Goal: Transaction & Acquisition: Purchase product/service

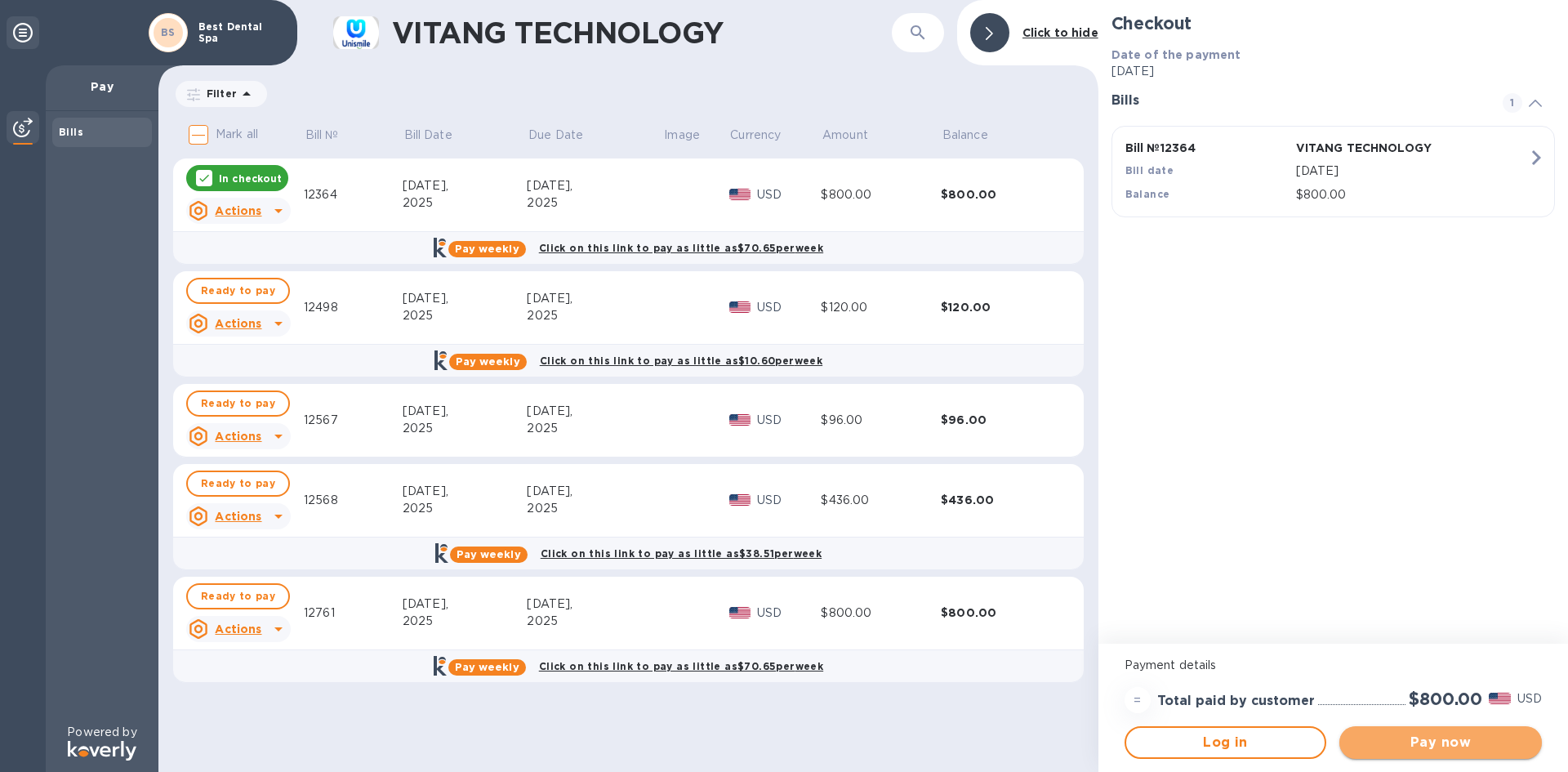
click at [1411, 742] on span "Pay now" at bounding box center [1440, 743] width 177 height 20
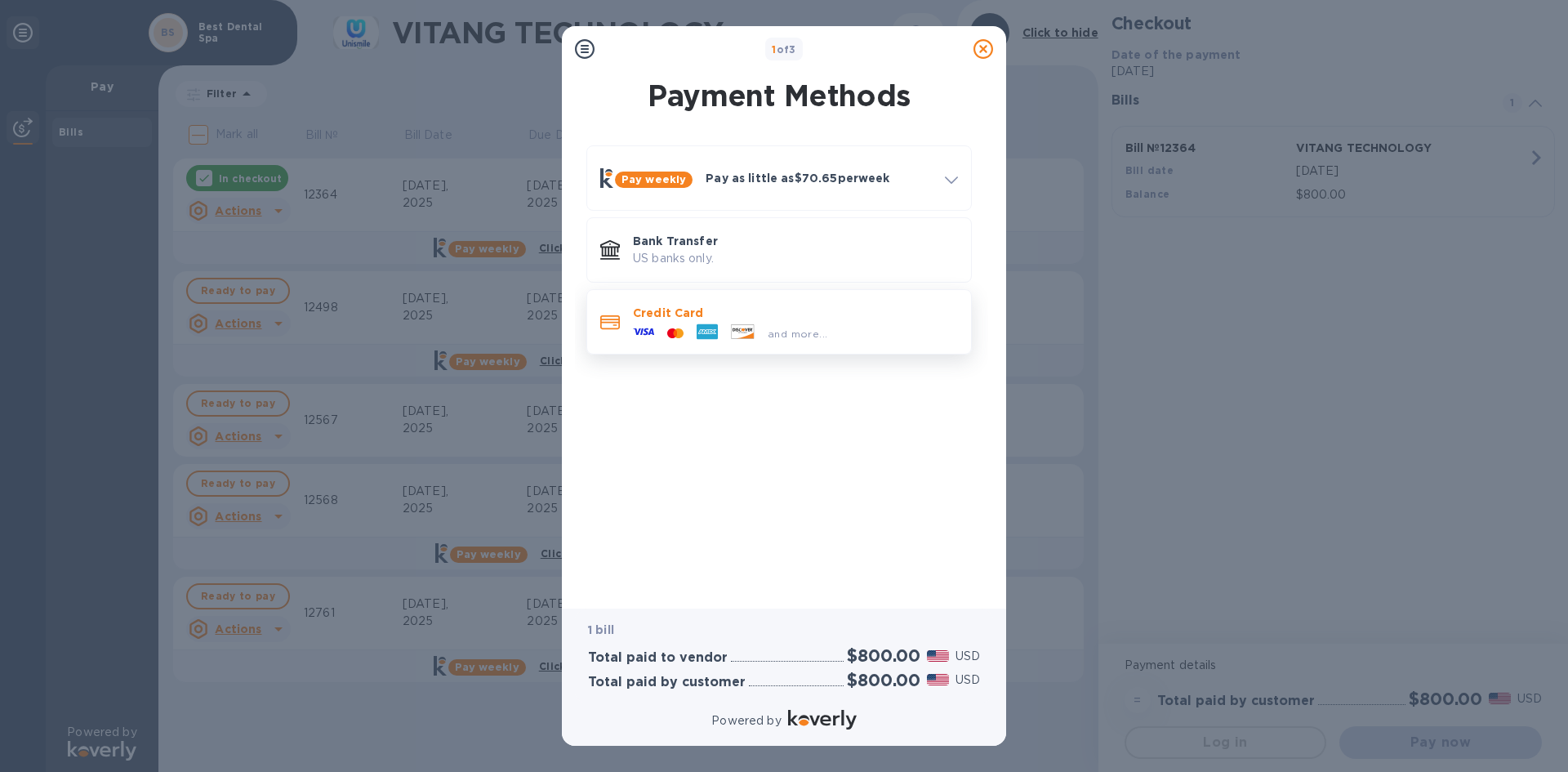
click at [669, 312] on p "Credit Card" at bounding box center [795, 312] width 325 height 17
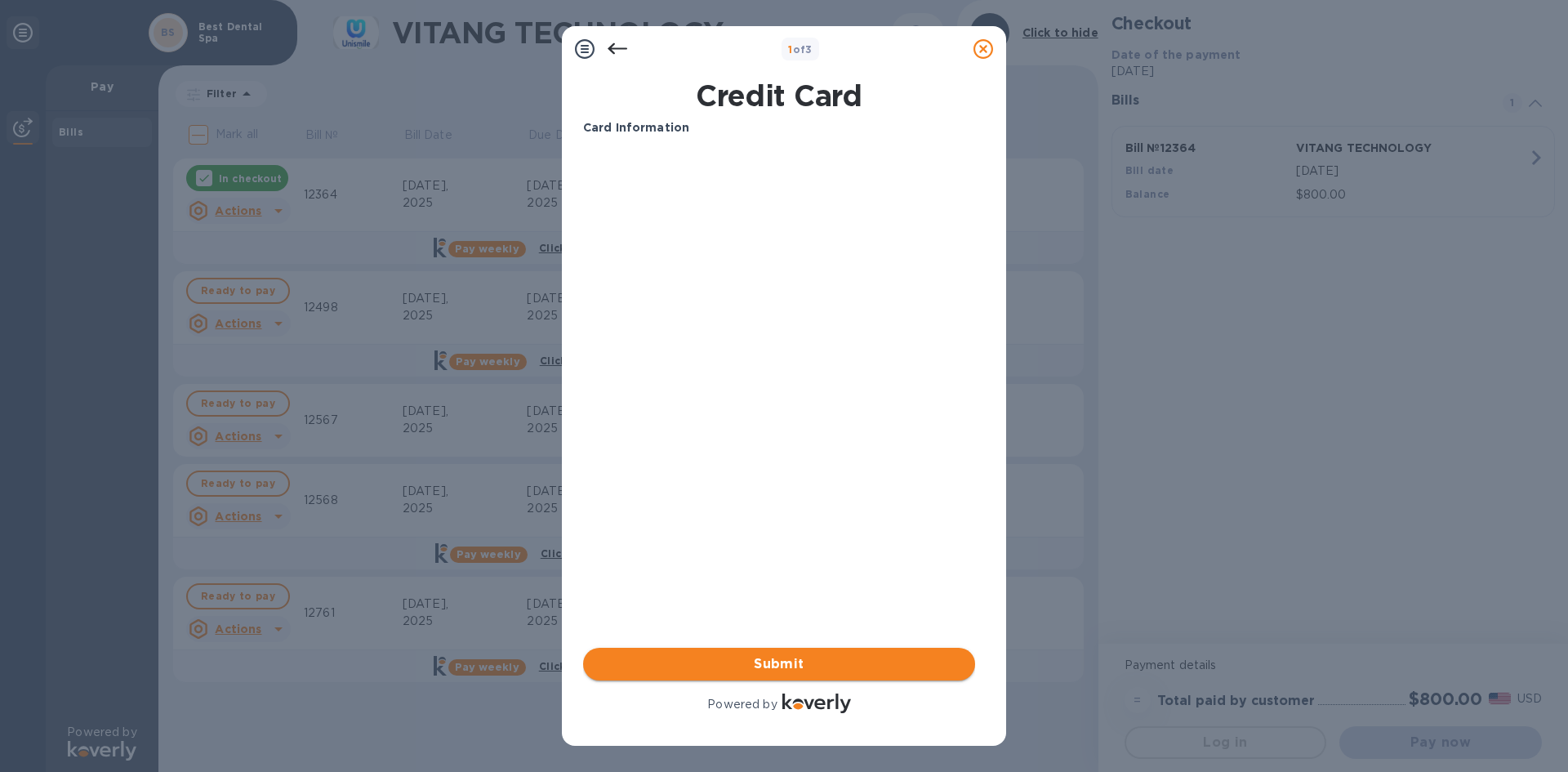
click at [770, 664] on span "Submit" at bounding box center [779, 665] width 366 height 20
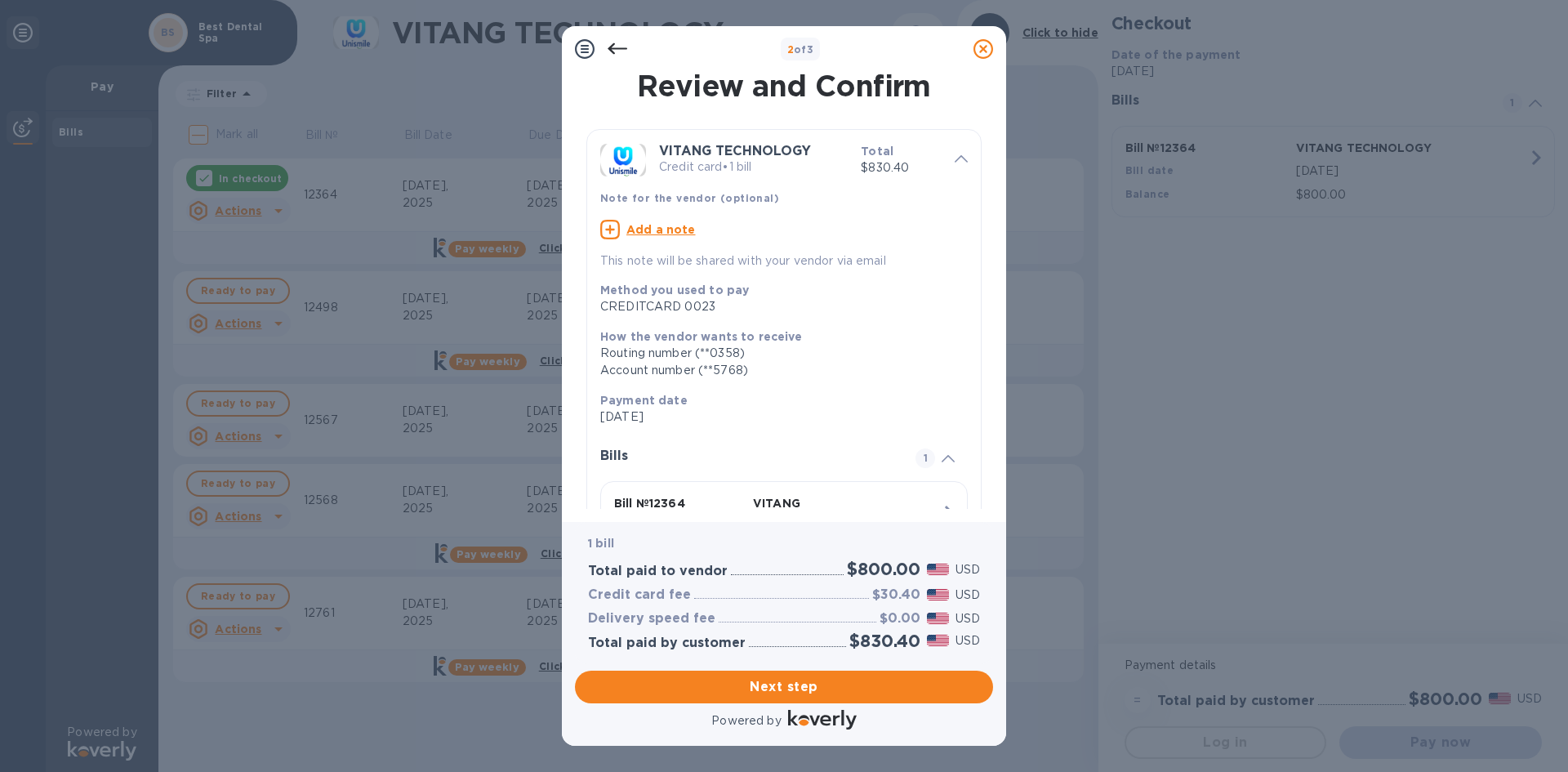
click at [611, 45] on icon at bounding box center [618, 49] width 20 height 20
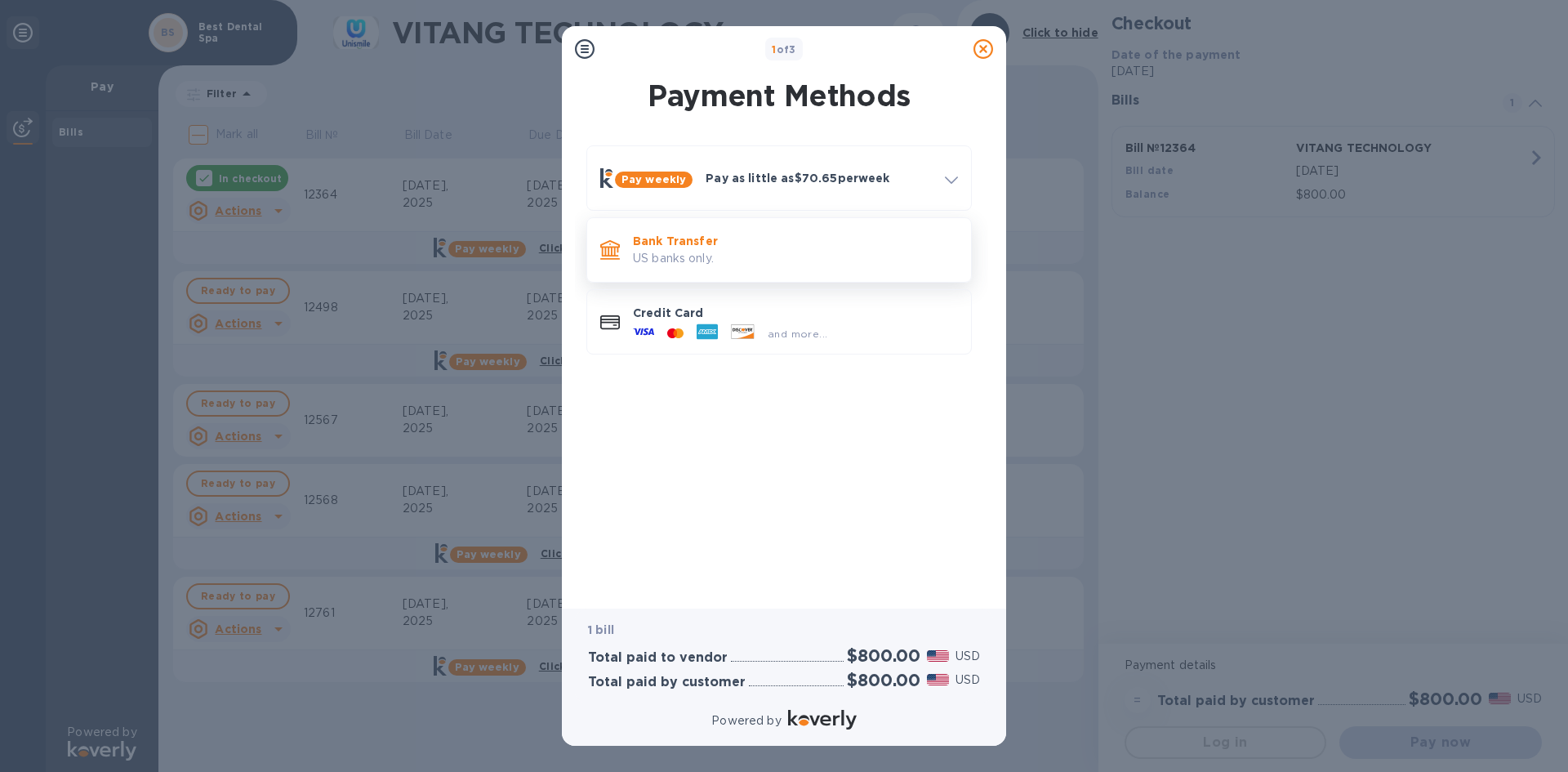
click at [684, 257] on p "US banks only." at bounding box center [795, 259] width 325 height 18
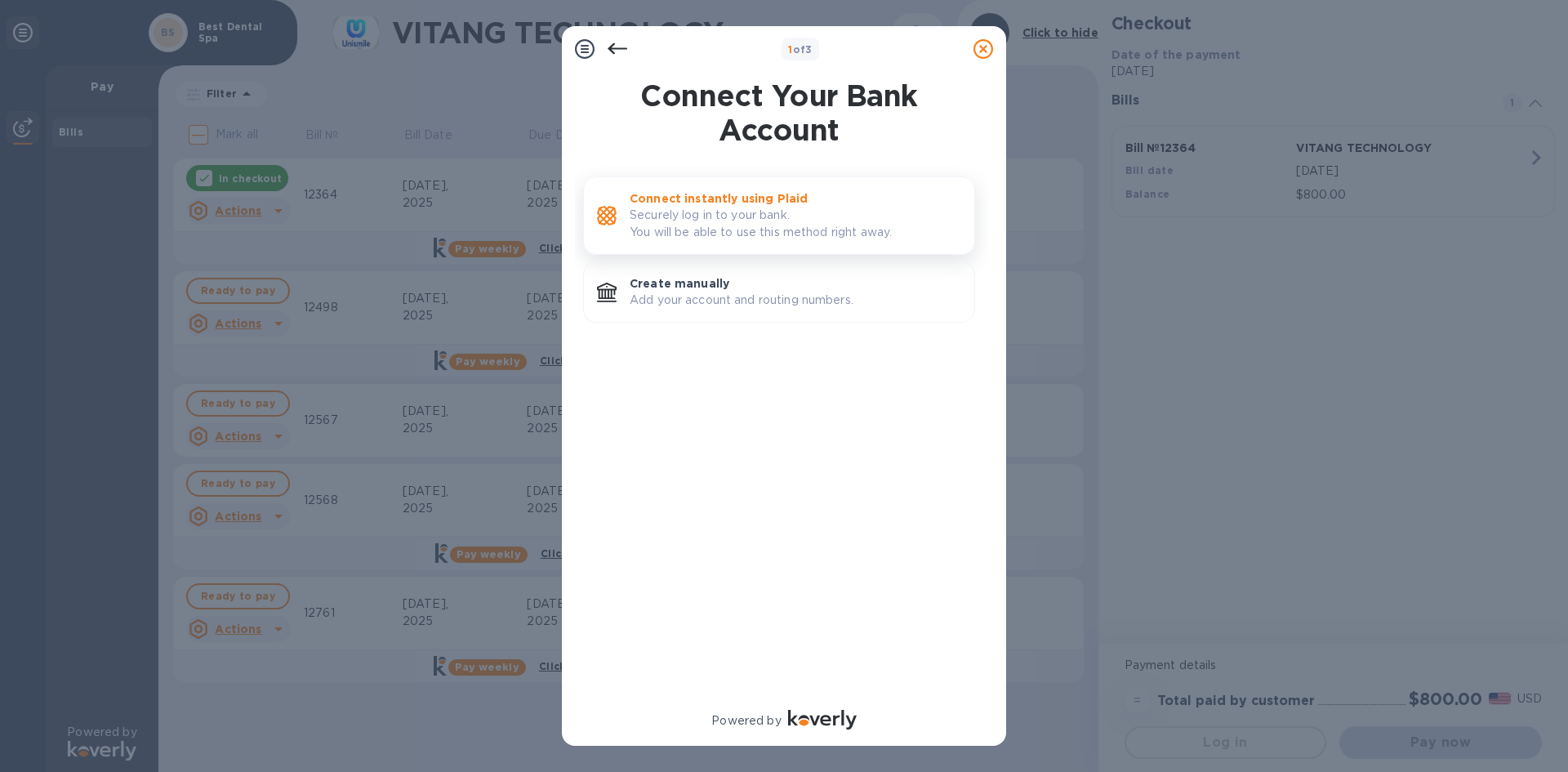
click at [759, 197] on p "Connect instantly using Plaid" at bounding box center [795, 198] width 332 height 17
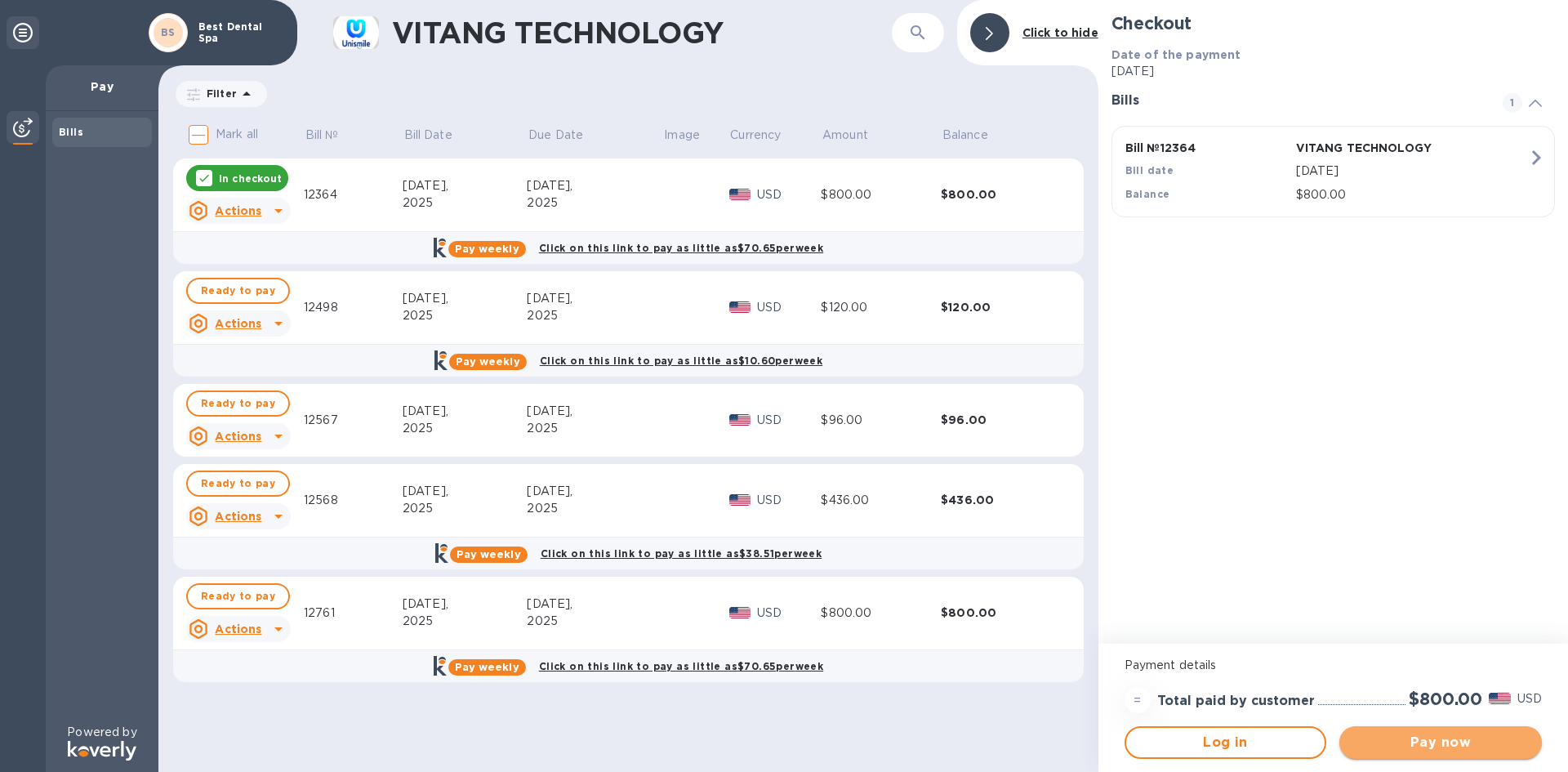
click at [1446, 745] on span "Pay now" at bounding box center [1440, 743] width 177 height 20
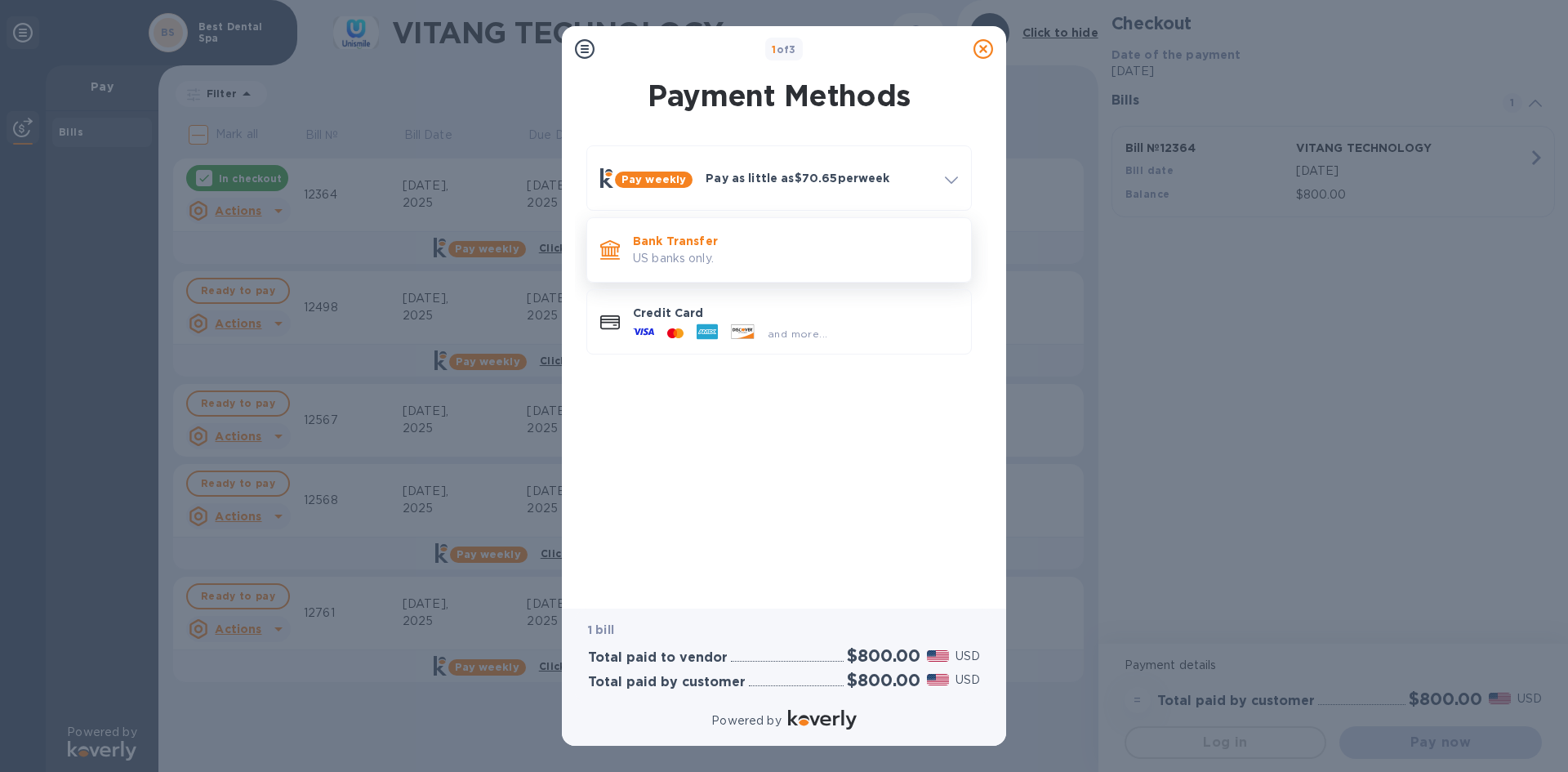
click at [689, 255] on p "US banks only." at bounding box center [795, 259] width 325 height 18
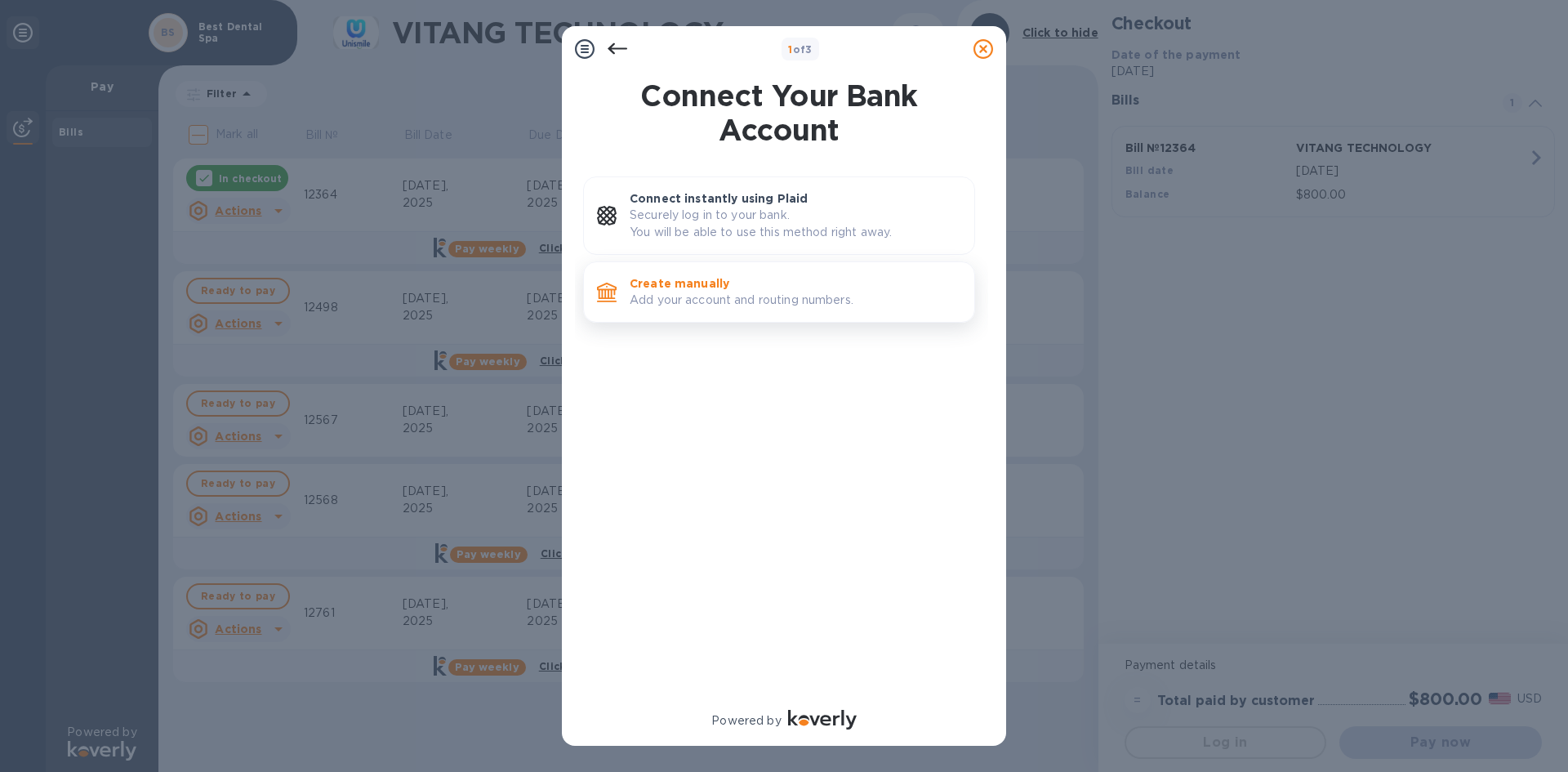
click at [693, 283] on p "Create manually" at bounding box center [795, 283] width 332 height 17
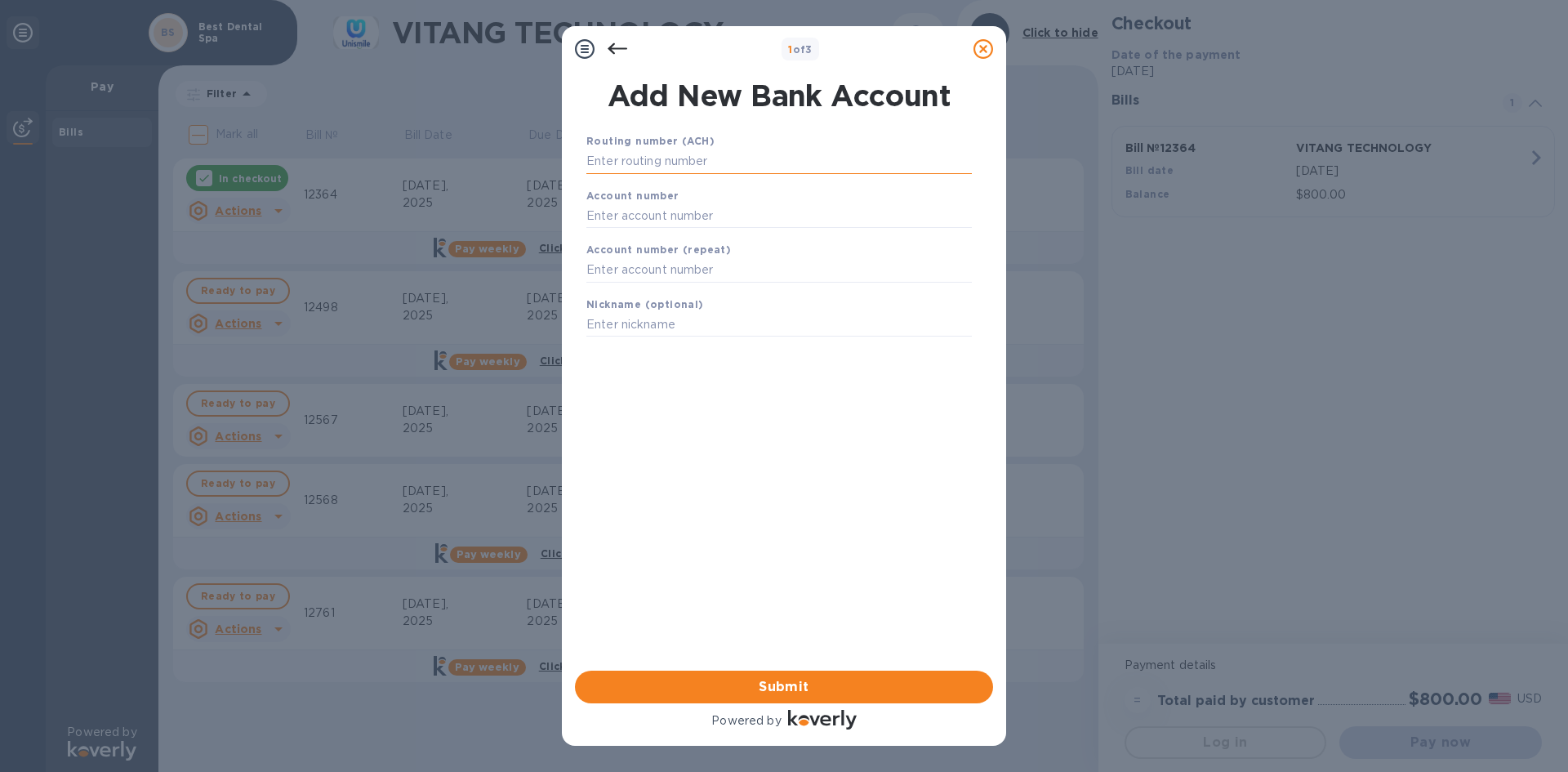
click at [686, 156] on input "text" at bounding box center [779, 161] width 385 height 24
type input "071000013"
click at [711, 226] on input "text" at bounding box center [779, 235] width 385 height 24
type input "593837039"
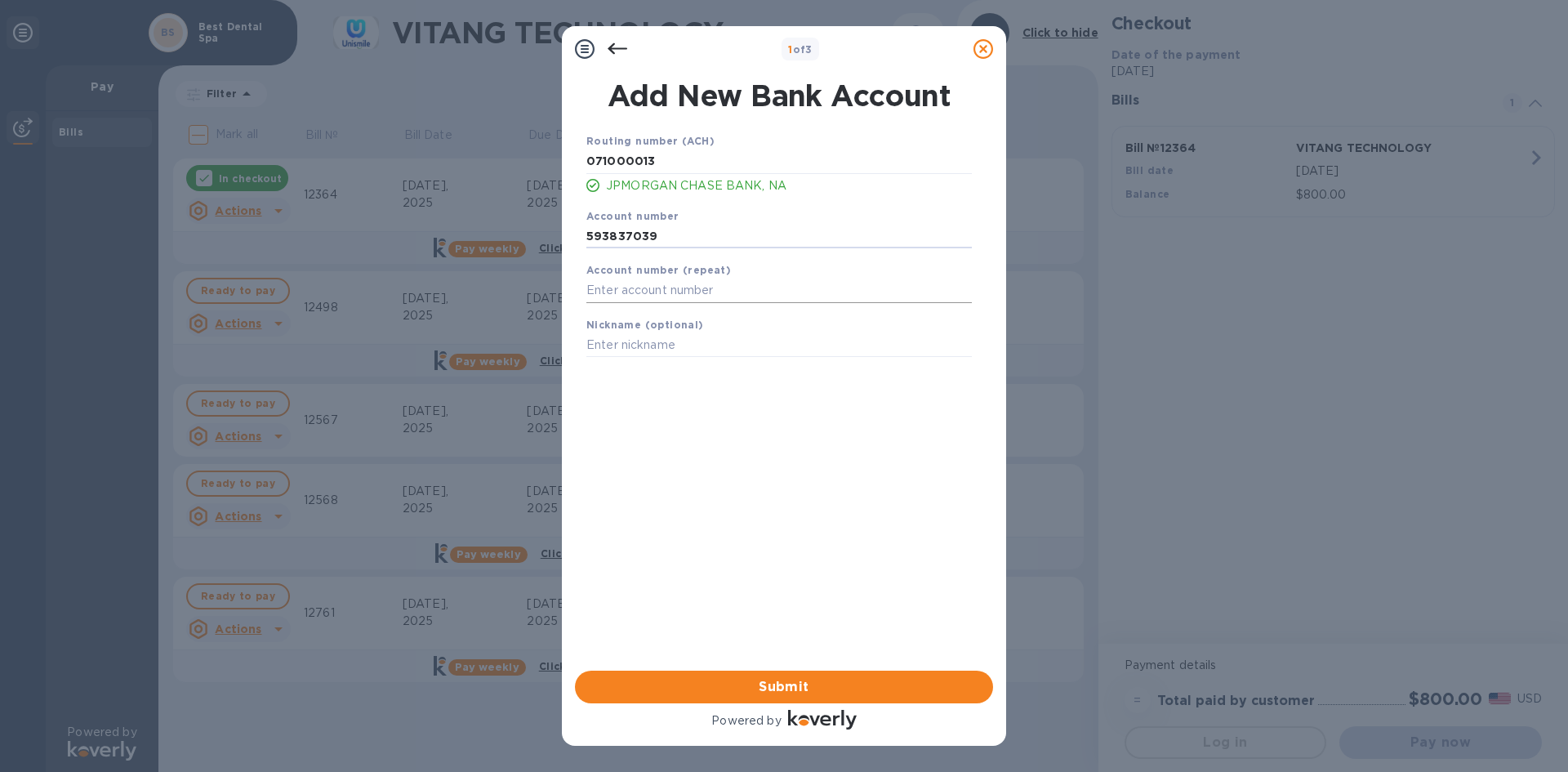
click at [674, 288] on input "text" at bounding box center [779, 290] width 385 height 24
type input "593837039"
click at [674, 339] on input "text" at bounding box center [779, 345] width 385 height 24
click at [763, 486] on div "Routing number (ACH) [US_BANK_ROUTING_MICR] JPMORGAN CHASE BANK, NA Account num…" at bounding box center [779, 380] width 419 height 522
drag, startPoint x: 660, startPoint y: 237, endPoint x: 580, endPoint y: 234, distance: 80.1
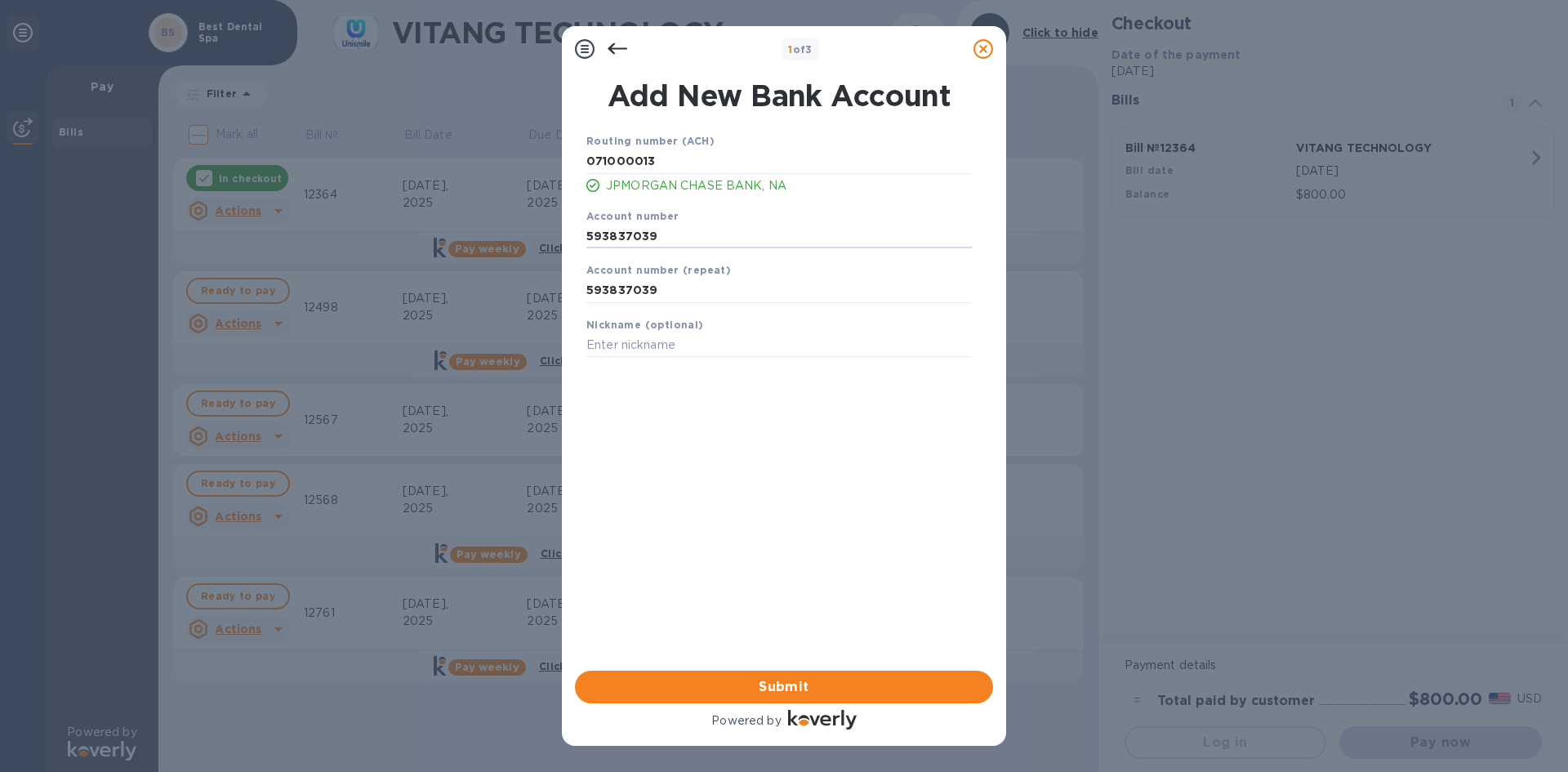
click at [580, 234] on div "Account number 593837039" at bounding box center [779, 228] width 398 height 55
click at [754, 686] on span "Submit" at bounding box center [784, 687] width 392 height 20
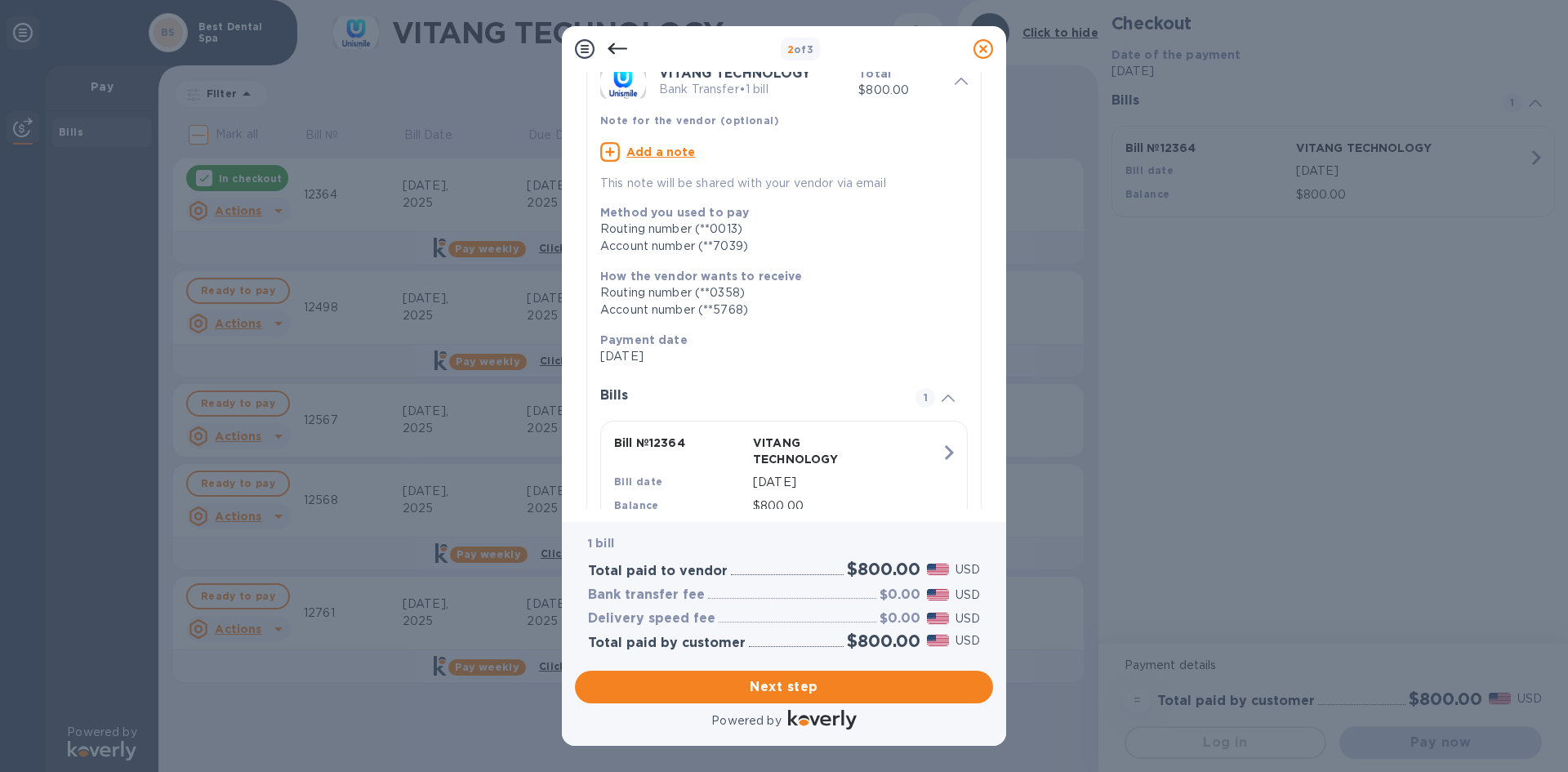
scroll to position [139, 0]
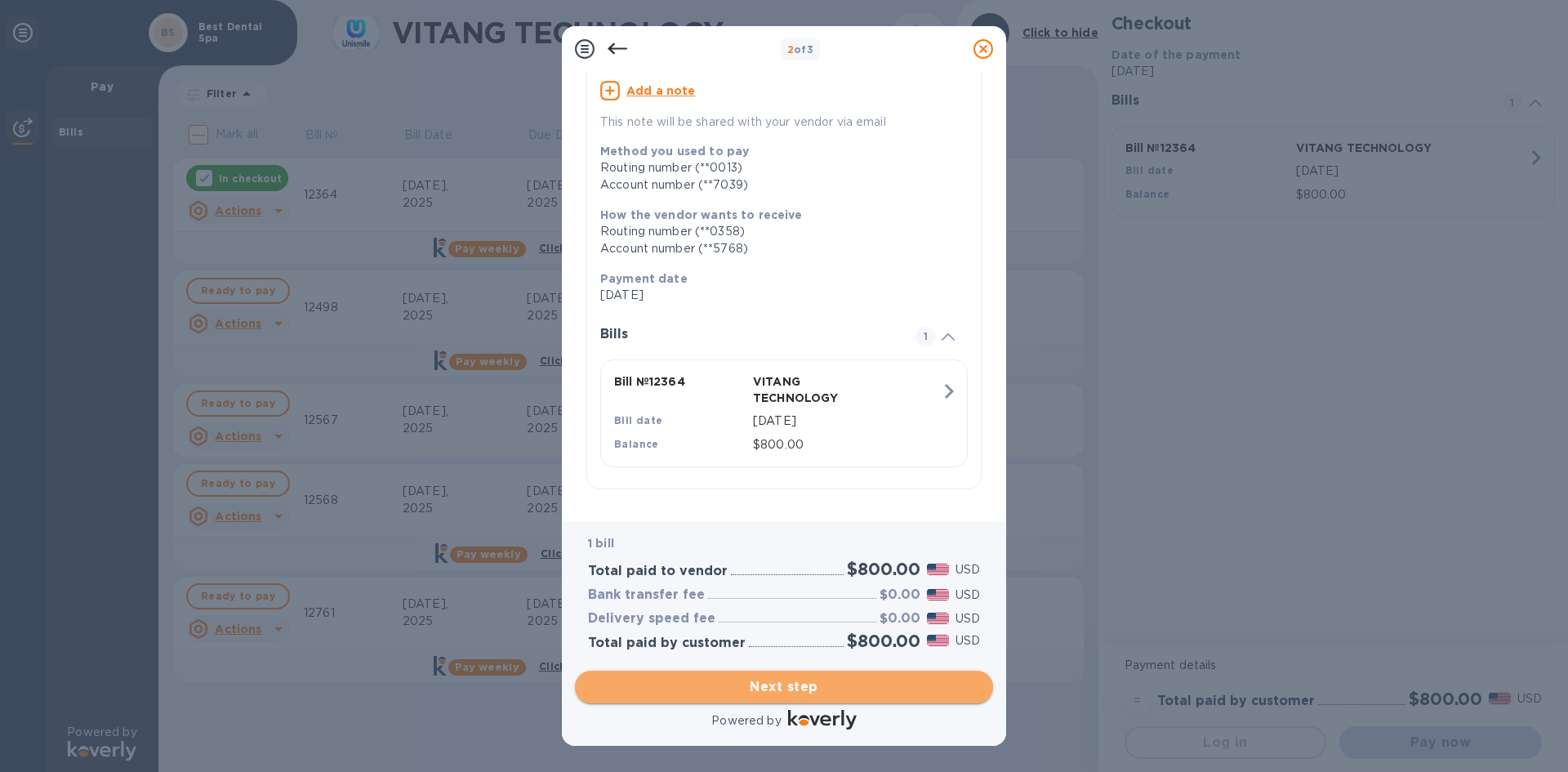
click at [810, 693] on span "Next step" at bounding box center [784, 687] width 392 height 20
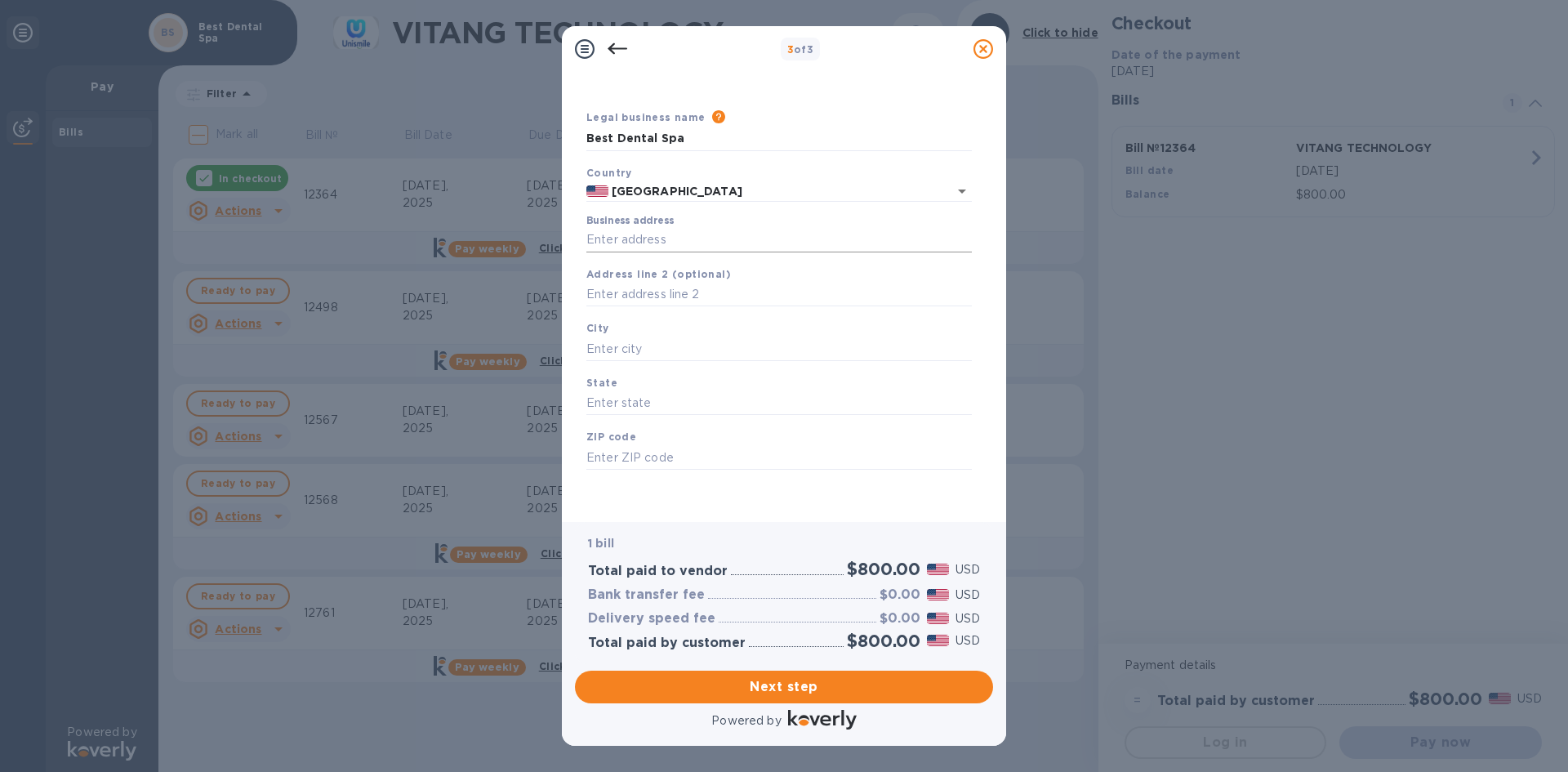
click at [640, 233] on input "Business address" at bounding box center [779, 240] width 385 height 24
type input "[STREET_ADDRESS]"
click at [664, 353] on input "text" at bounding box center [779, 348] width 385 height 24
click at [661, 344] on input "text" at bounding box center [779, 348] width 385 height 24
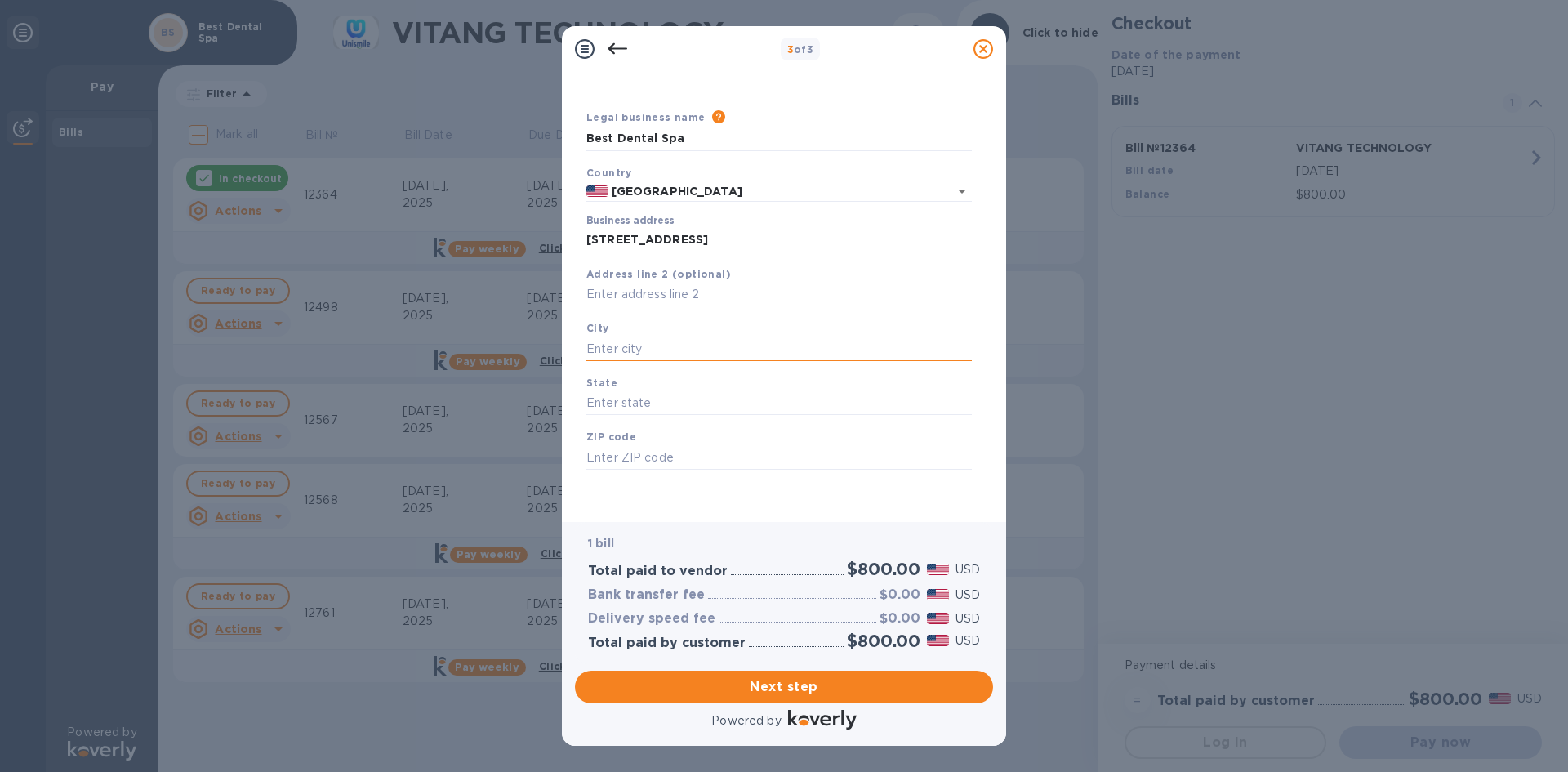
click at [631, 345] on input "text" at bounding box center [779, 348] width 385 height 24
type input "h"
type input "Hoffman estates"
click at [655, 396] on input "text" at bounding box center [779, 403] width 385 height 24
type input "[US_STATE]"
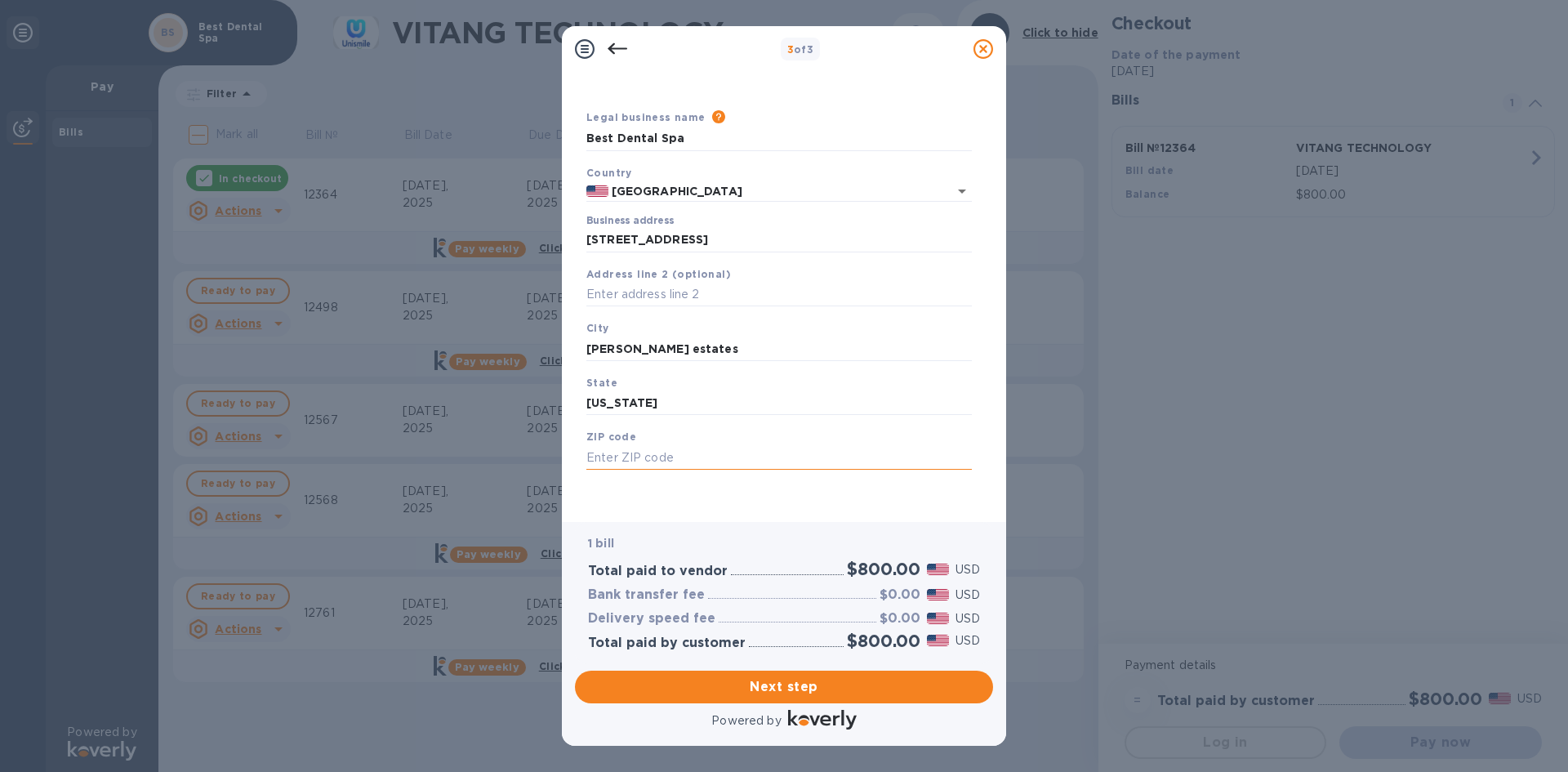
click at [655, 450] on input "text" at bounding box center [779, 457] width 385 height 24
type input "60169"
click at [695, 522] on div "1 bill Total paid to vendor $800.00 USD Bank transfer fee $0.00 USD Delivery sp…" at bounding box center [784, 592] width 419 height 142
click at [744, 688] on span "Next step" at bounding box center [784, 687] width 392 height 20
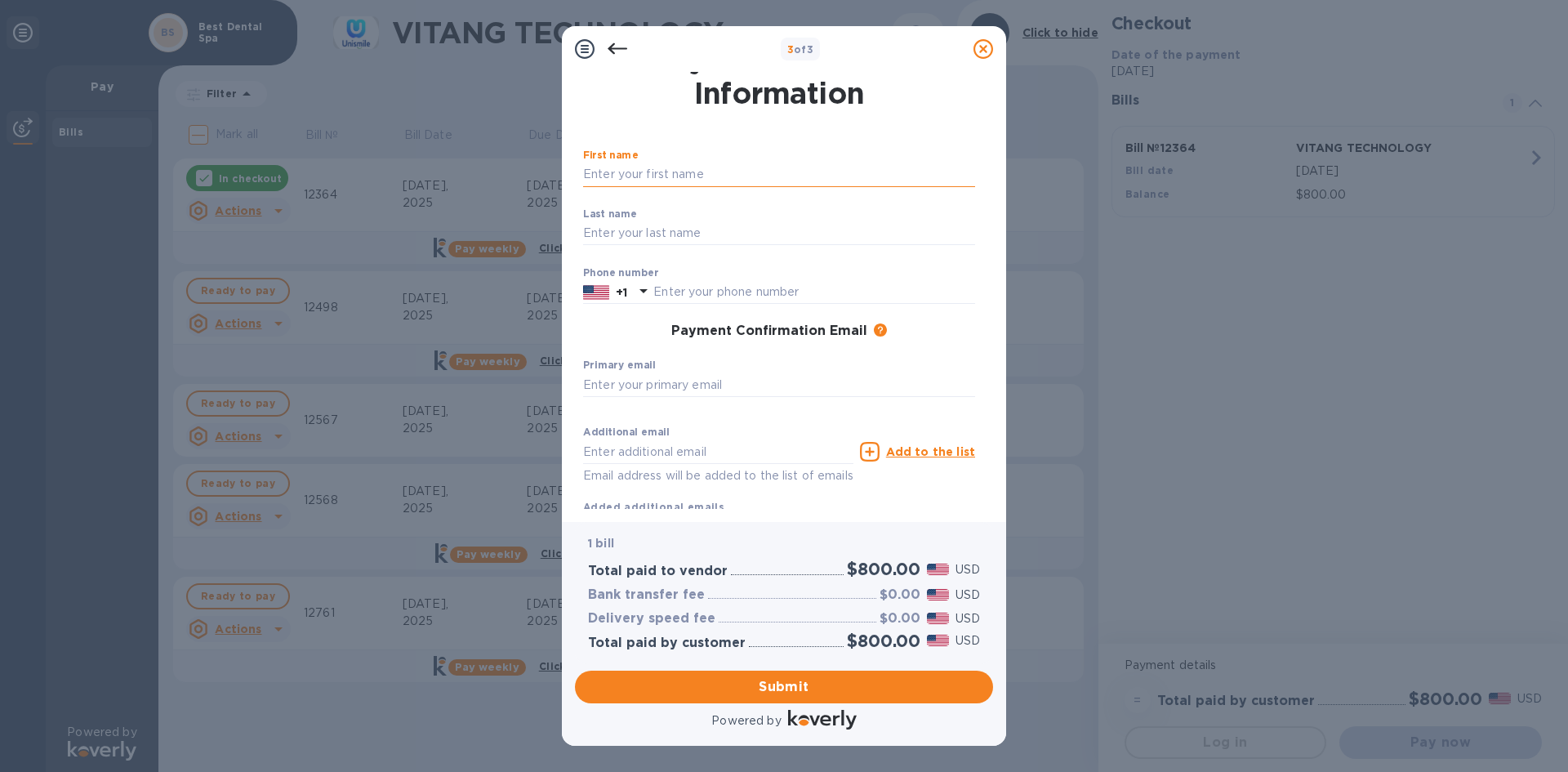
click at [725, 175] on input "text" at bounding box center [780, 175] width 392 height 24
type input "Dhara"
type input "[PERSON_NAME]"
type input "8476415183"
type input "[EMAIL_ADDRESS][DOMAIN_NAME]"
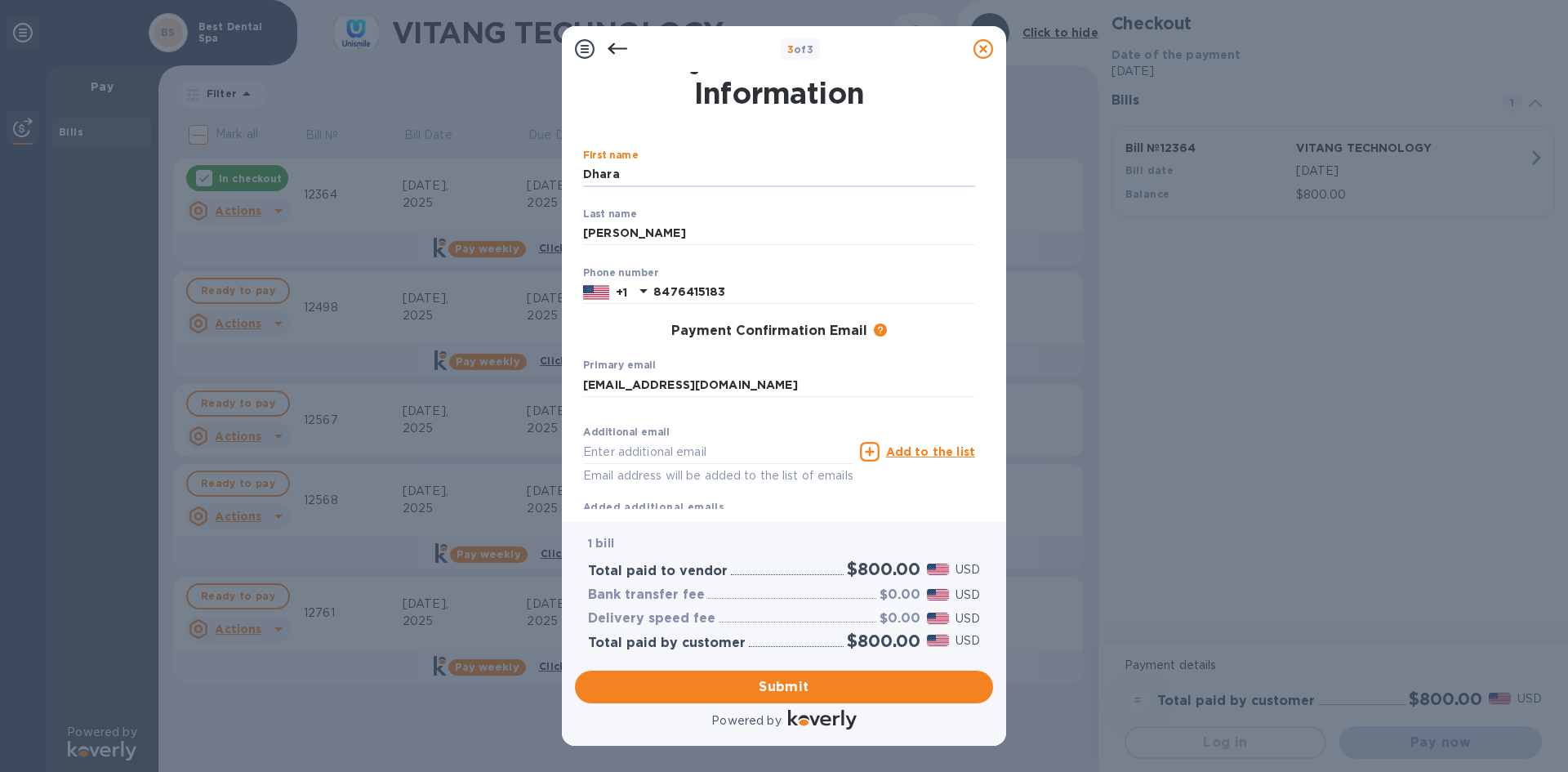
type input "[EMAIL_ADDRESS][DOMAIN_NAME]"
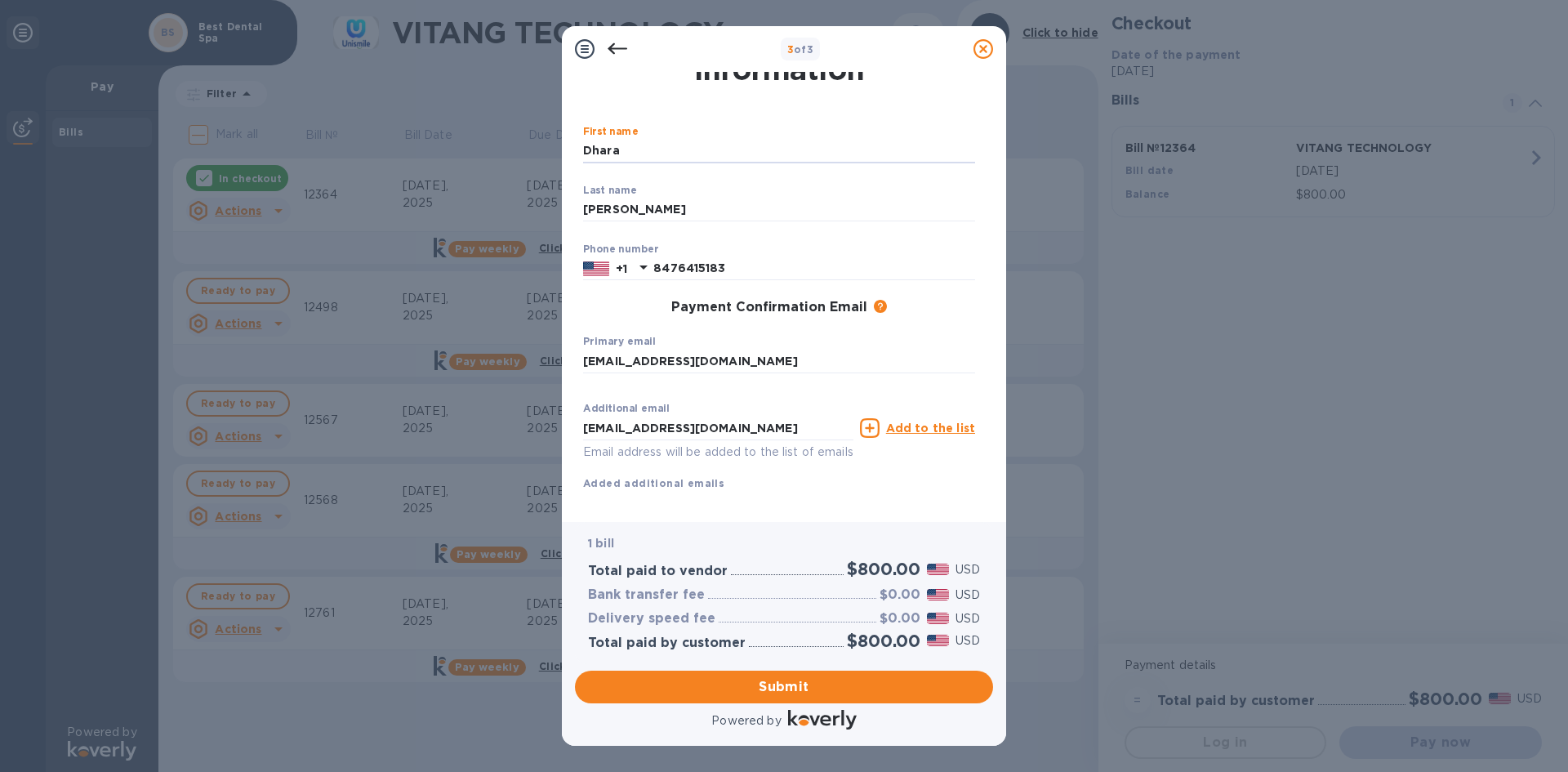
scroll to position [78, 0]
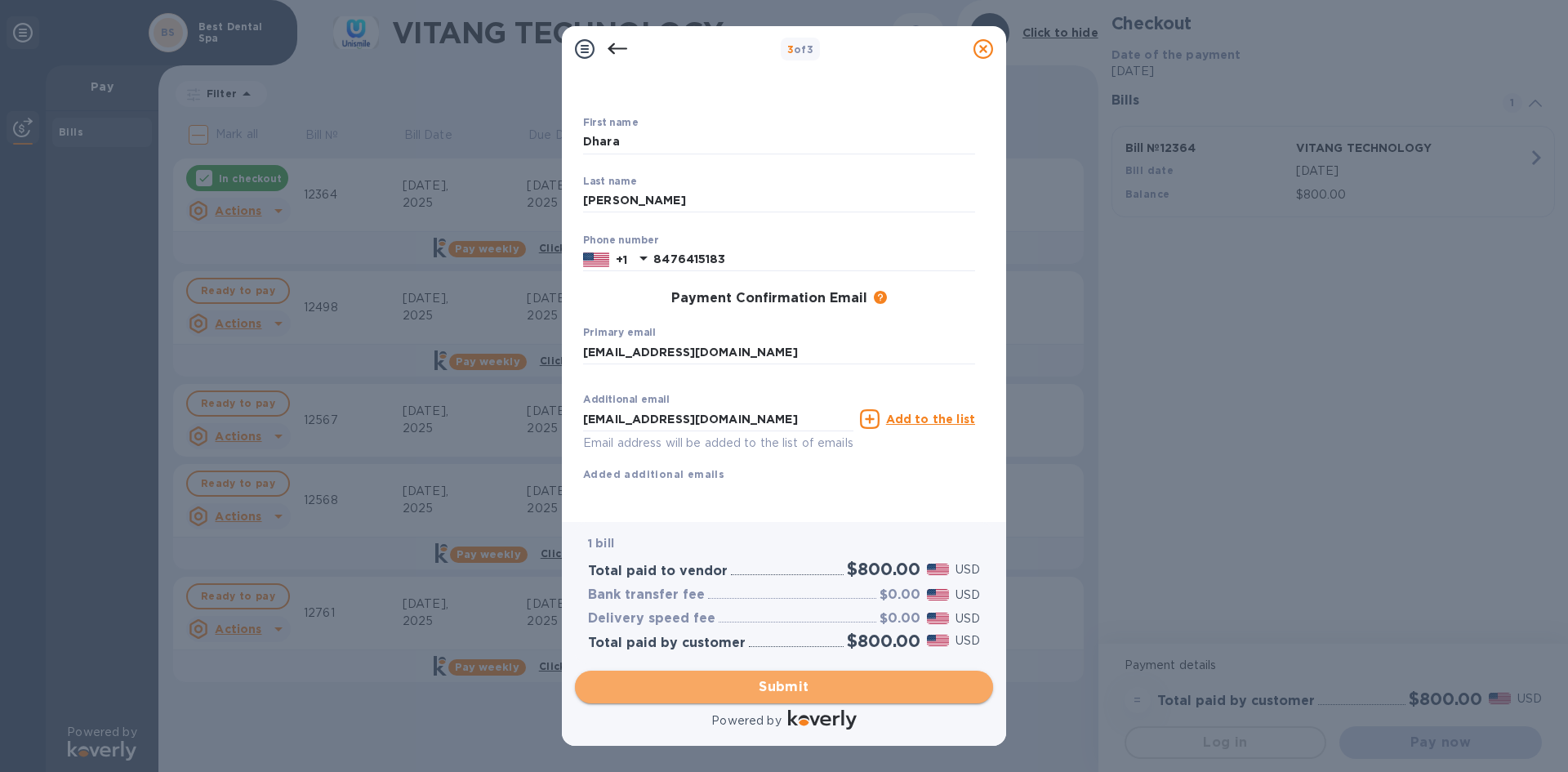
click at [767, 684] on span "Submit" at bounding box center [784, 687] width 392 height 20
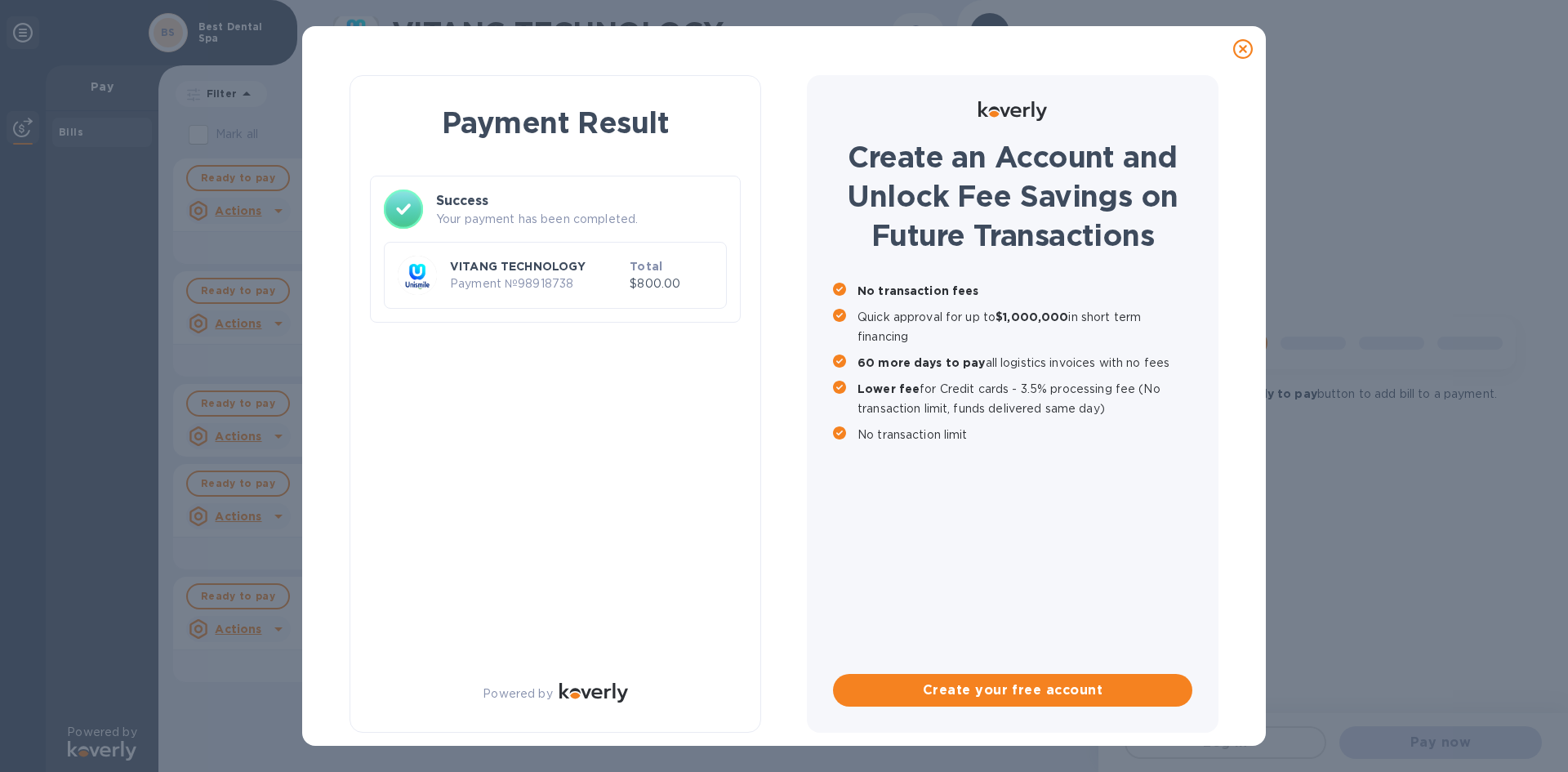
scroll to position [0, 0]
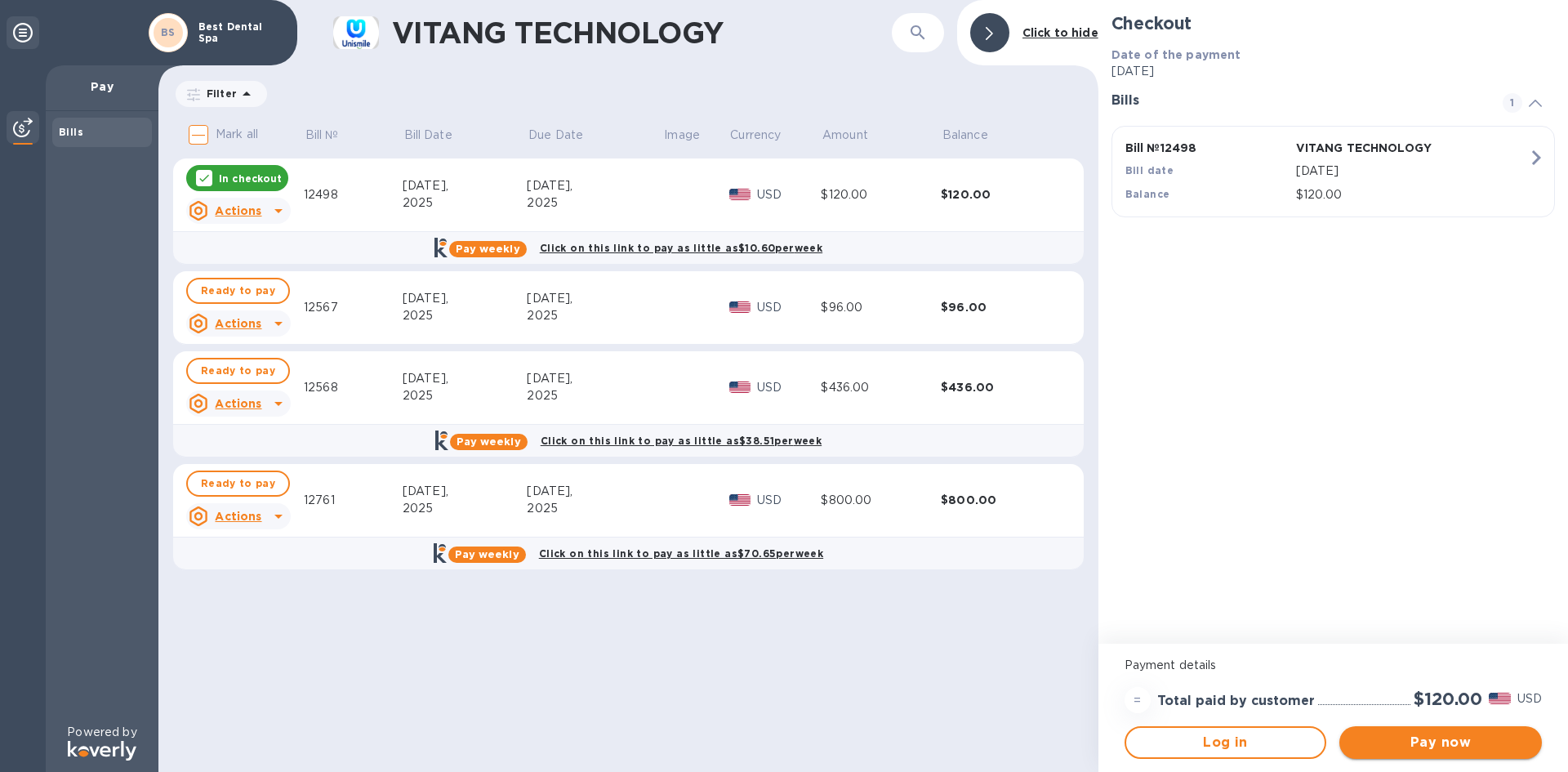
click at [1419, 740] on span "Pay now" at bounding box center [1440, 743] width 177 height 20
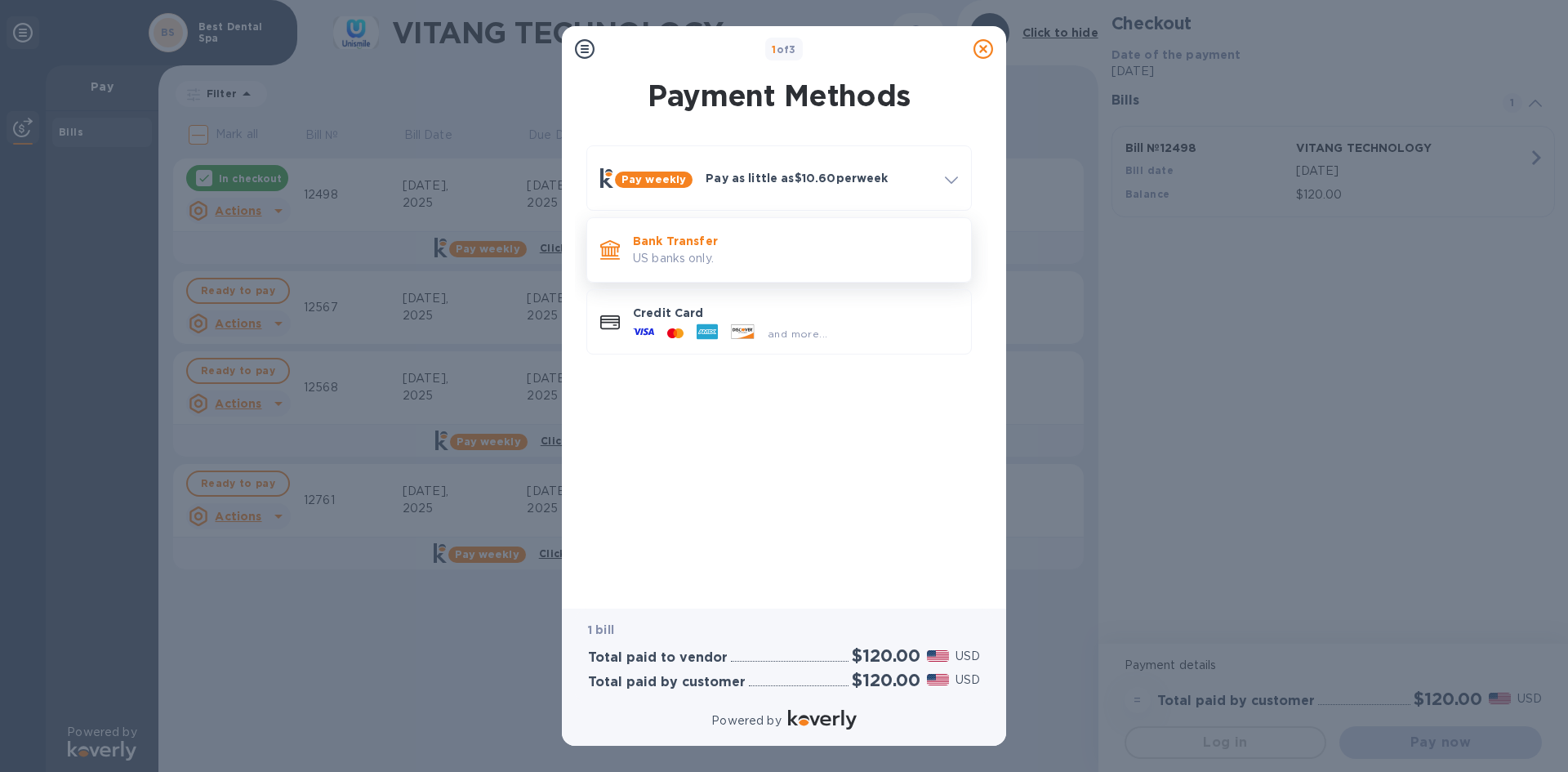
click at [713, 261] on p "US banks only." at bounding box center [795, 259] width 325 height 18
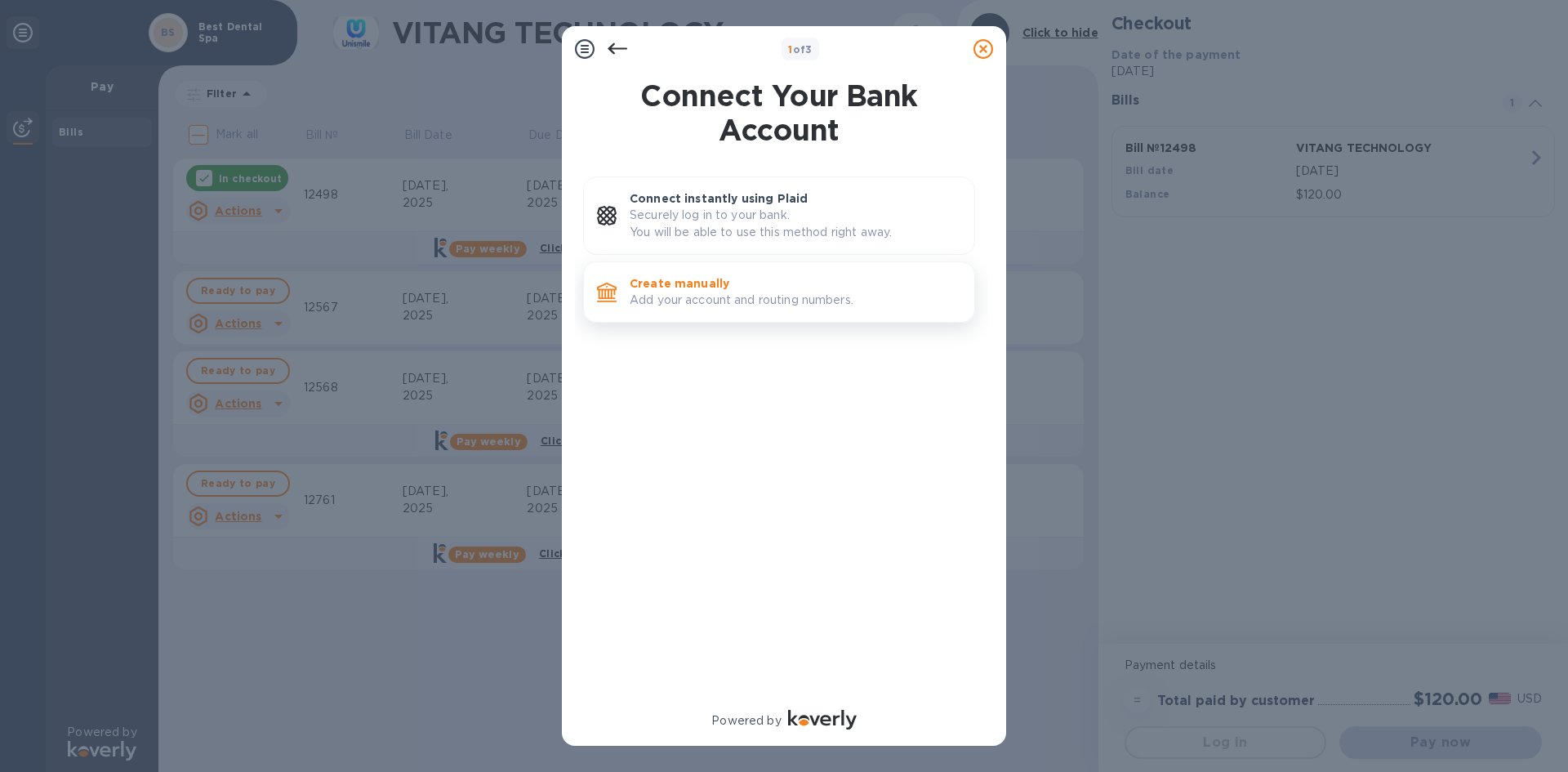
click at [729, 278] on p "Create manually" at bounding box center [795, 283] width 332 height 17
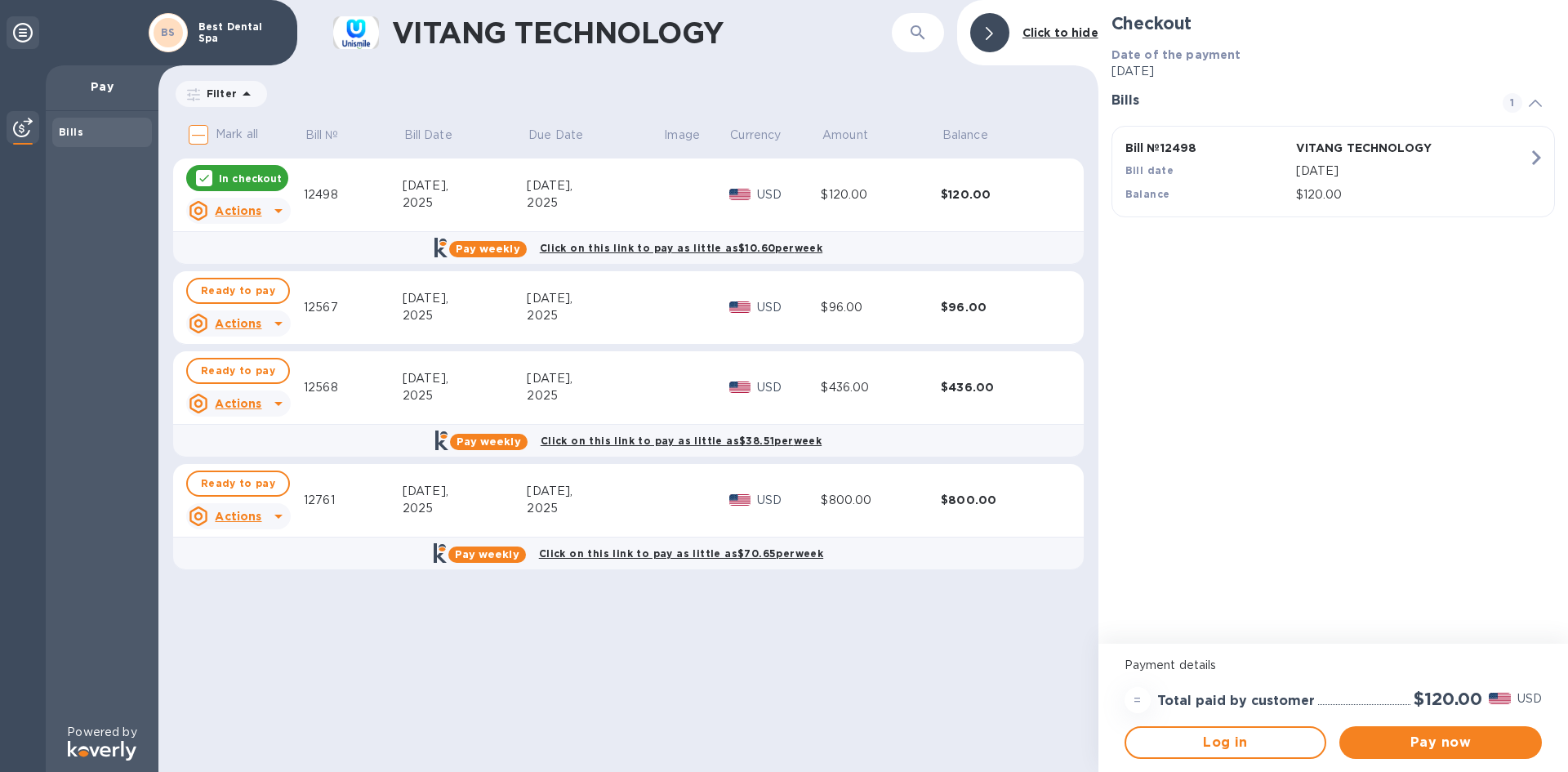
click at [1030, 200] on div "$120.00" at bounding box center [1000, 194] width 120 height 17
click at [1214, 750] on span "Log in" at bounding box center [1226, 743] width 173 height 20
click at [1437, 745] on span "Pay now" at bounding box center [1440, 743] width 177 height 20
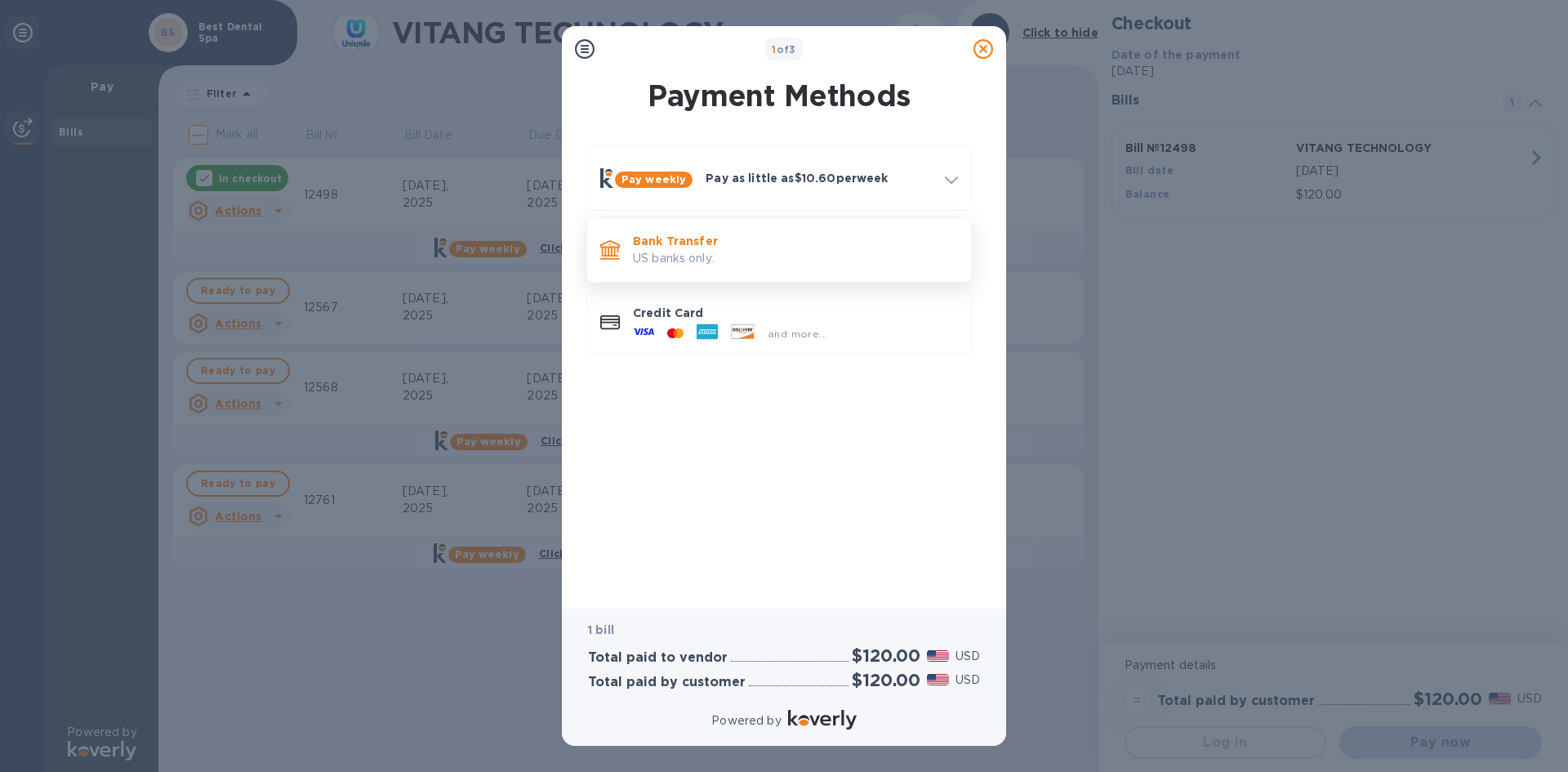
click at [732, 248] on p "Bank Transfer" at bounding box center [795, 241] width 325 height 17
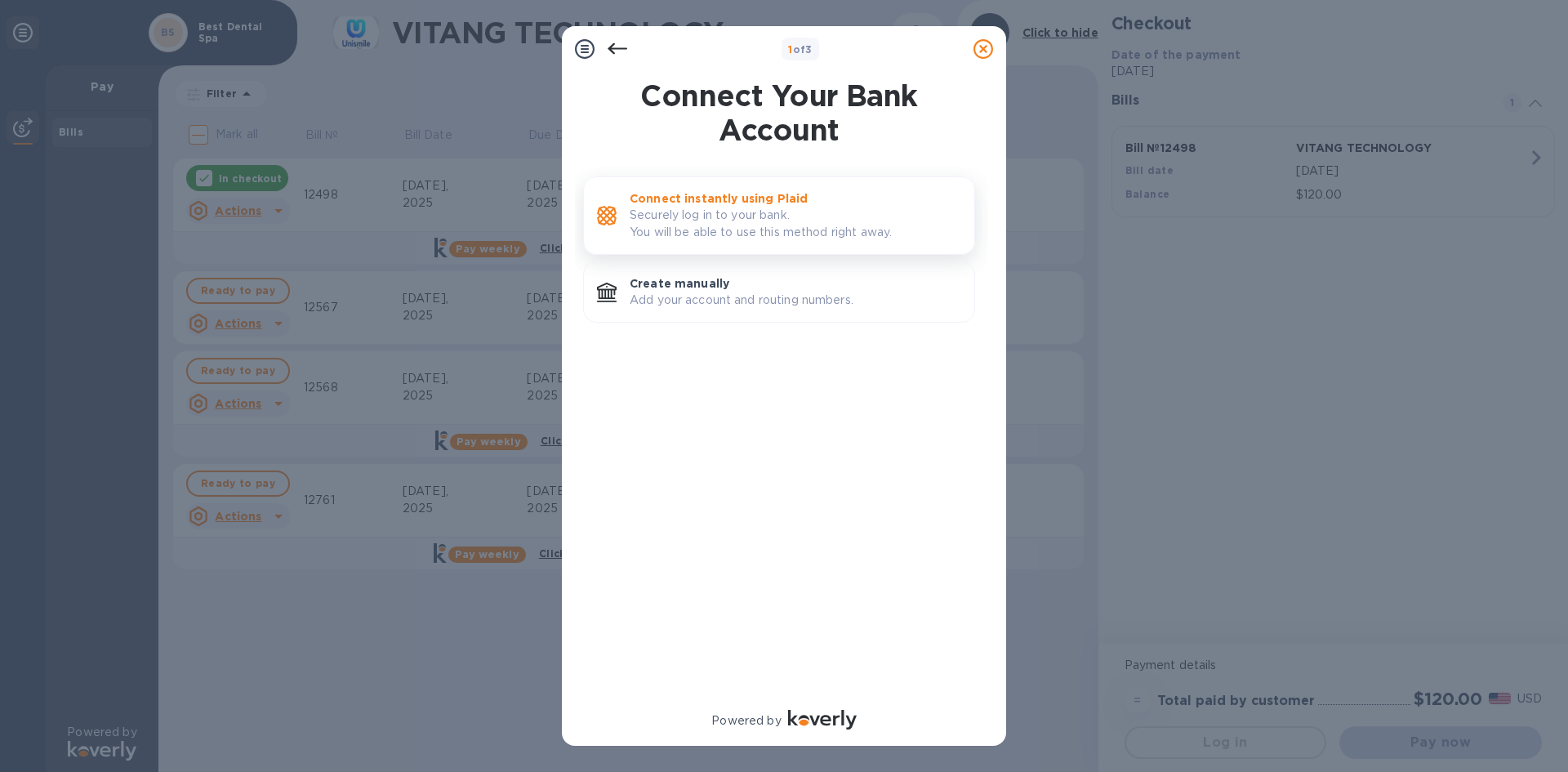
click at [736, 219] on p "Securely log in to your bank. You will be able to use this method right away." at bounding box center [795, 223] width 332 height 34
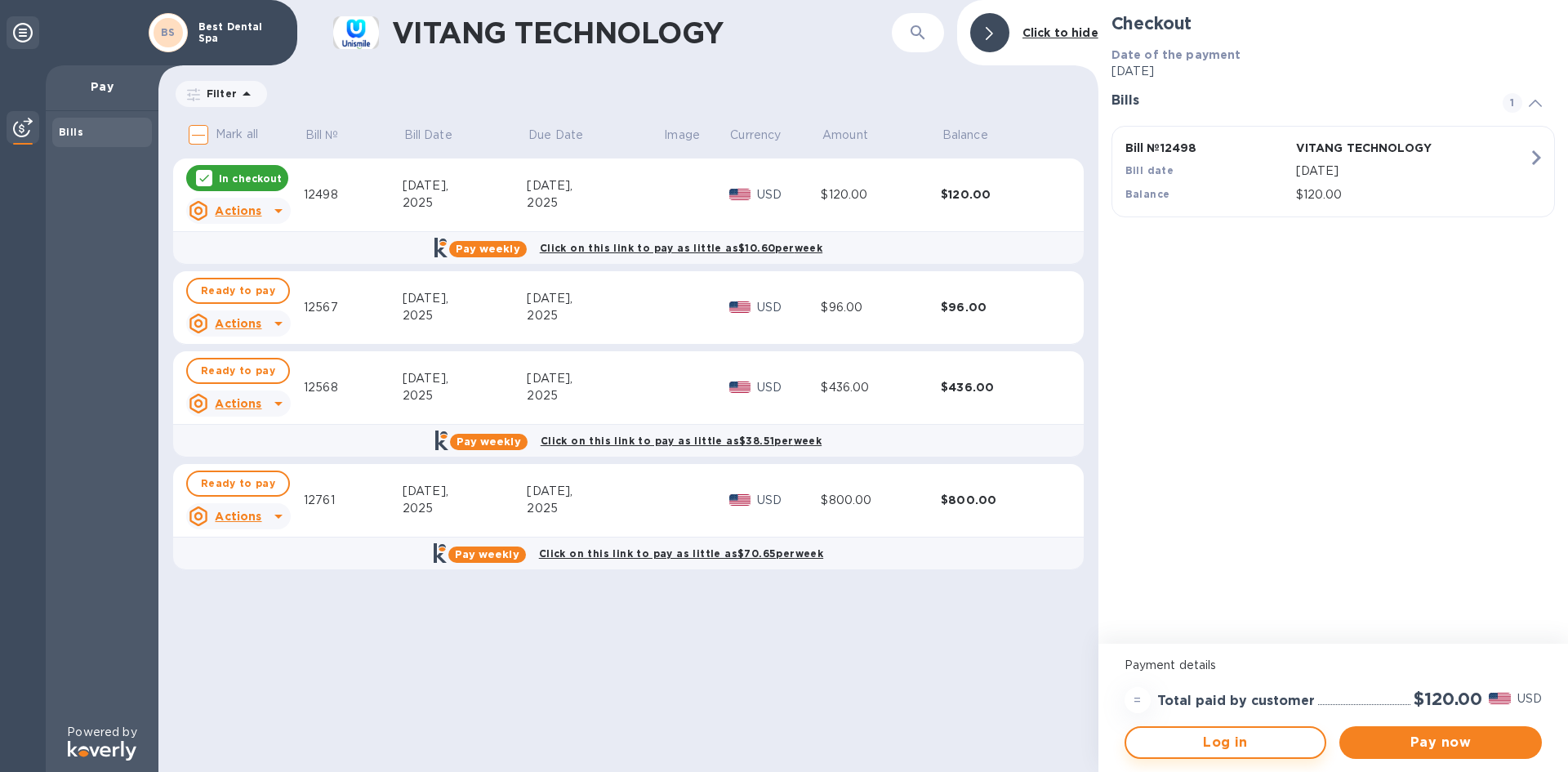
click at [1230, 745] on span "Log in" at bounding box center [1226, 743] width 173 height 20
click at [1441, 739] on span "Pay now" at bounding box center [1440, 743] width 177 height 20
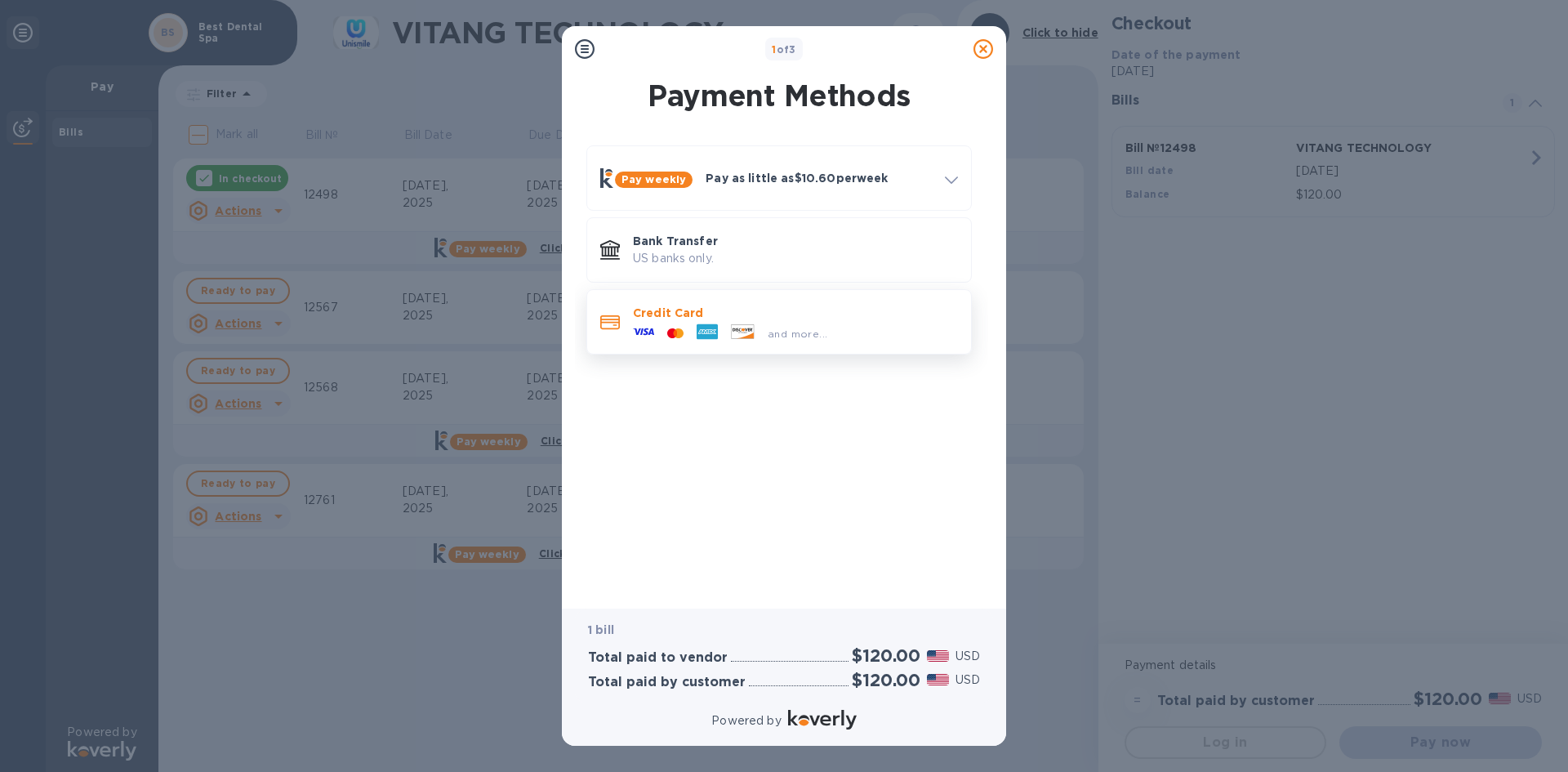
click at [740, 318] on p "Credit Card" at bounding box center [795, 312] width 325 height 17
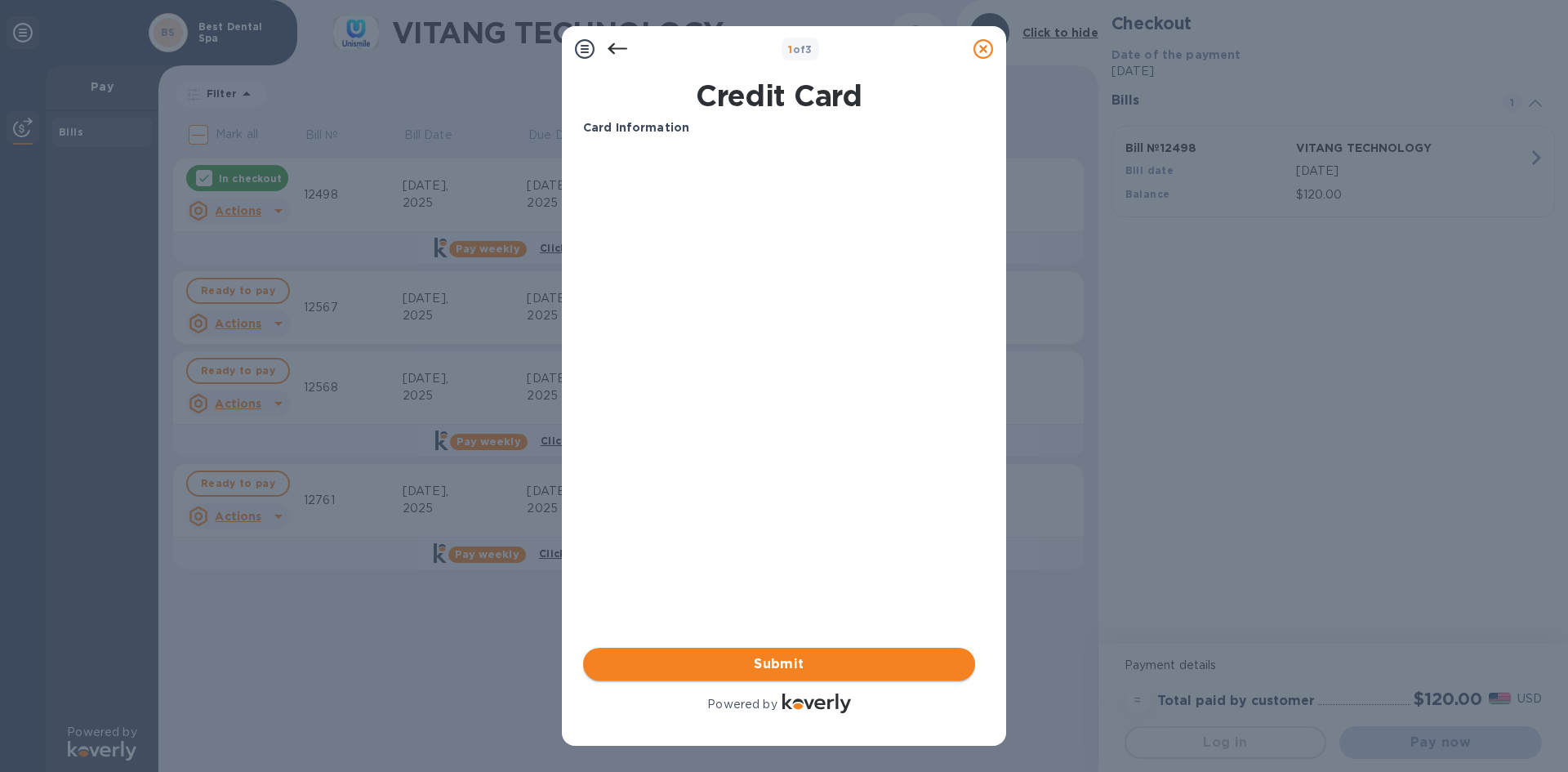
click at [758, 665] on span "Submit" at bounding box center [779, 665] width 366 height 20
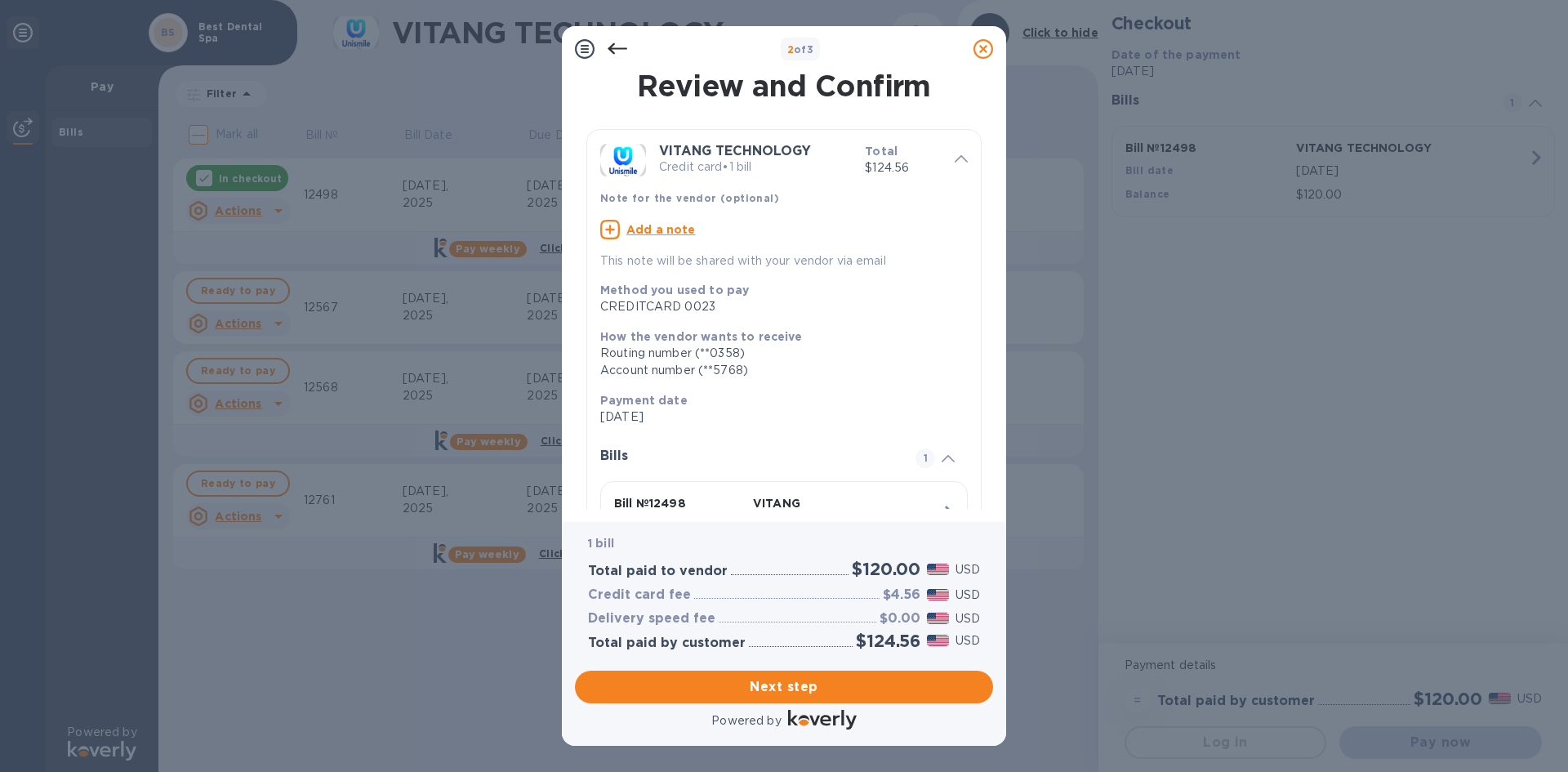
click at [611, 47] on icon at bounding box center [618, 49] width 20 height 12
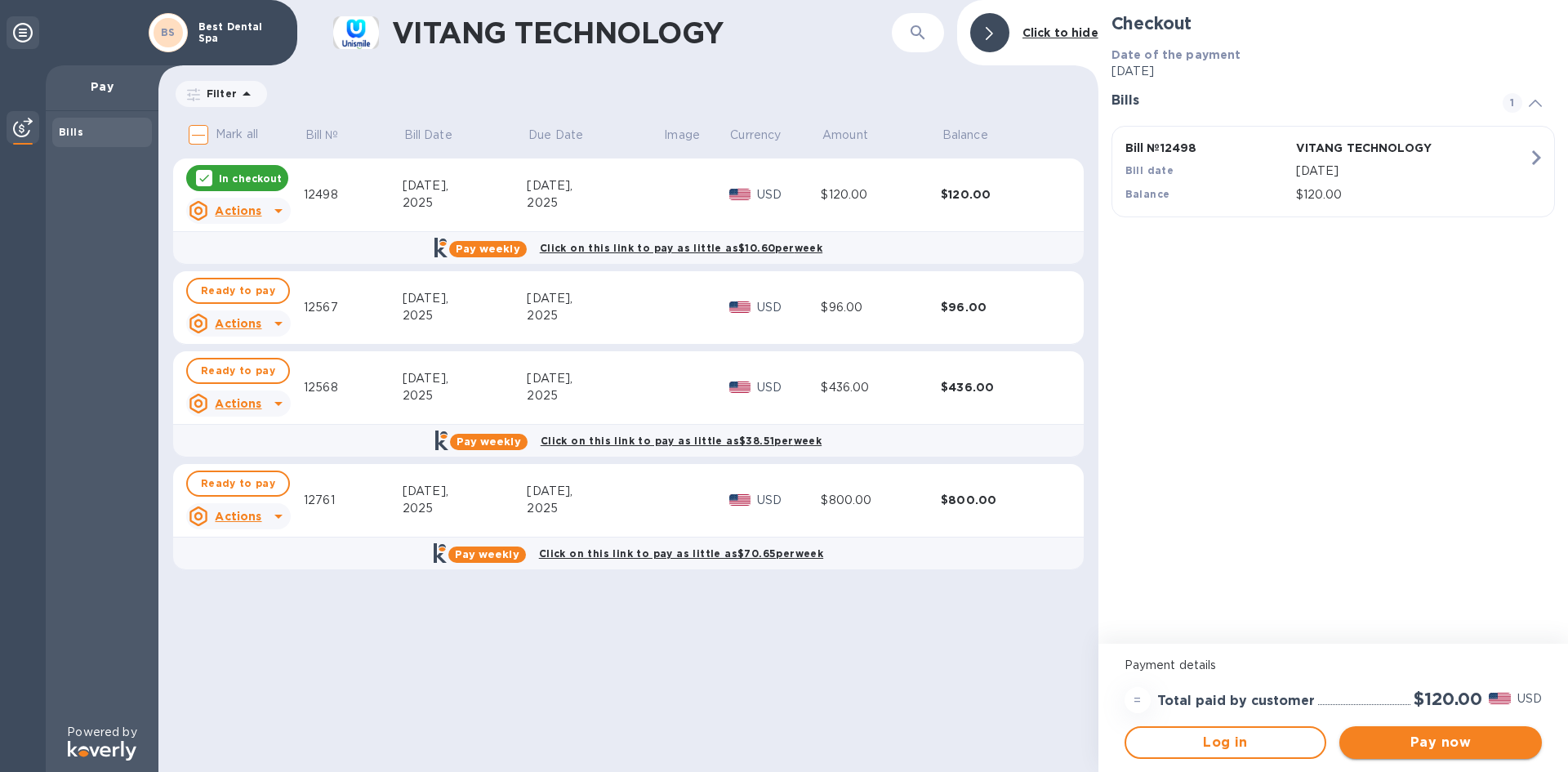
click at [1440, 739] on span "Pay now" at bounding box center [1440, 743] width 177 height 20
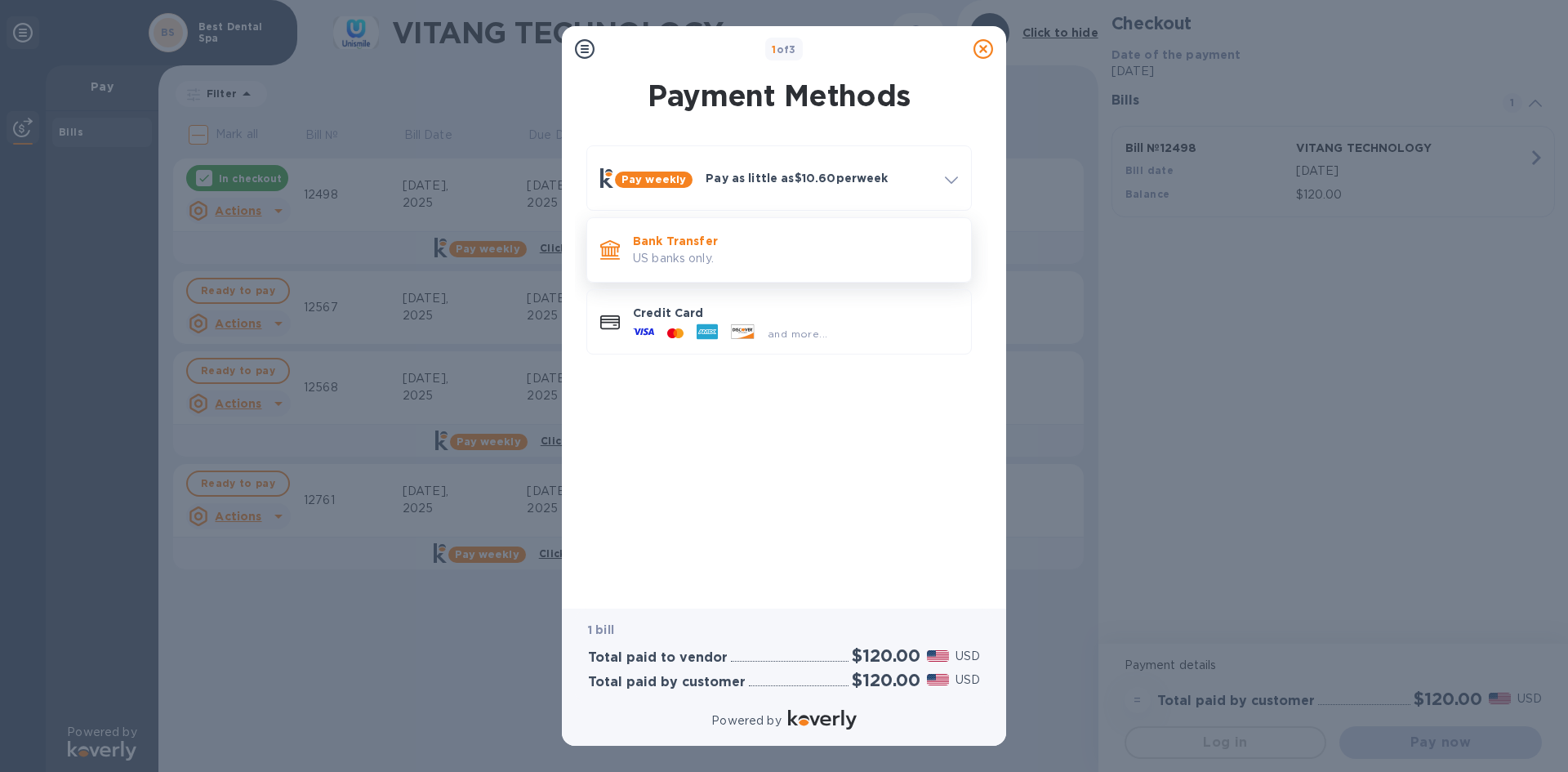
click at [639, 250] on p "US banks only." at bounding box center [795, 259] width 325 height 18
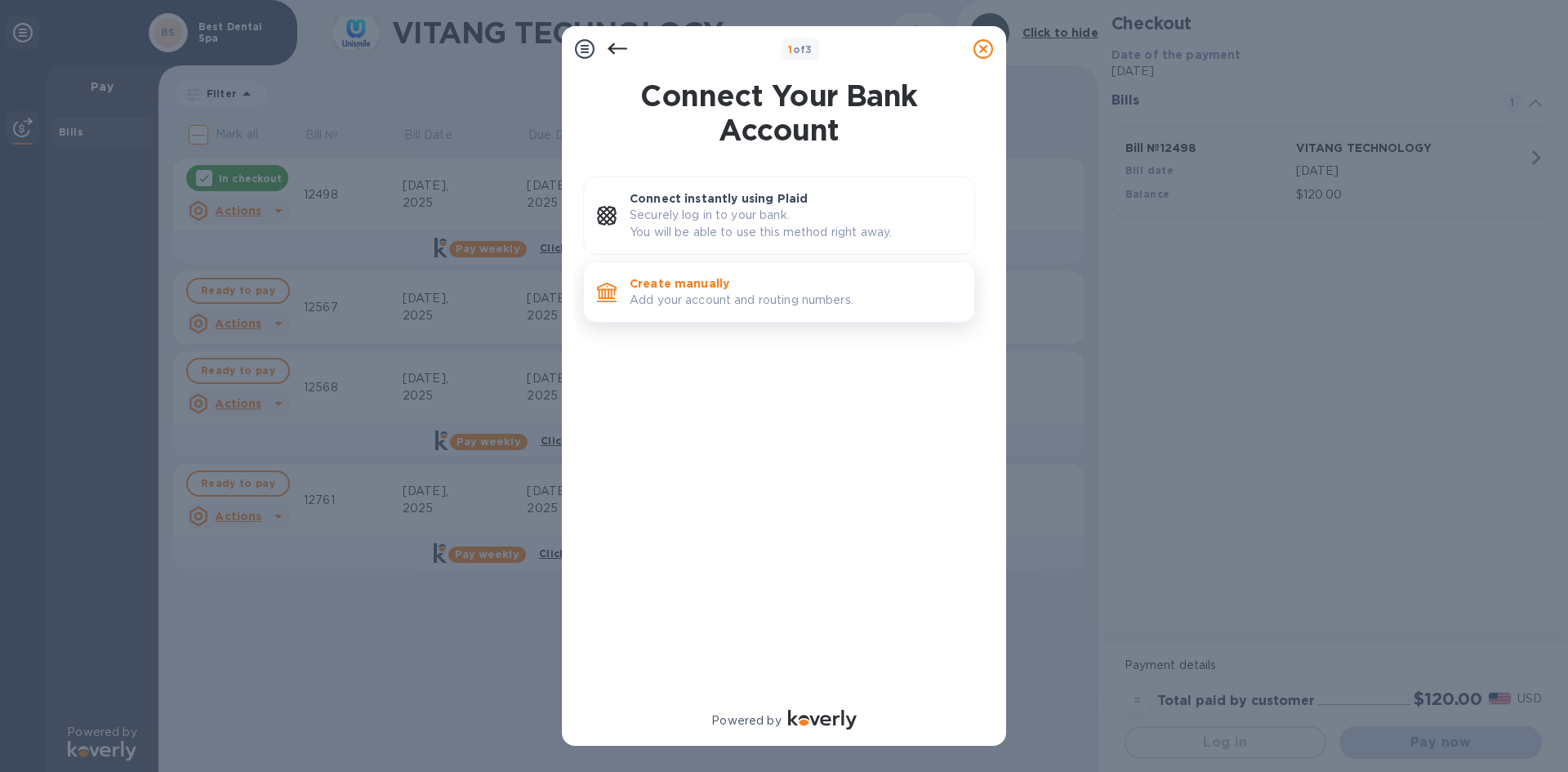
click at [664, 283] on p "Create manually" at bounding box center [795, 283] width 332 height 17
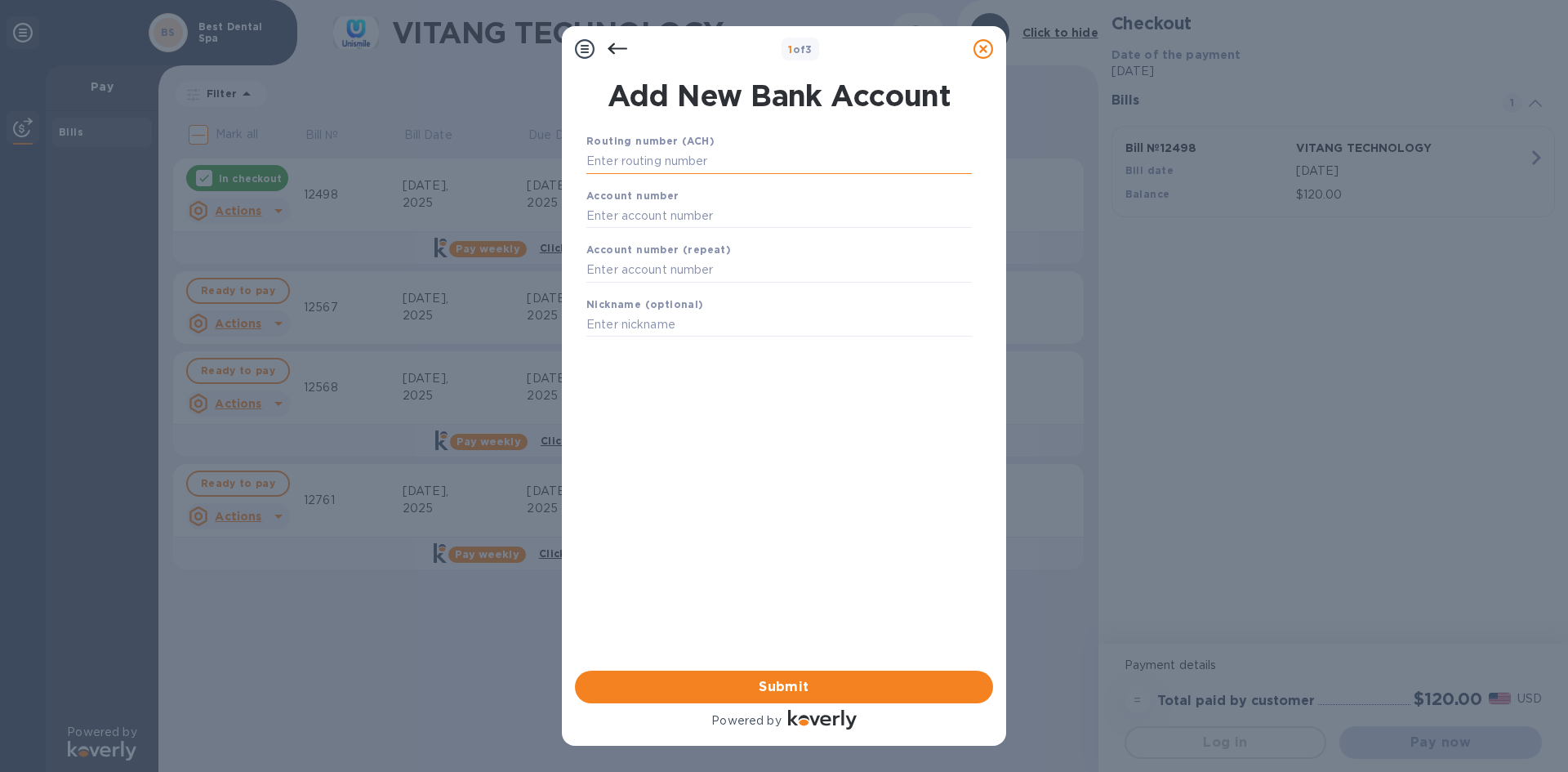
click at [658, 162] on input "text" at bounding box center [779, 161] width 385 height 24
type input "071000013"
click at [682, 230] on input "text" at bounding box center [779, 235] width 385 height 24
paste input "6196"
type input "6"
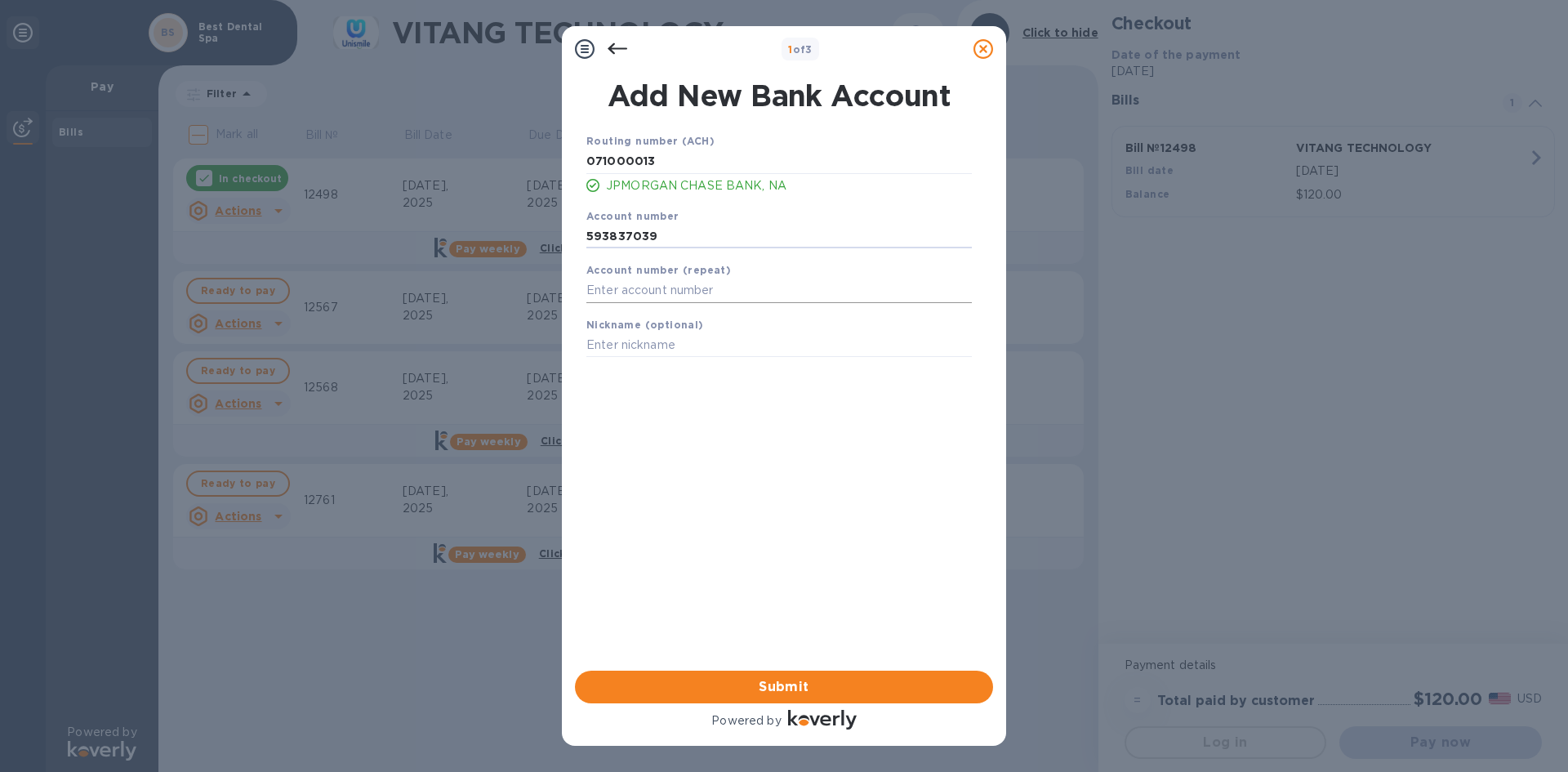
type input "593837039"
click at [668, 283] on input "text" at bounding box center [779, 290] width 385 height 24
drag, startPoint x: 668, startPoint y: 283, endPoint x: 584, endPoint y: 282, distance: 84.0
click at [584, 282] on div "Account number (repeat) 593837039" at bounding box center [779, 282] width 398 height 55
type input "593837039"
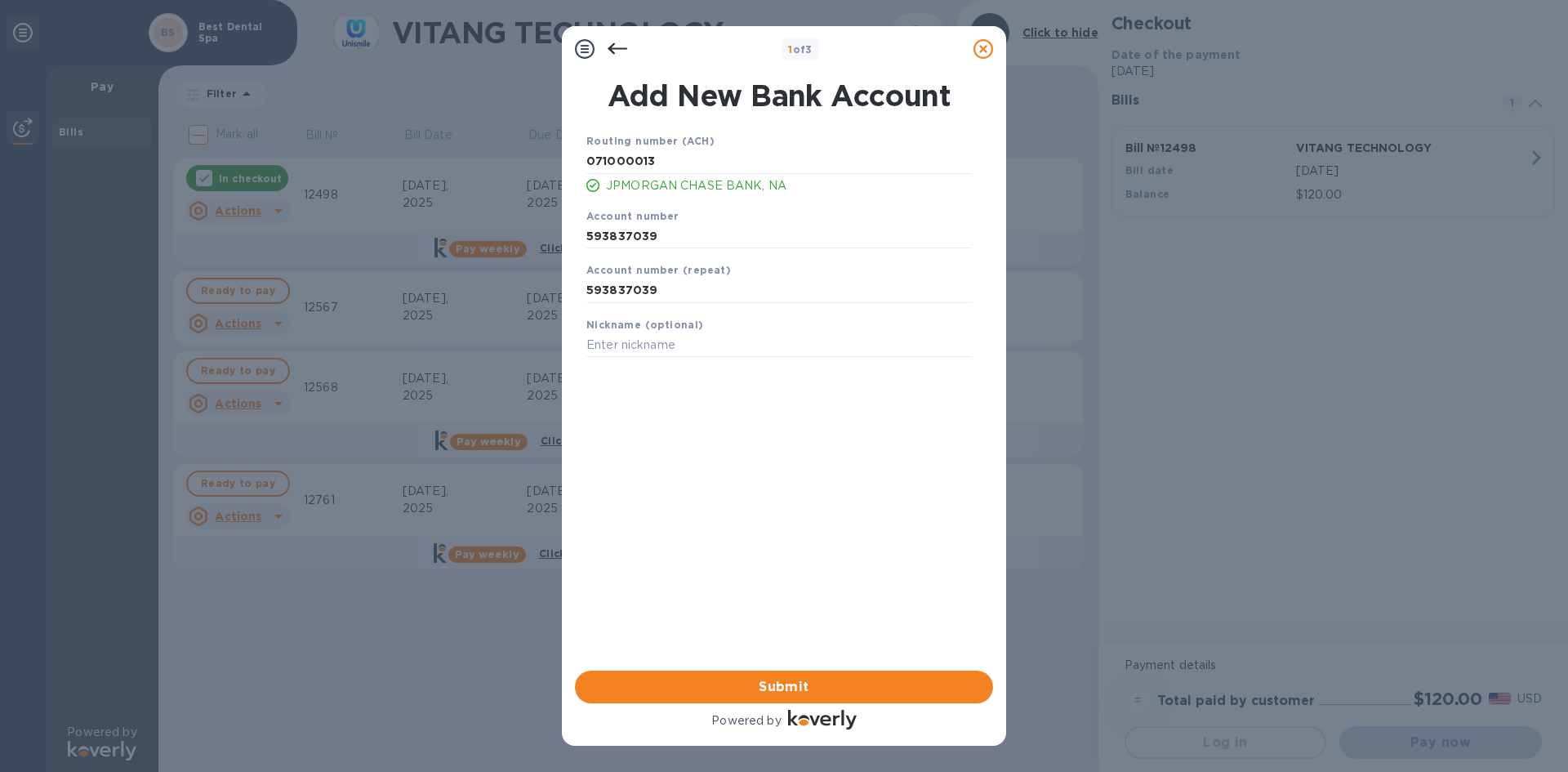
click at [690, 448] on div "Routing number (ACH) [US_BANK_ROUTING_MICR] JPMORGAN CHASE BANK, NA Account num…" at bounding box center [779, 380] width 419 height 522
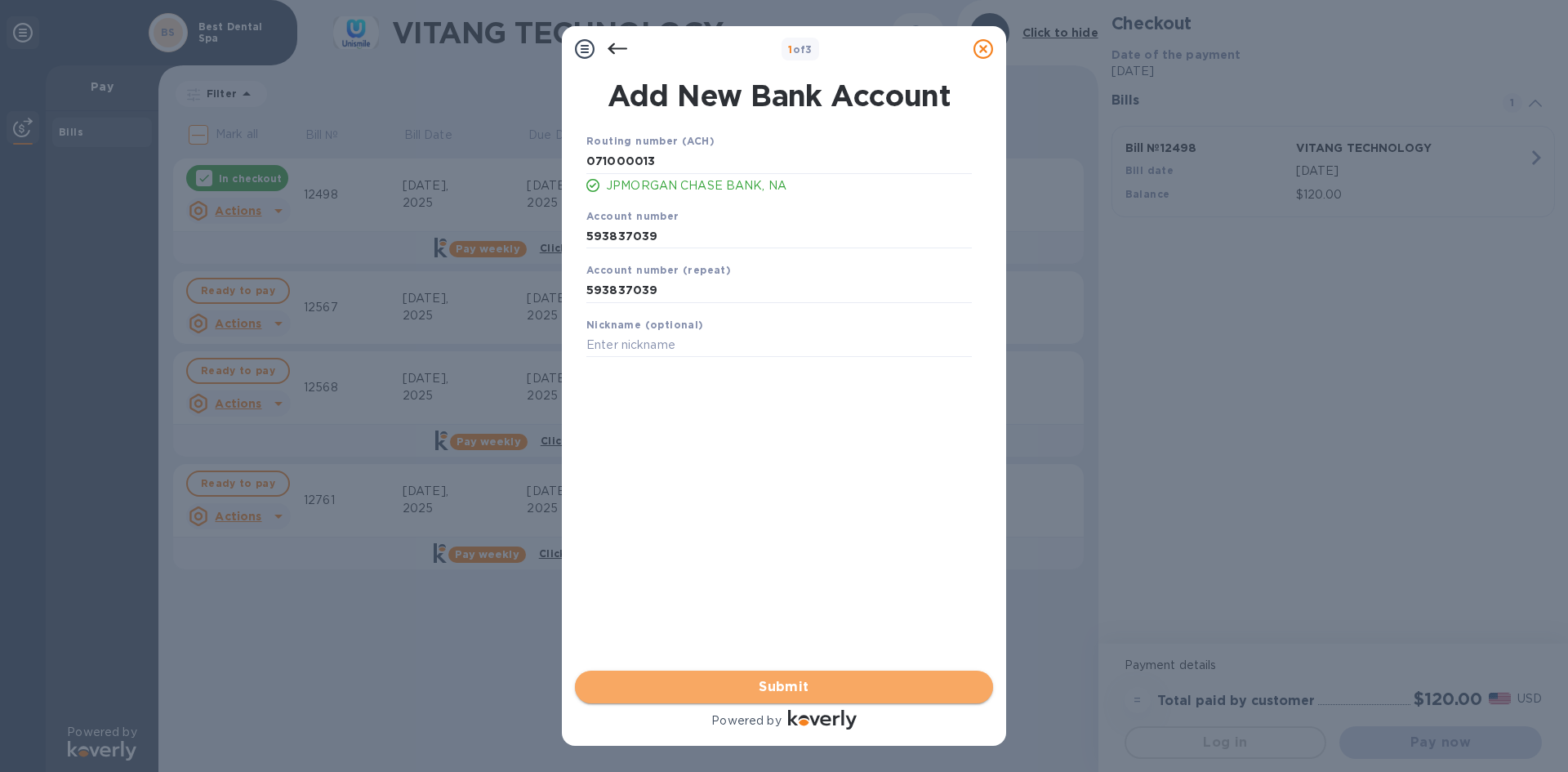
click at [735, 678] on span "Submit" at bounding box center [784, 687] width 392 height 20
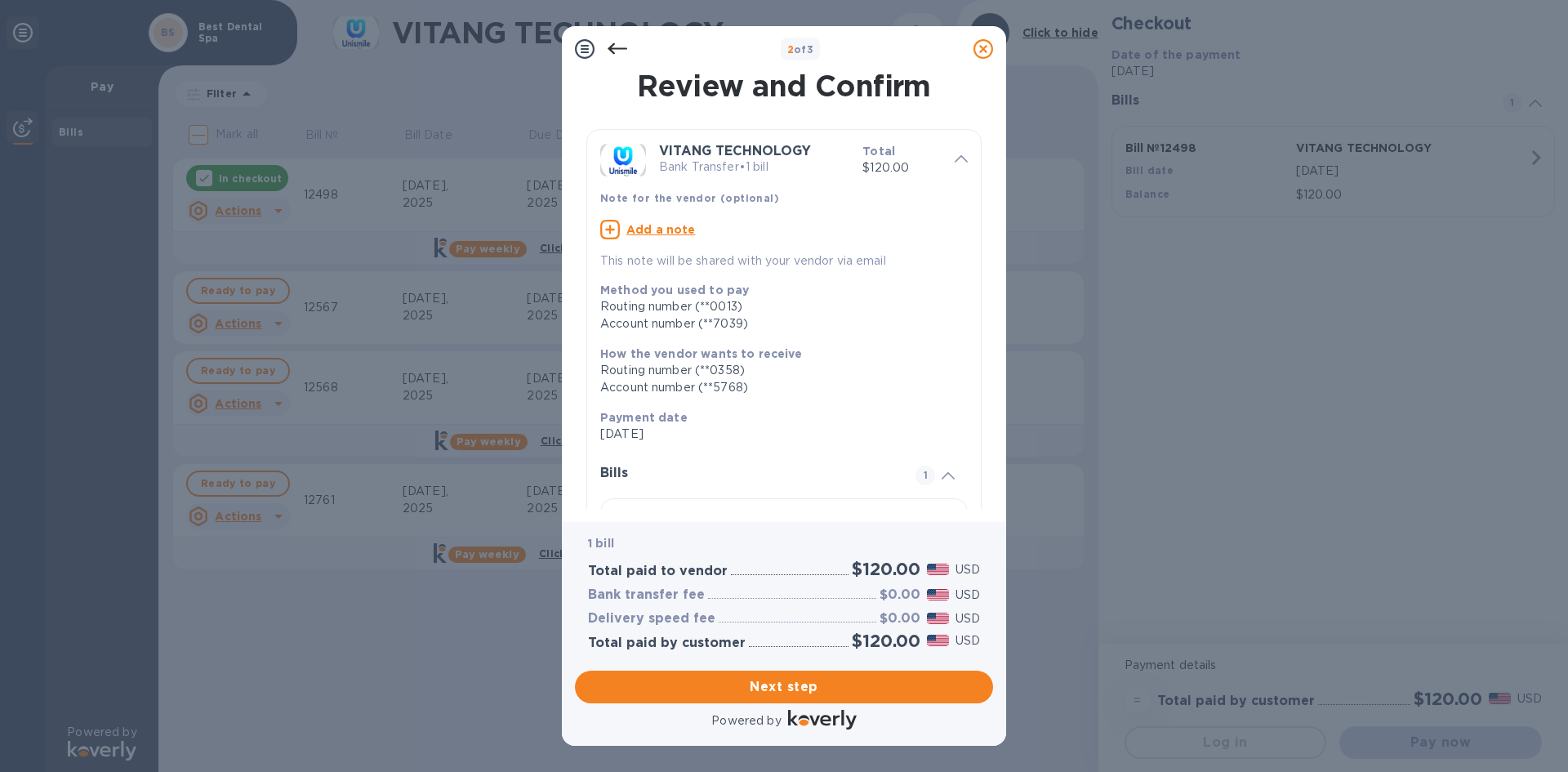
click at [766, 684] on span "Next step" at bounding box center [784, 687] width 392 height 20
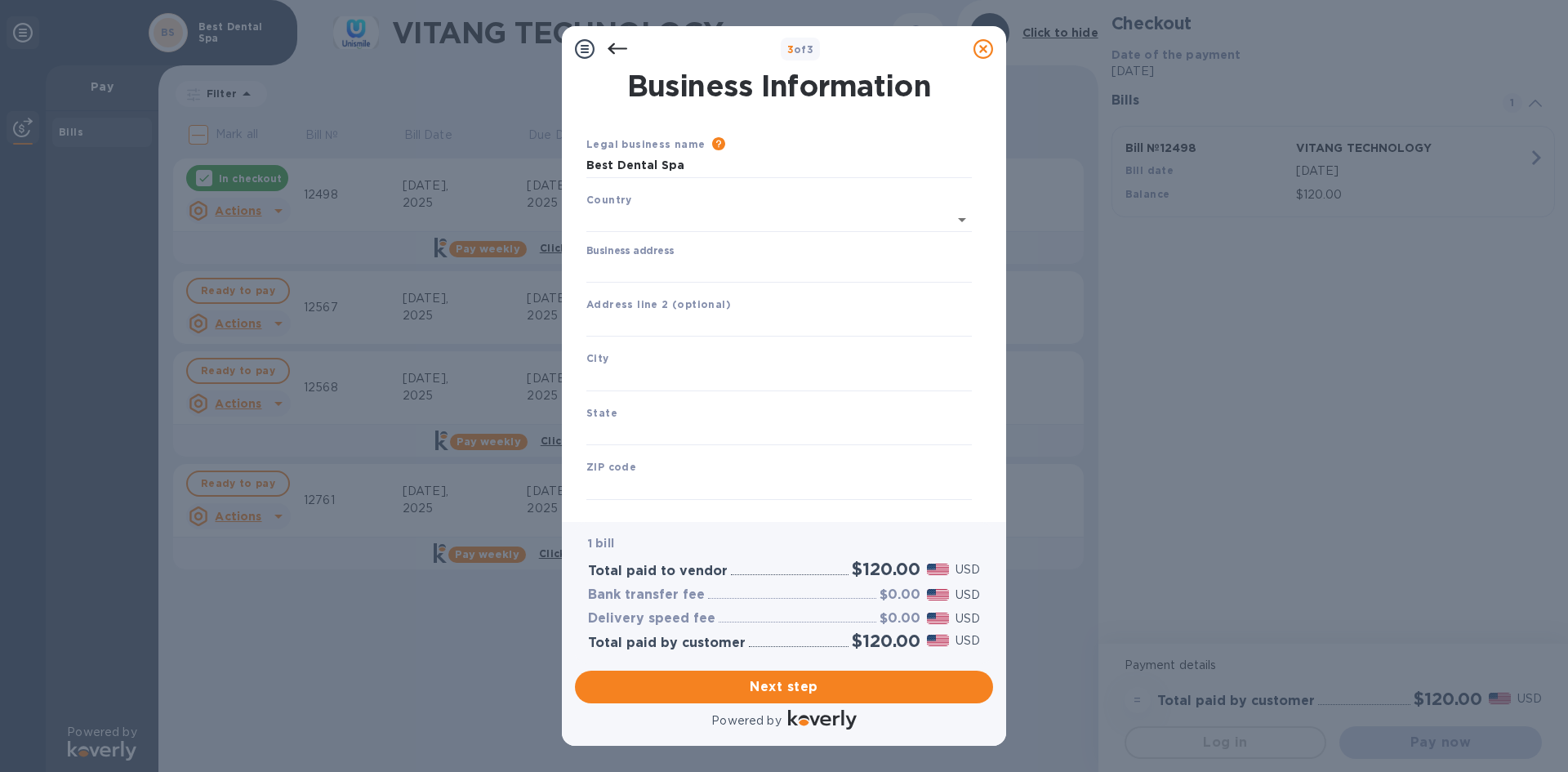
type input "[GEOGRAPHIC_DATA]"
click at [880, 260] on input "Business address" at bounding box center [779, 266] width 385 height 24
type input "[STREET_ADDRESS]"
click at [684, 364] on input "text" at bounding box center [779, 376] width 385 height 24
click at [759, 320] on input "text" at bounding box center [779, 321] width 385 height 24
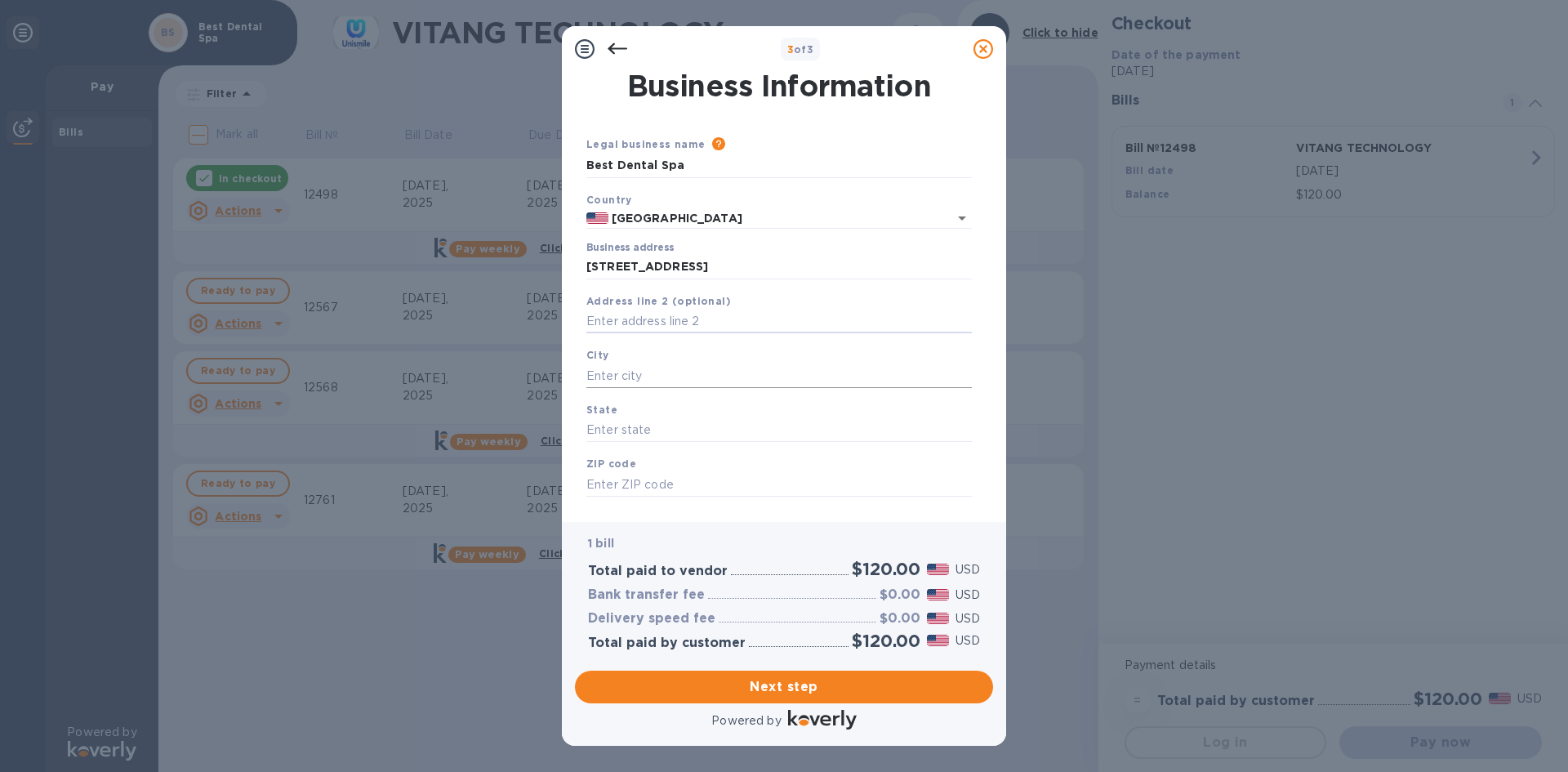
click at [714, 382] on input "text" at bounding box center [779, 376] width 385 height 24
type input "[PERSON_NAME] Estates"
click at [652, 435] on input "text" at bounding box center [779, 430] width 385 height 24
type input "[US_STATE]"
click at [633, 469] on b "ZIP code" at bounding box center [611, 464] width 50 height 13
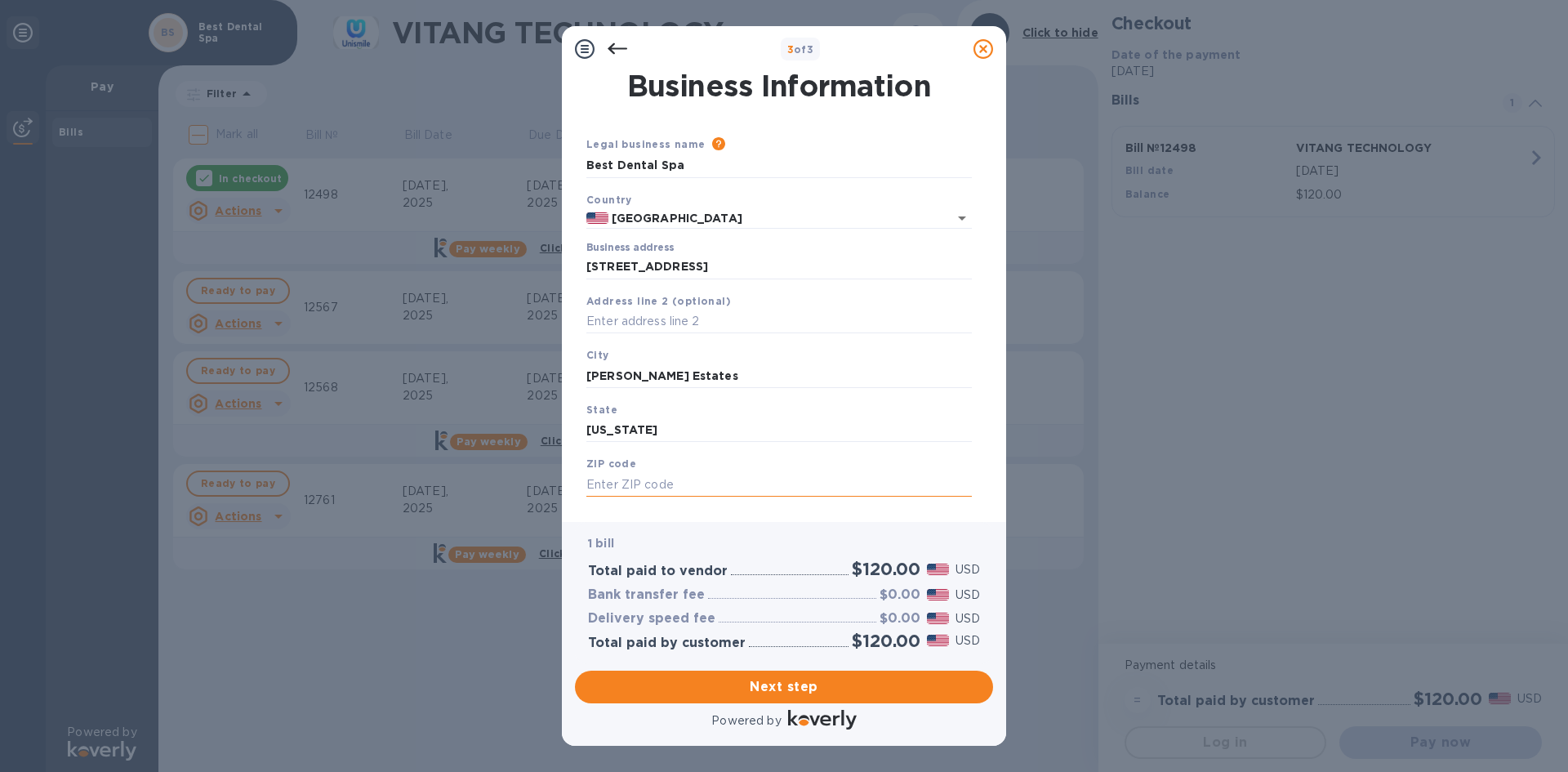
click at [632, 479] on input "text" at bounding box center [779, 484] width 385 height 24
type input "60169"
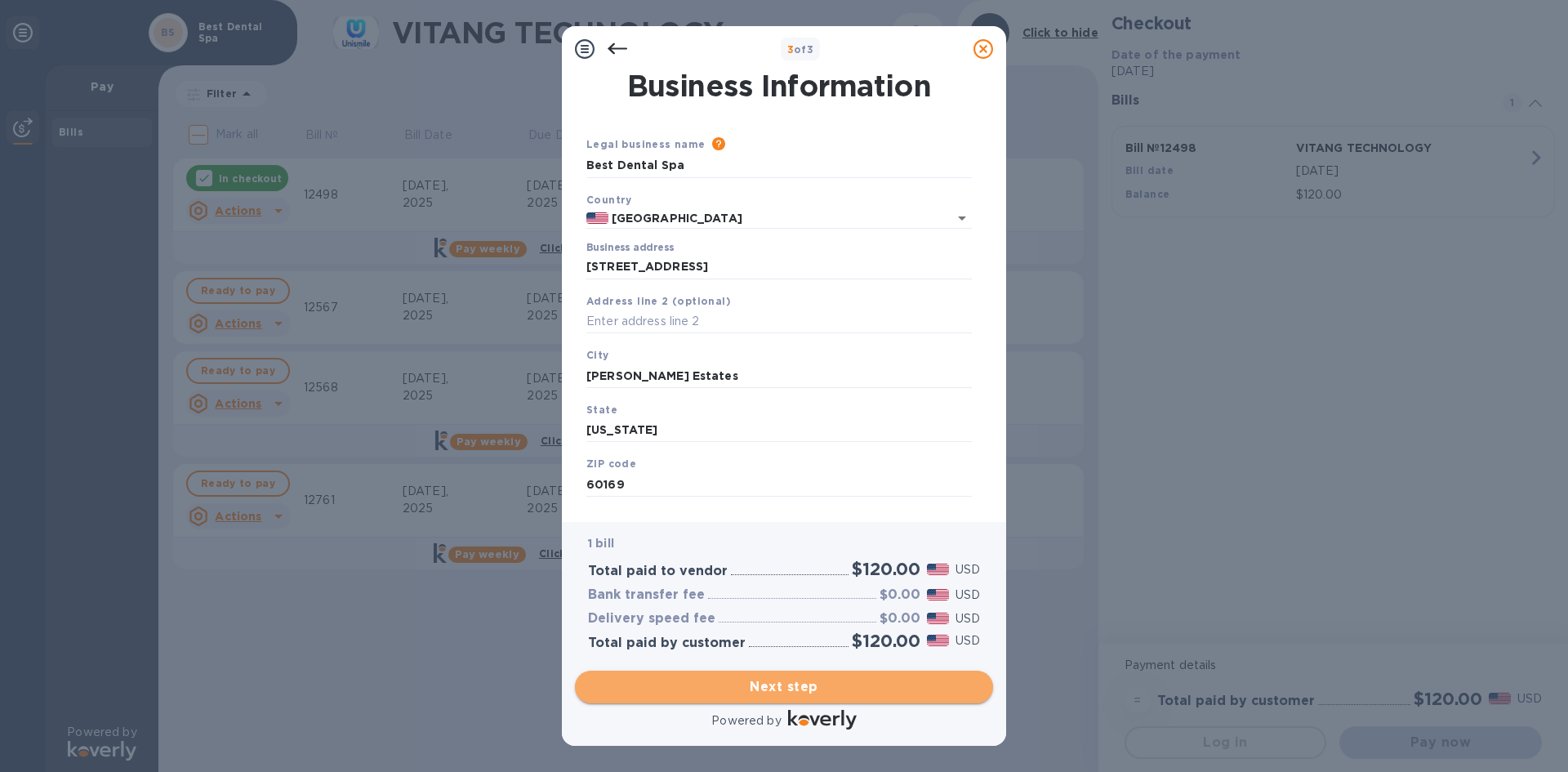
click at [758, 690] on span "Next step" at bounding box center [784, 687] width 392 height 20
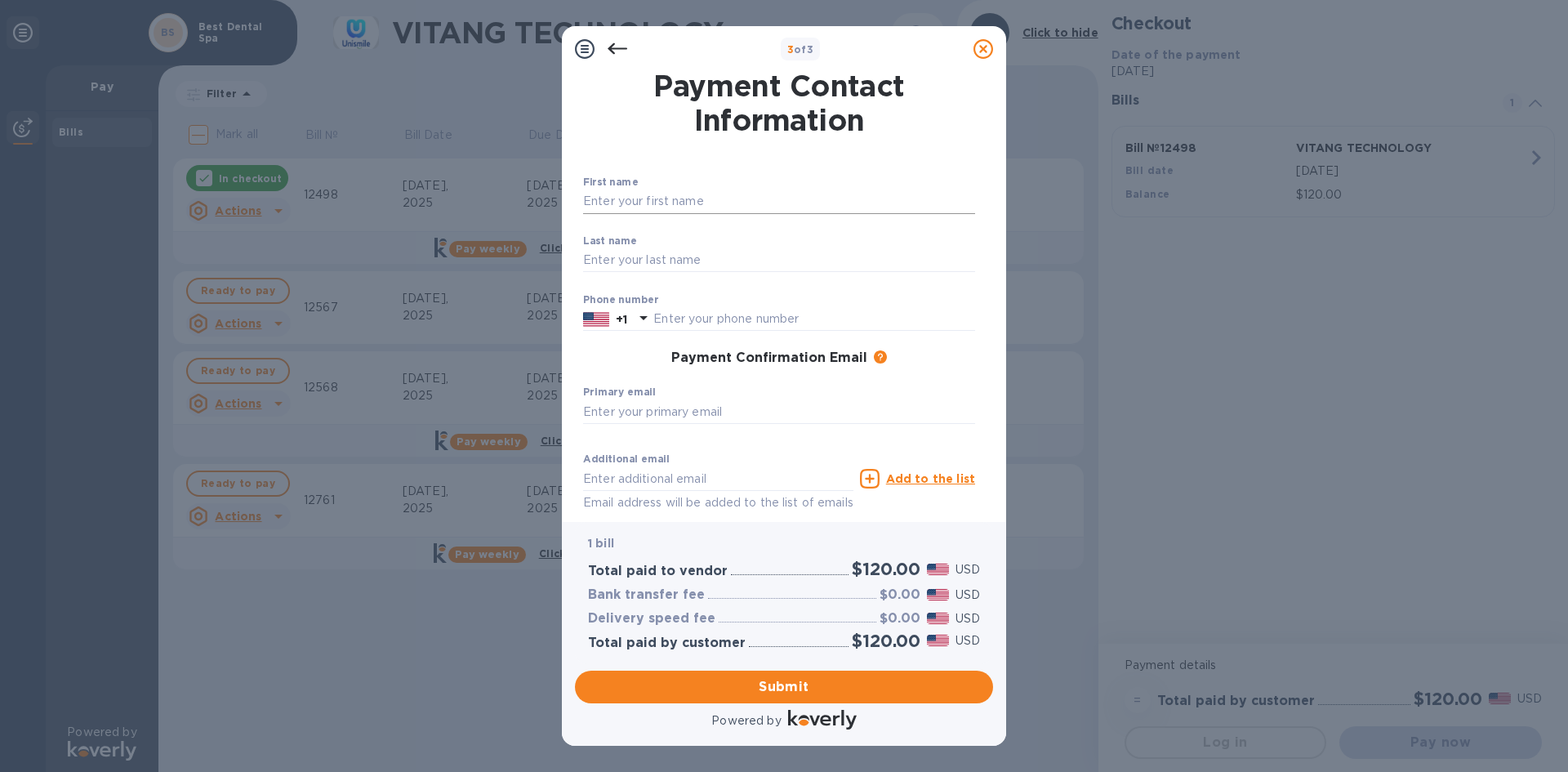
click at [808, 196] on input "text" at bounding box center [780, 201] width 392 height 24
type input "Dhara"
type input "[PERSON_NAME]"
type input "8476415183"
type input "[EMAIL_ADDRESS][DOMAIN_NAME]"
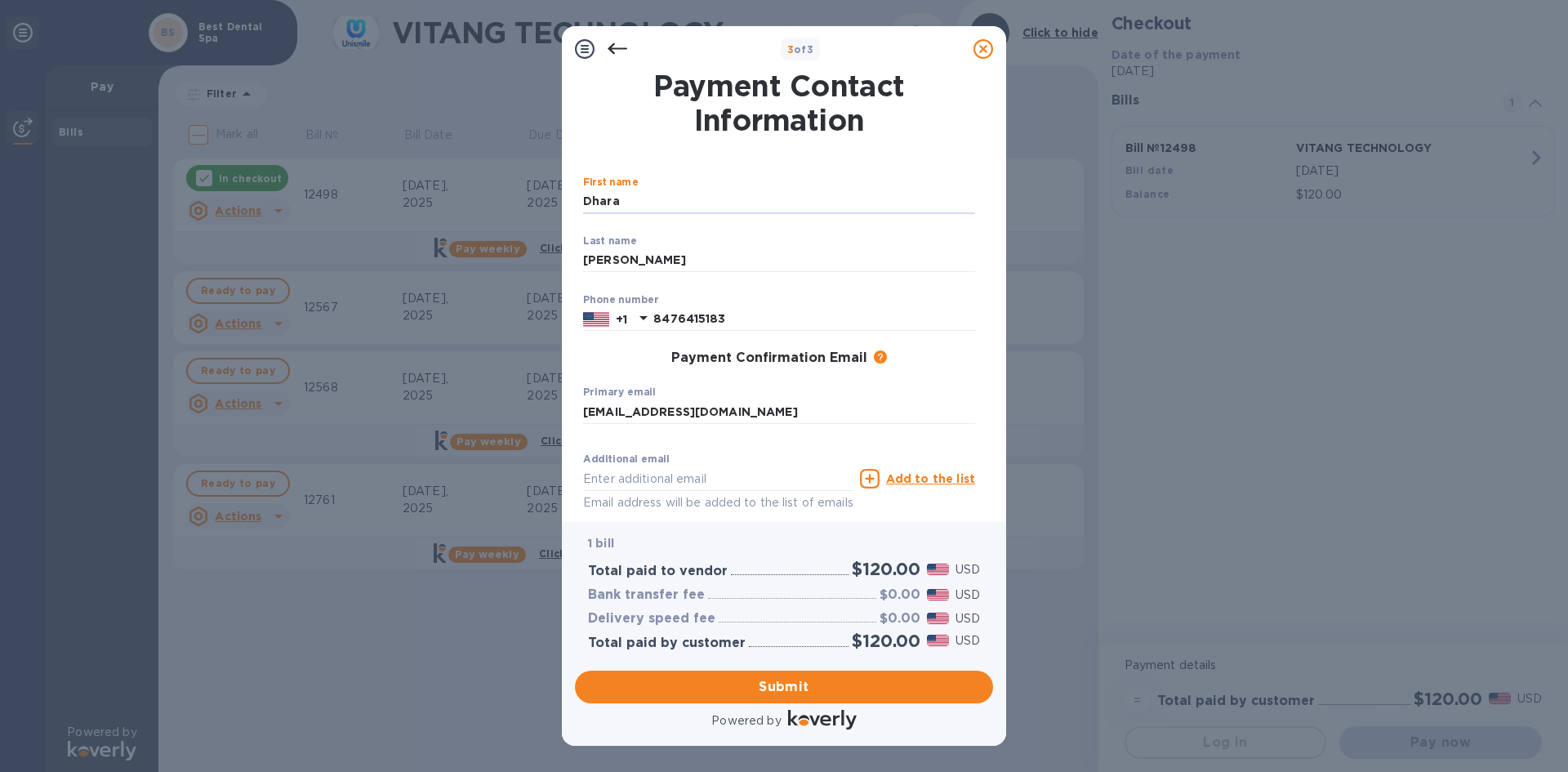
type input "[EMAIL_ADDRESS][DOMAIN_NAME]"
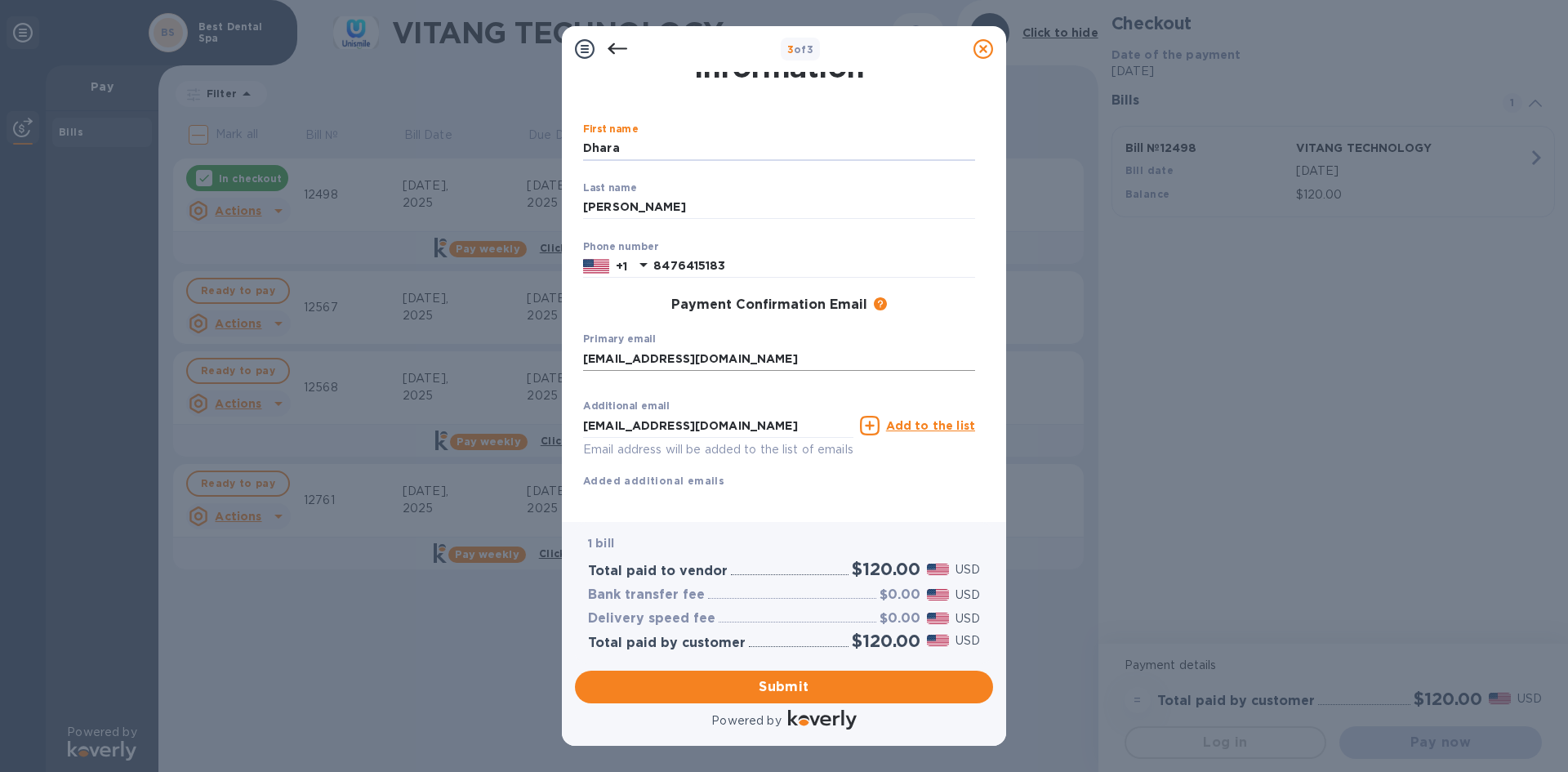
scroll to position [78, 0]
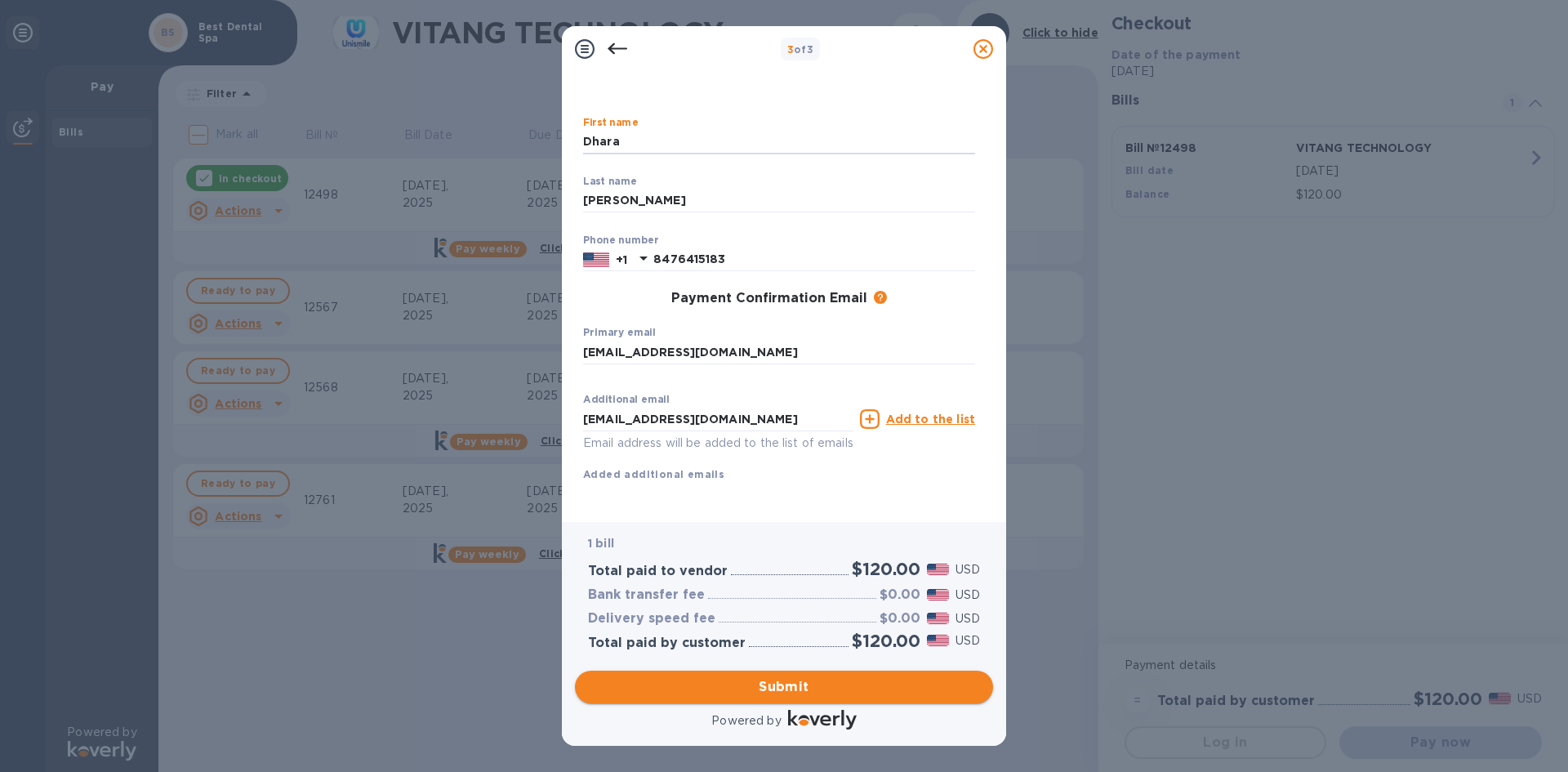
click at [762, 692] on span "Submit" at bounding box center [784, 687] width 392 height 20
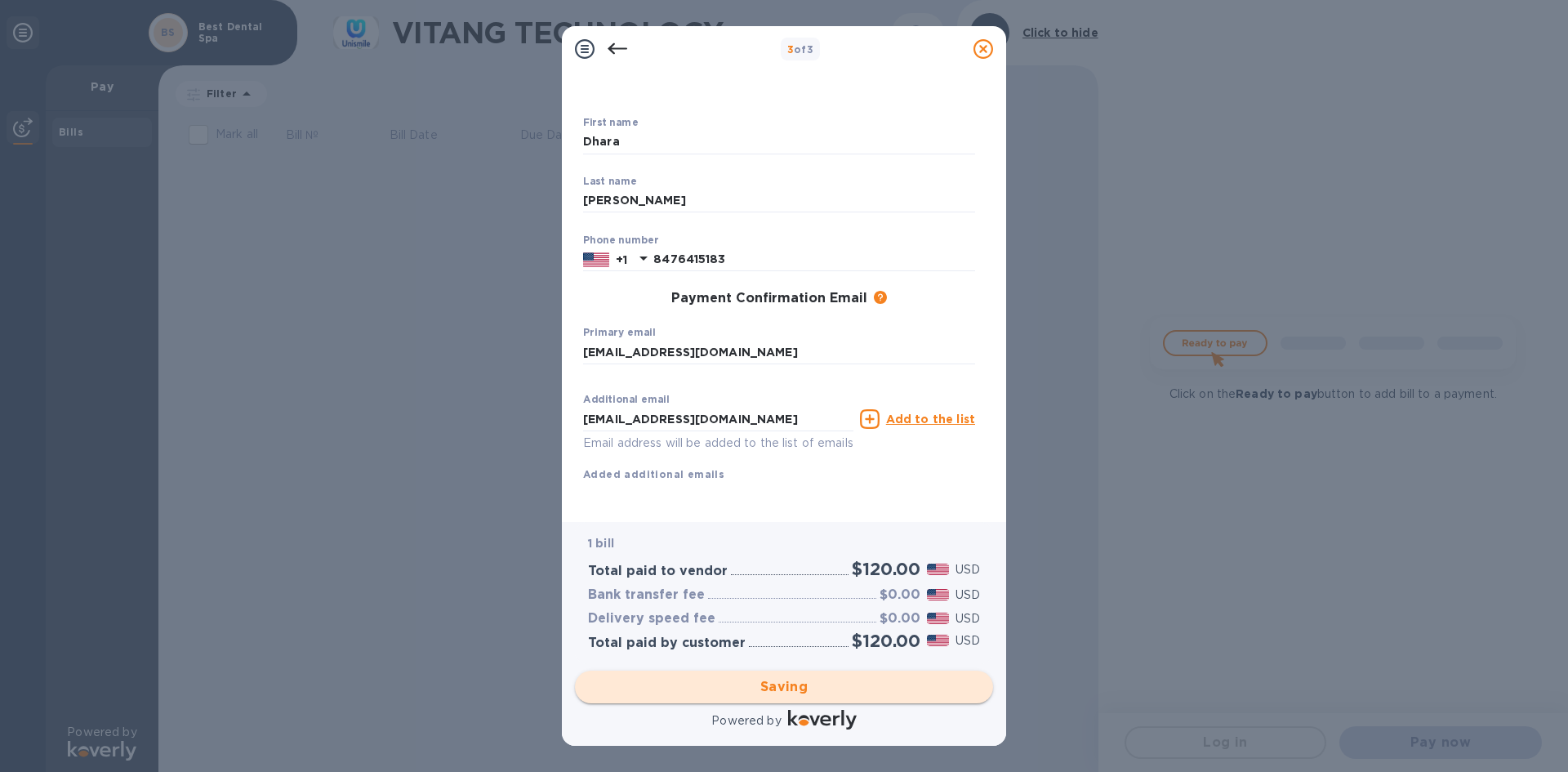
scroll to position [0, 0]
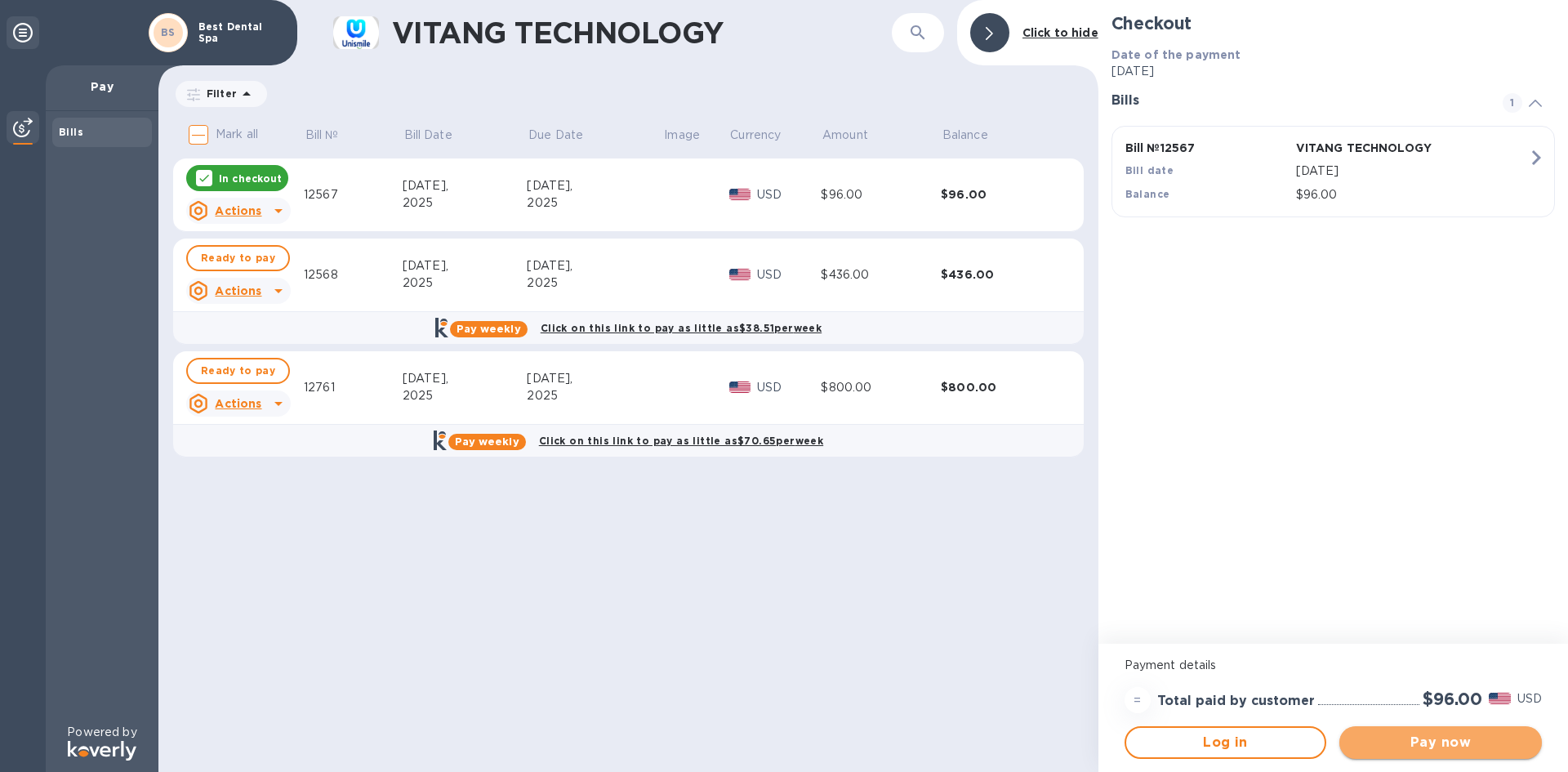
click at [1409, 741] on span "Pay now" at bounding box center [1440, 743] width 177 height 20
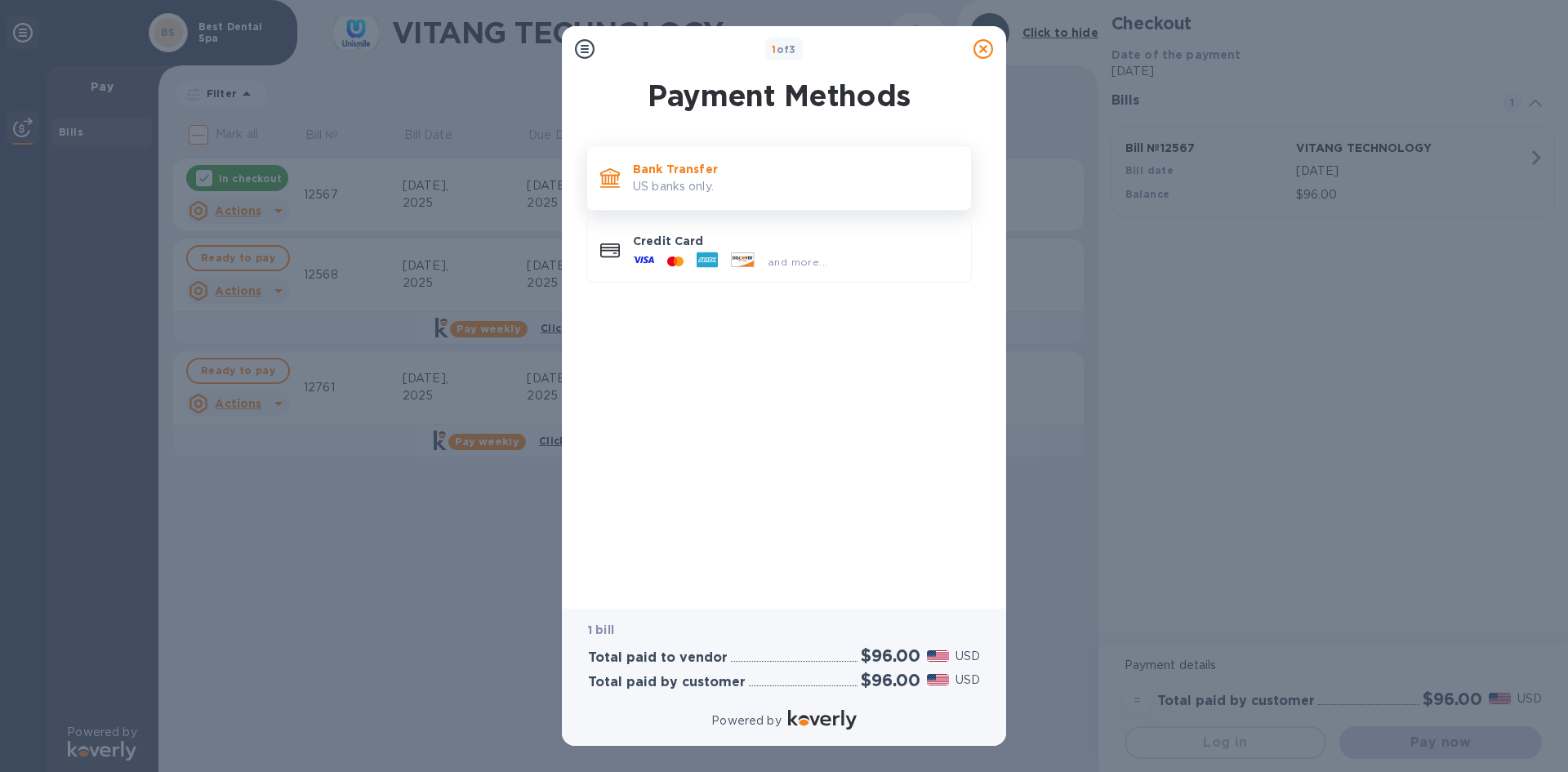
click at [695, 180] on p "US banks only." at bounding box center [795, 186] width 325 height 18
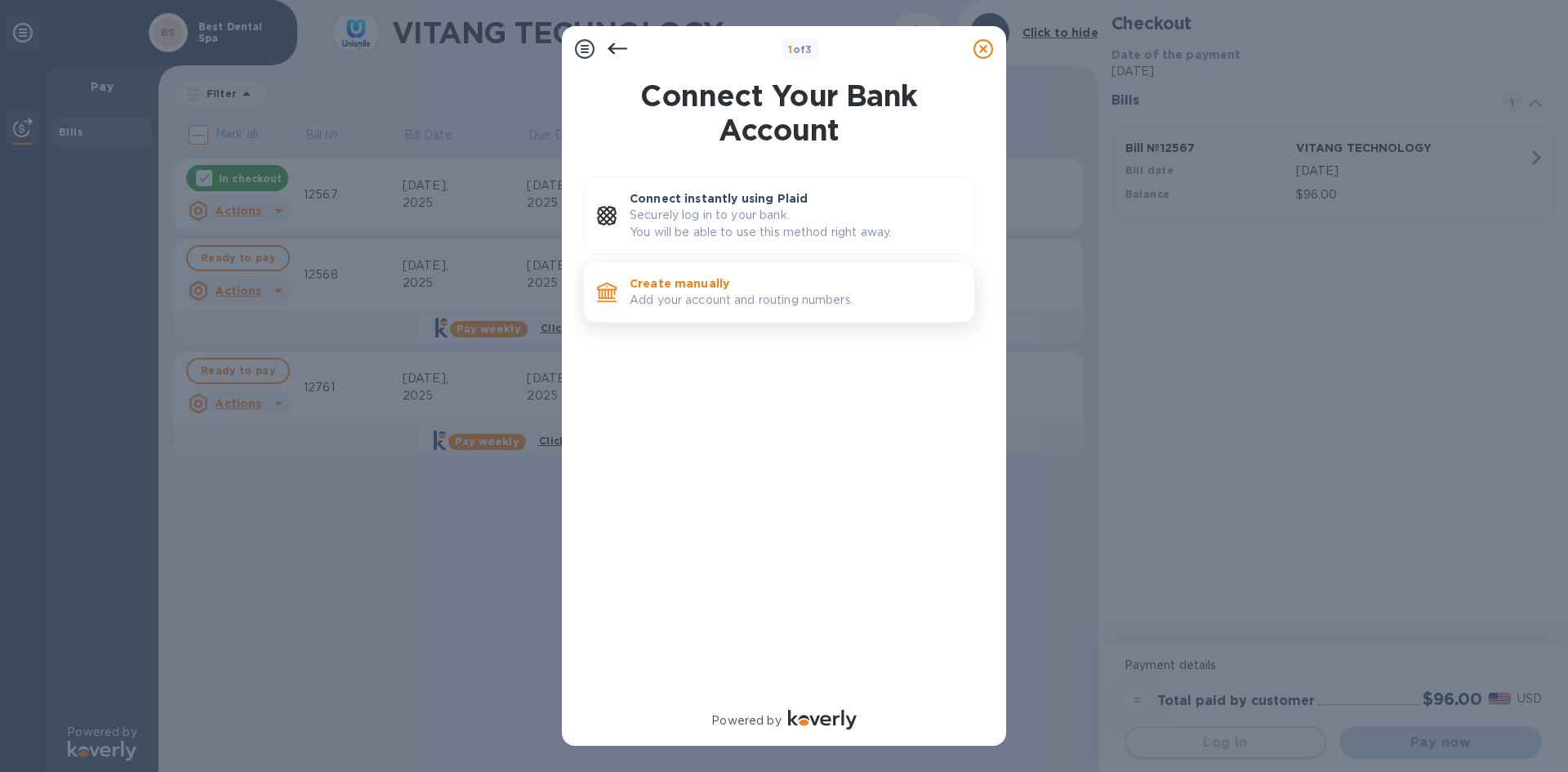
click at [684, 287] on p "Create manually" at bounding box center [795, 283] width 332 height 17
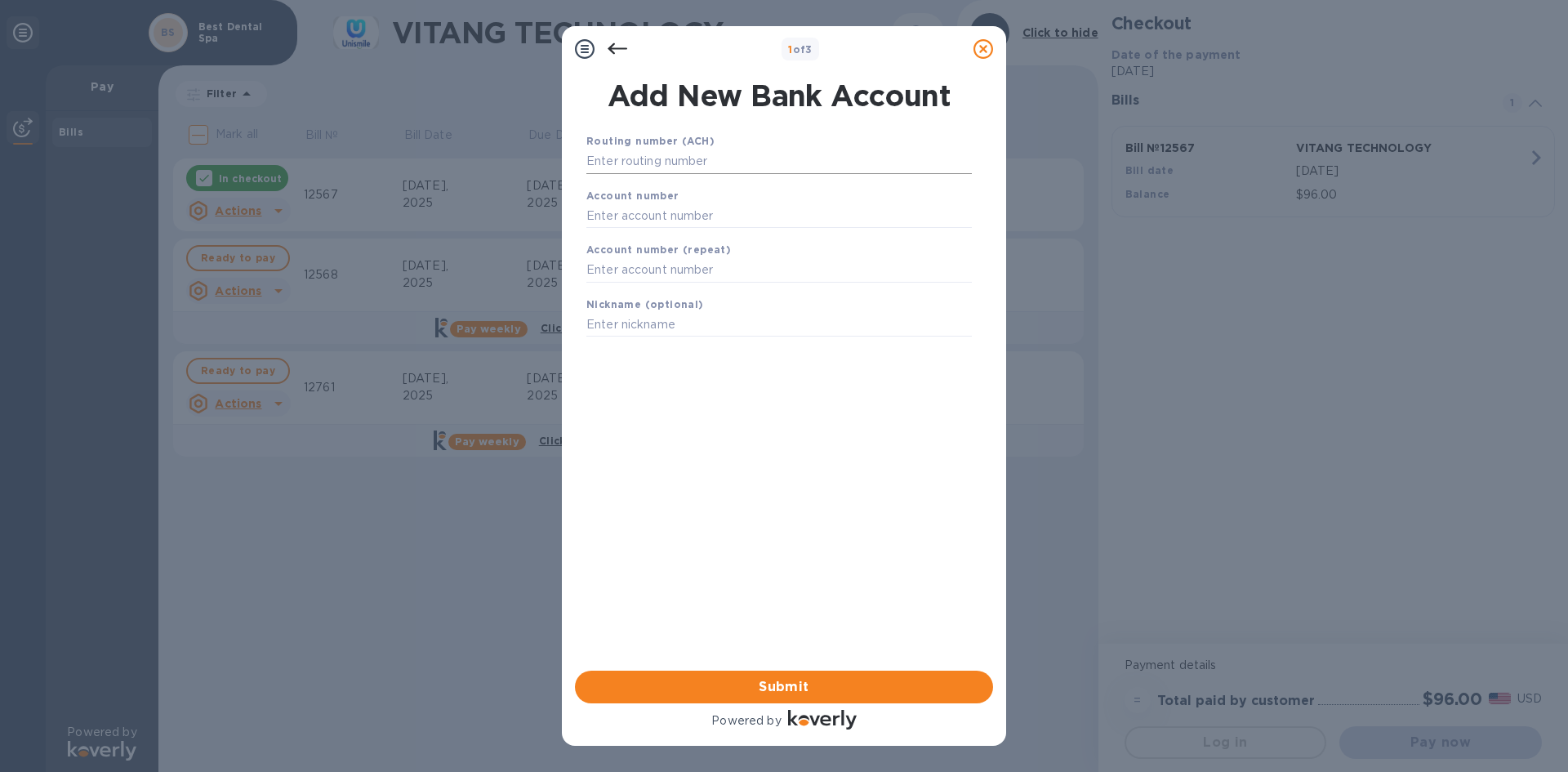
click at [664, 163] on input "text" at bounding box center [779, 161] width 385 height 24
type input "071000013"
click at [662, 238] on input "text" at bounding box center [779, 235] width 385 height 24
paste input "593837039"
type input "593837039"
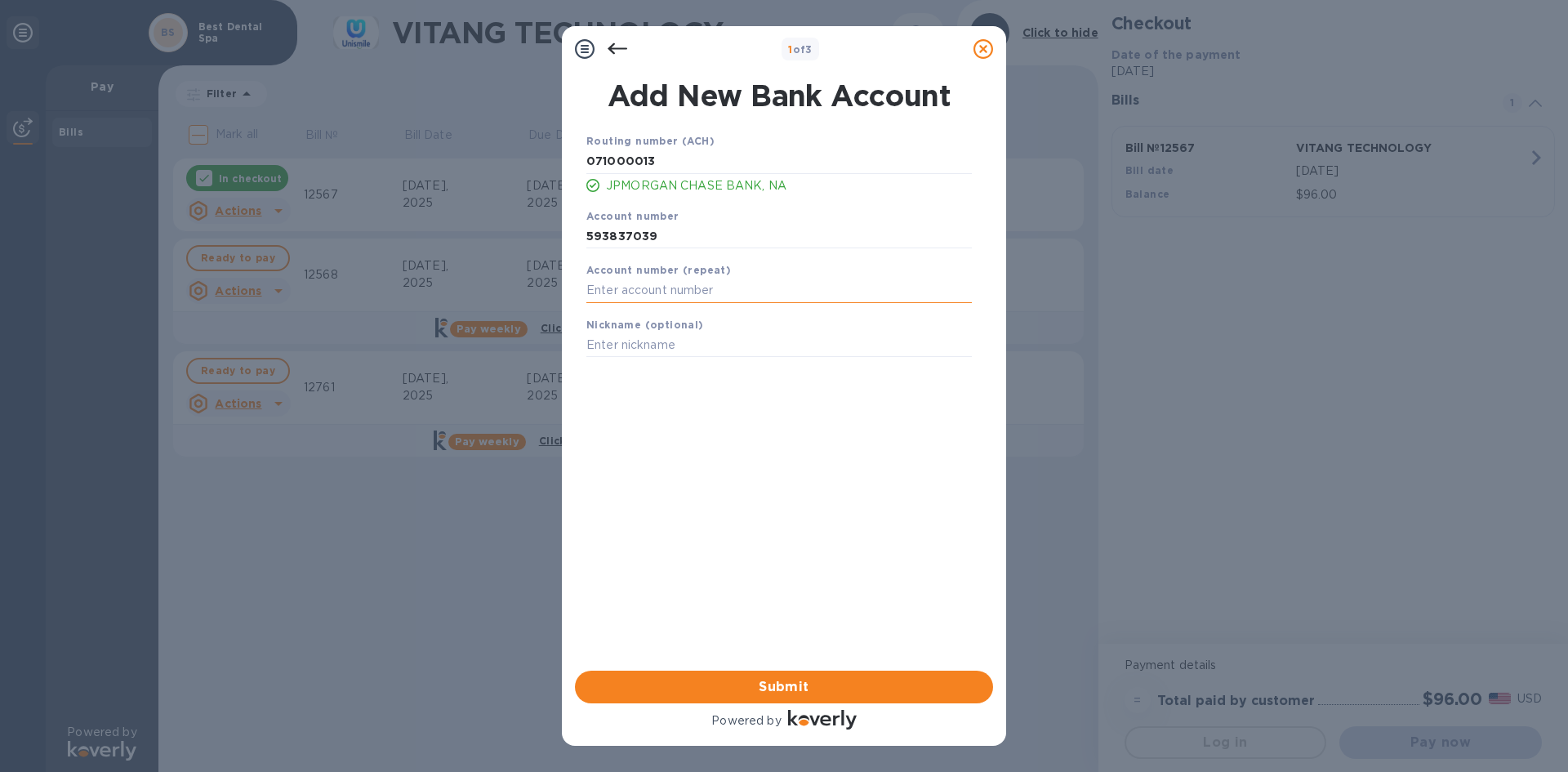
click at [647, 292] on input "text" at bounding box center [779, 290] width 385 height 24
paste input "593837039"
type input "593837039"
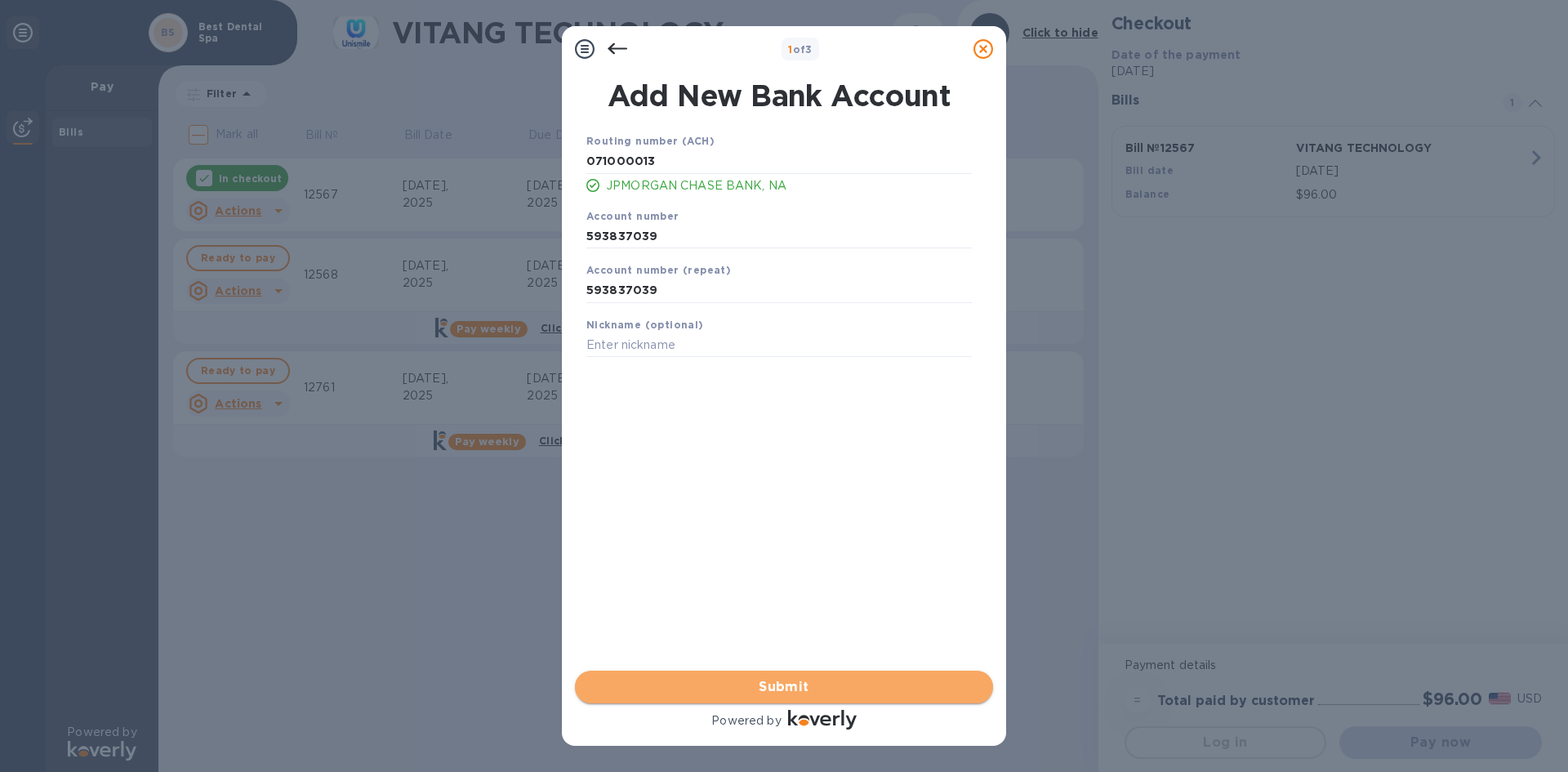
click at [779, 684] on span "Submit" at bounding box center [784, 687] width 392 height 20
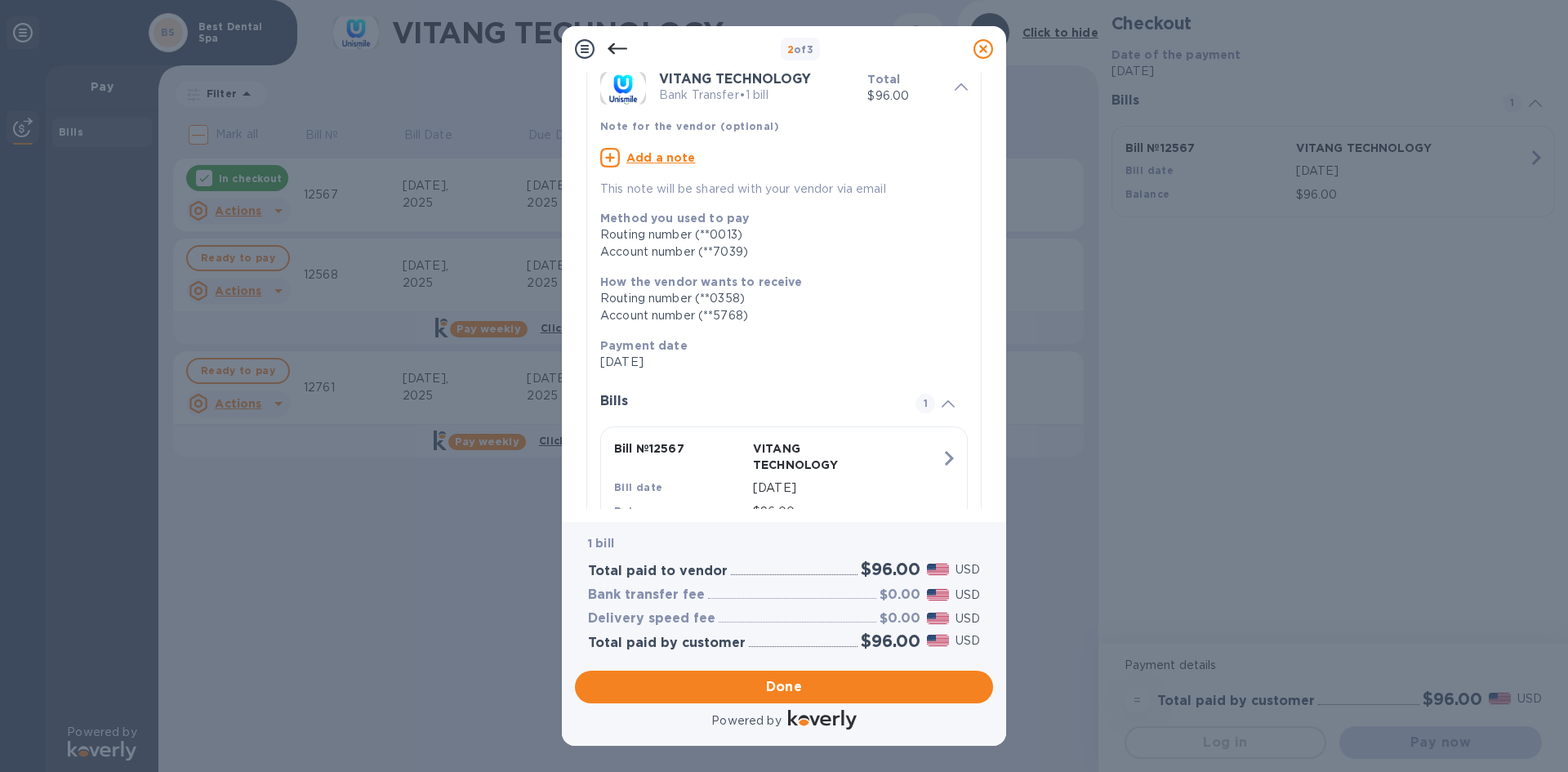
scroll to position [139, 0]
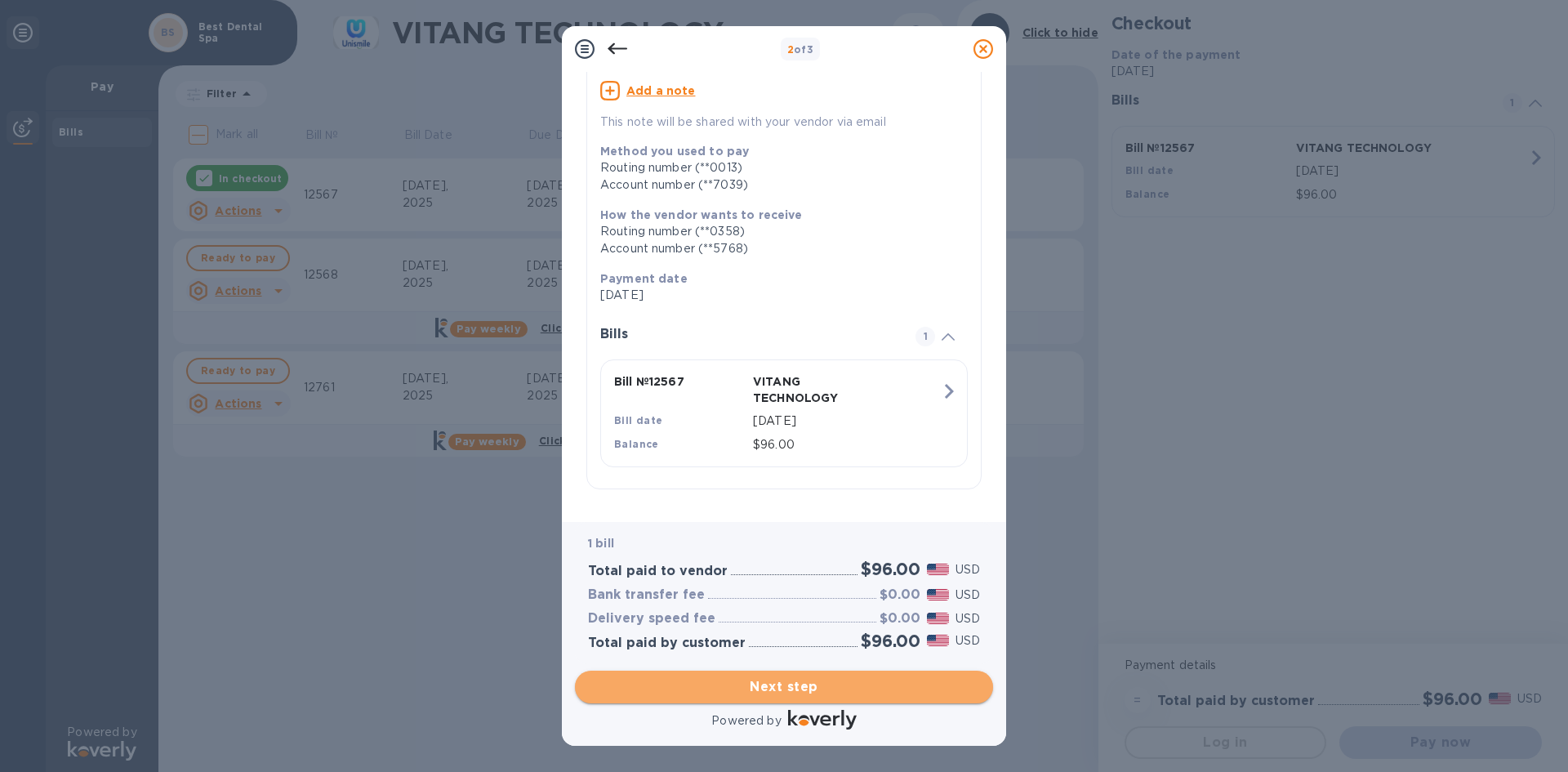
click at [786, 695] on span "Next step" at bounding box center [784, 687] width 392 height 20
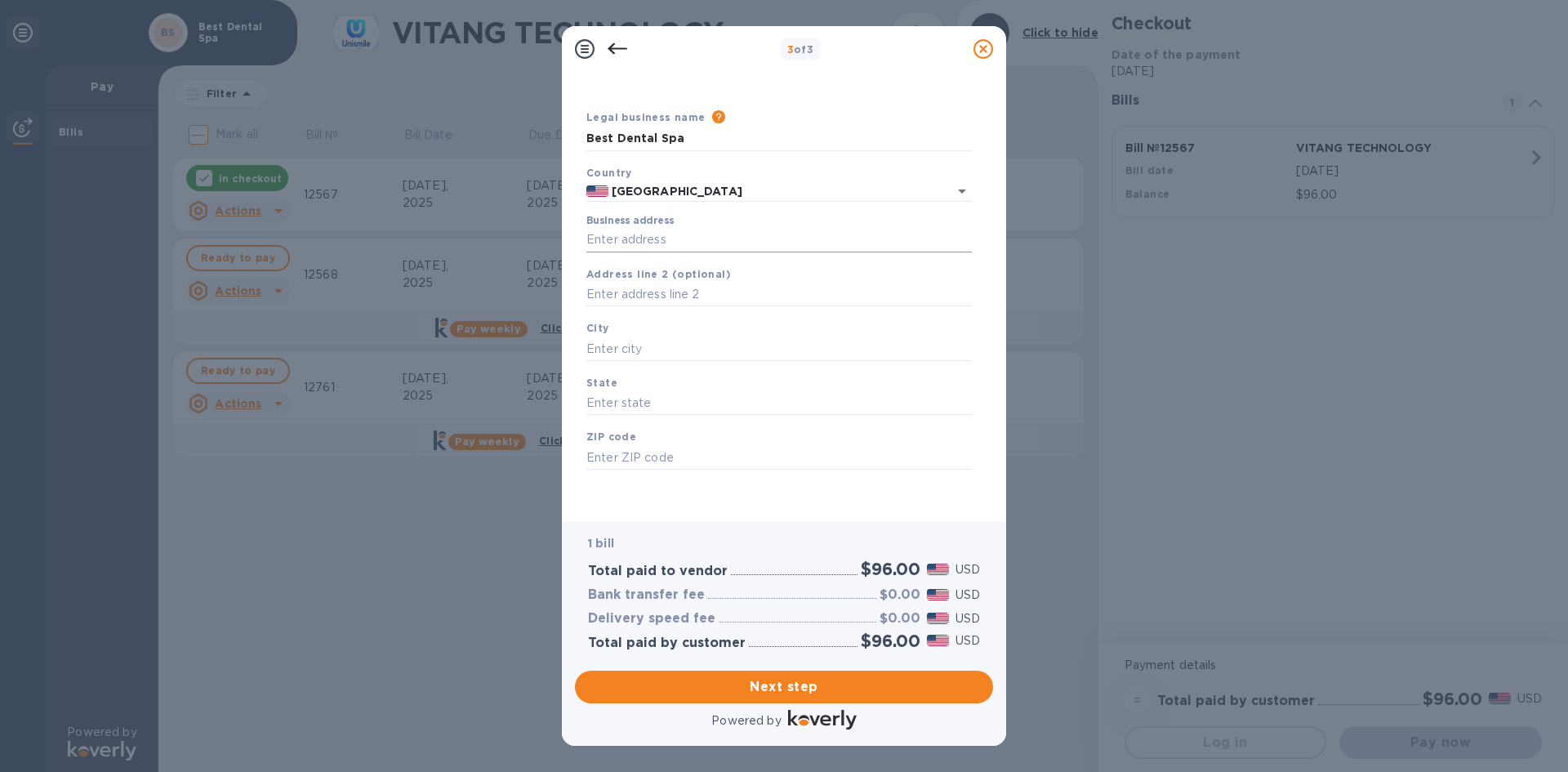
click at [675, 238] on input "Business address" at bounding box center [779, 240] width 385 height 24
type input "[STREET_ADDRESS]"
click at [708, 294] on input "text" at bounding box center [779, 295] width 385 height 24
click at [684, 344] on input "text" at bounding box center [779, 348] width 385 height 24
type input "[PERSON_NAME] Estates"
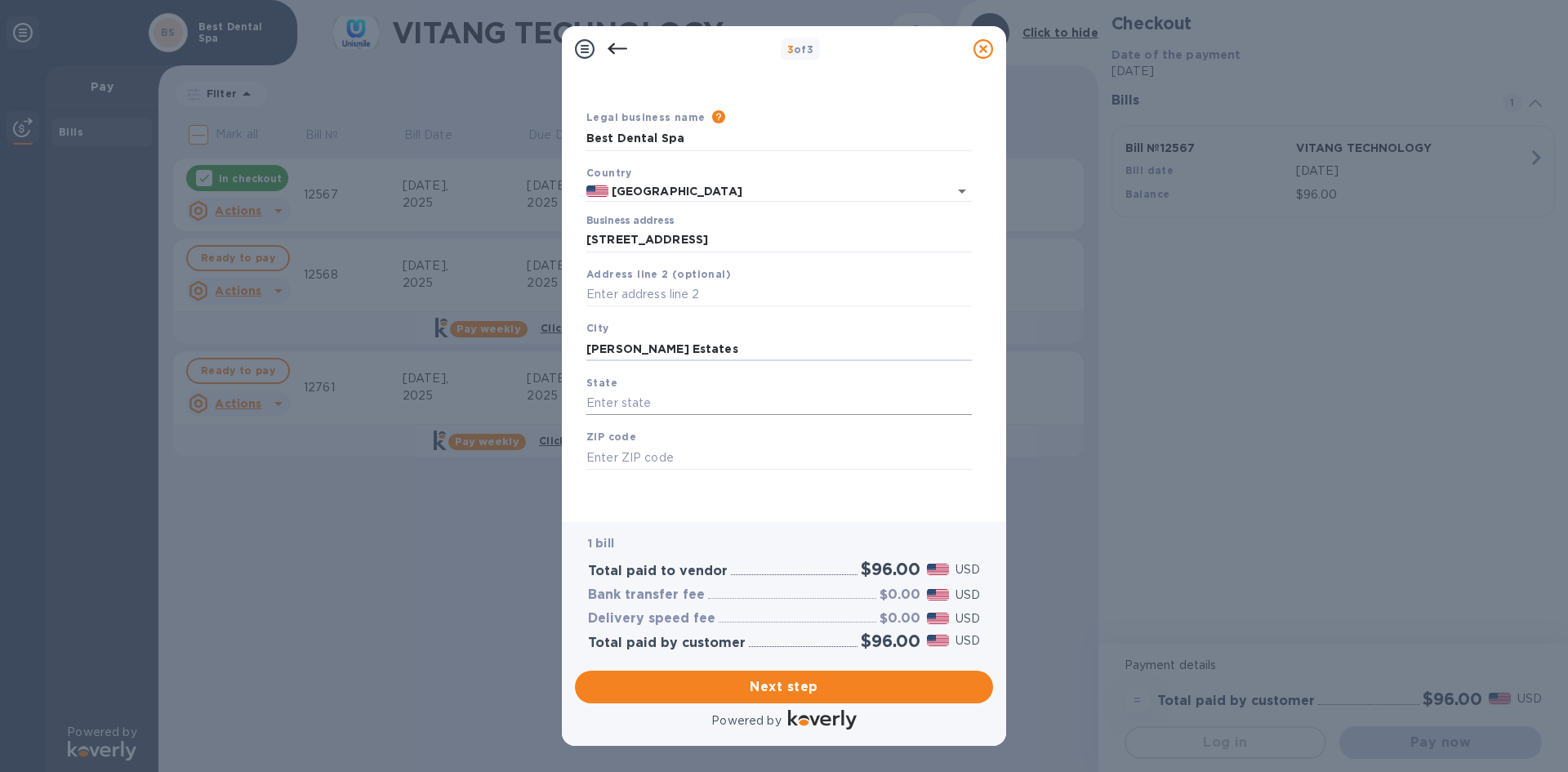
click at [674, 405] on input "text" at bounding box center [779, 403] width 385 height 24
type input "[US_STATE]"
click at [667, 443] on div "ZIP code" at bounding box center [779, 449] width 398 height 55
click at [666, 452] on input "text" at bounding box center [779, 457] width 385 height 24
type input "60169"
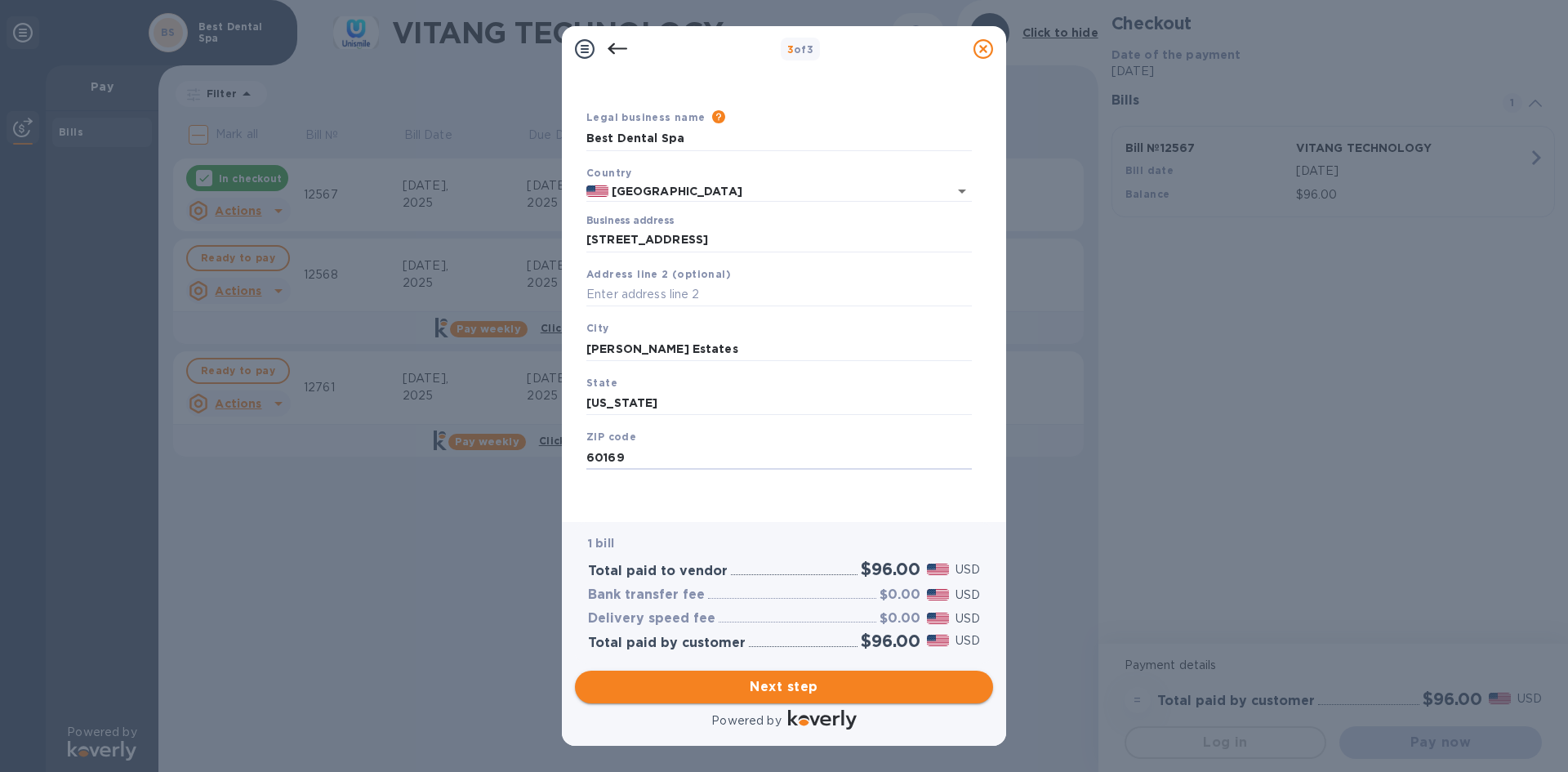
click at [759, 687] on span "Next step" at bounding box center [784, 687] width 392 height 20
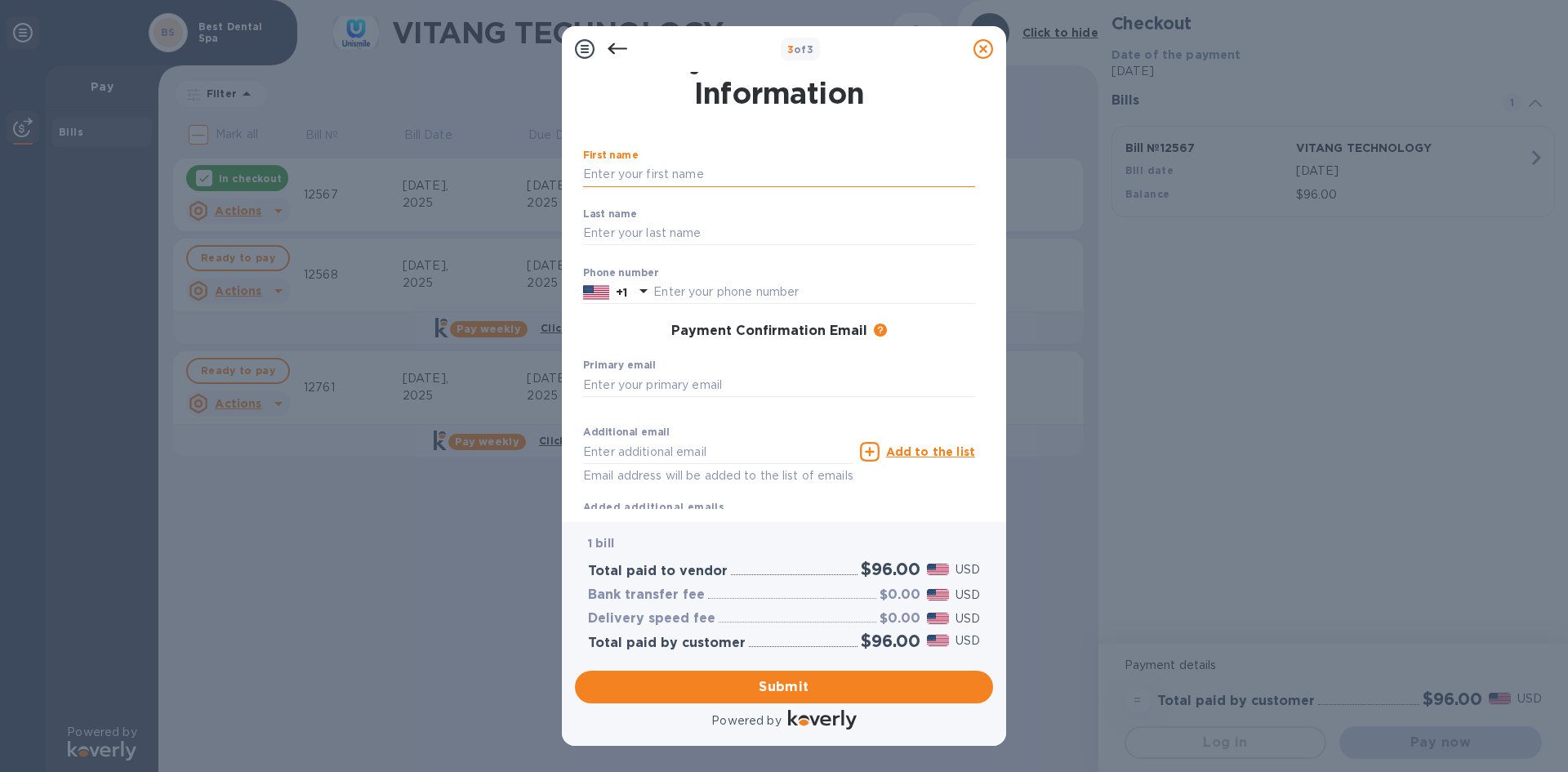
click at [680, 178] on input "text" at bounding box center [780, 175] width 392 height 24
type input "Dhara"
type input "[PERSON_NAME]"
type input "8476415183"
type input "[EMAIL_ADDRESS][DOMAIN_NAME]"
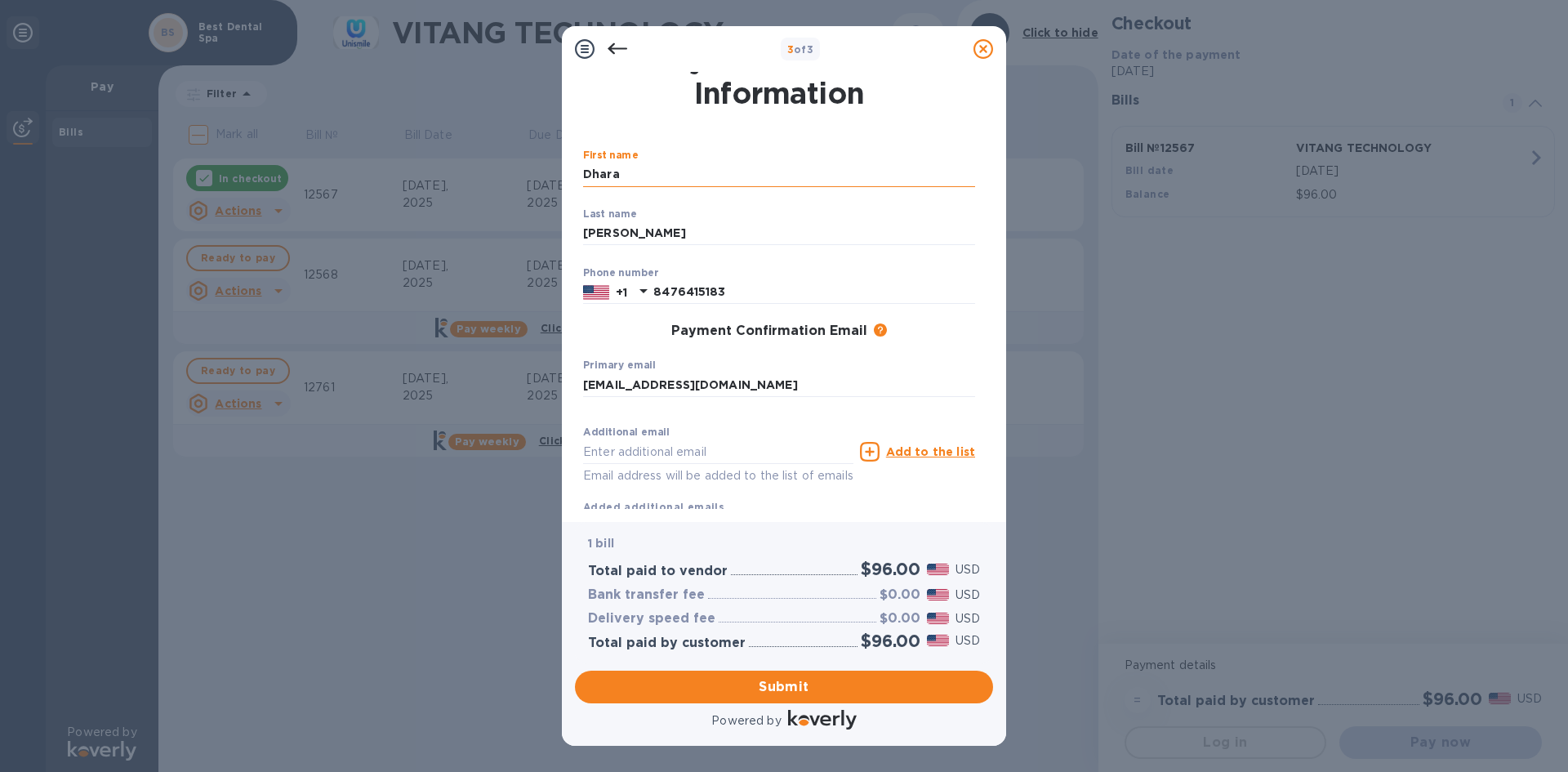
type input "[EMAIL_ADDRESS][DOMAIN_NAME]"
click at [776, 680] on span "Submit" at bounding box center [784, 687] width 392 height 20
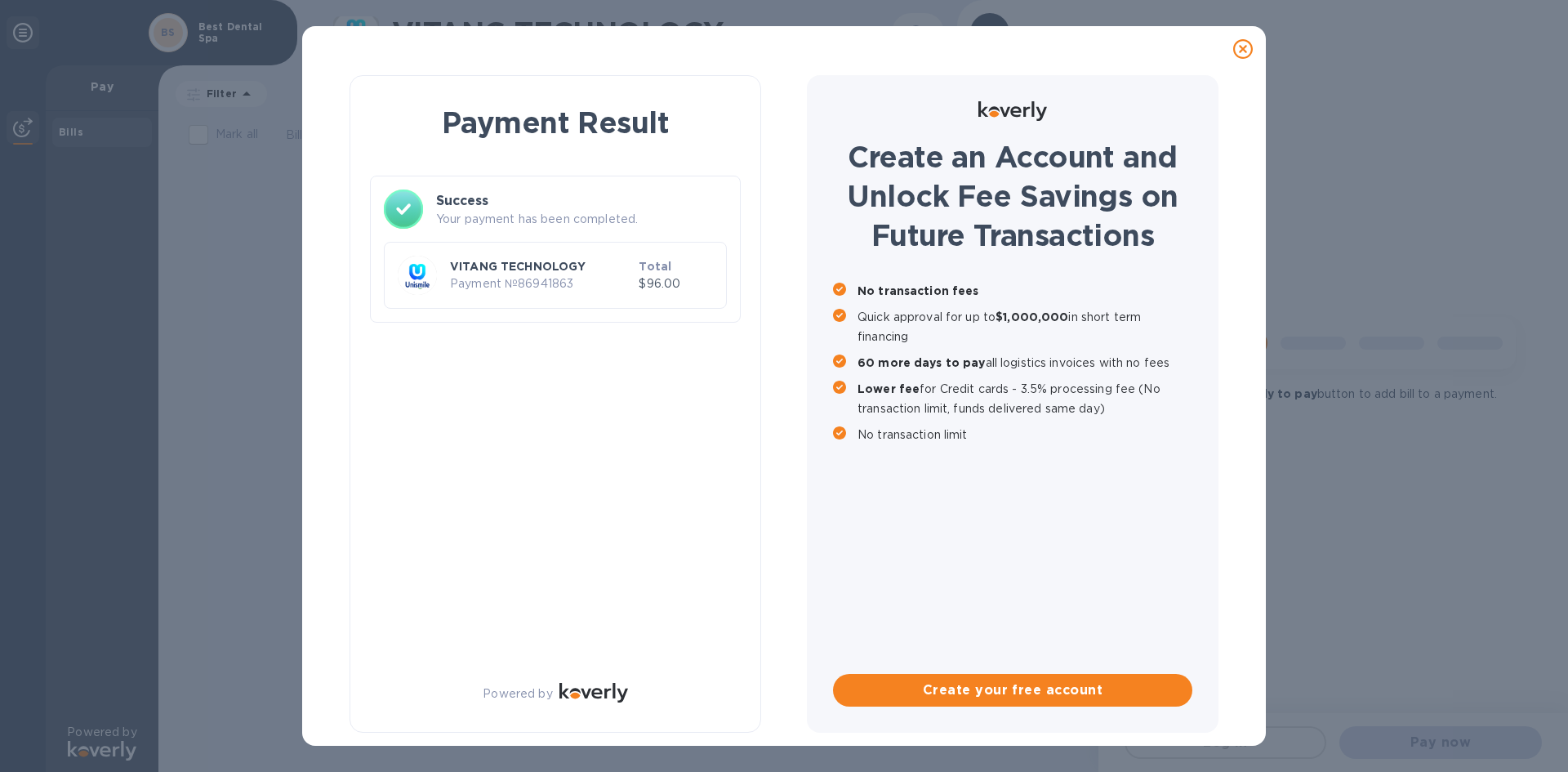
scroll to position [0, 0]
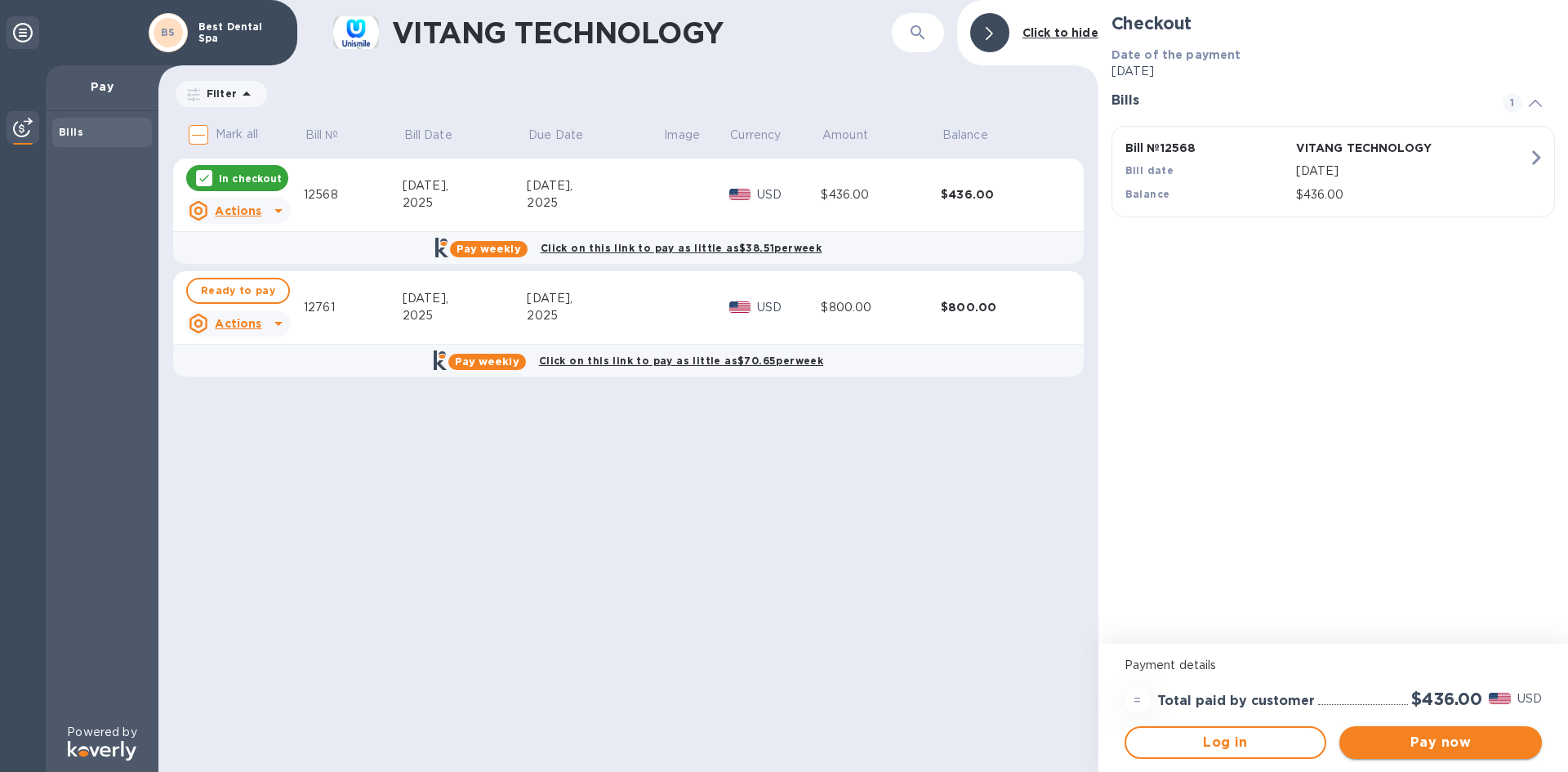
click at [1456, 740] on span "Pay now" at bounding box center [1440, 743] width 177 height 20
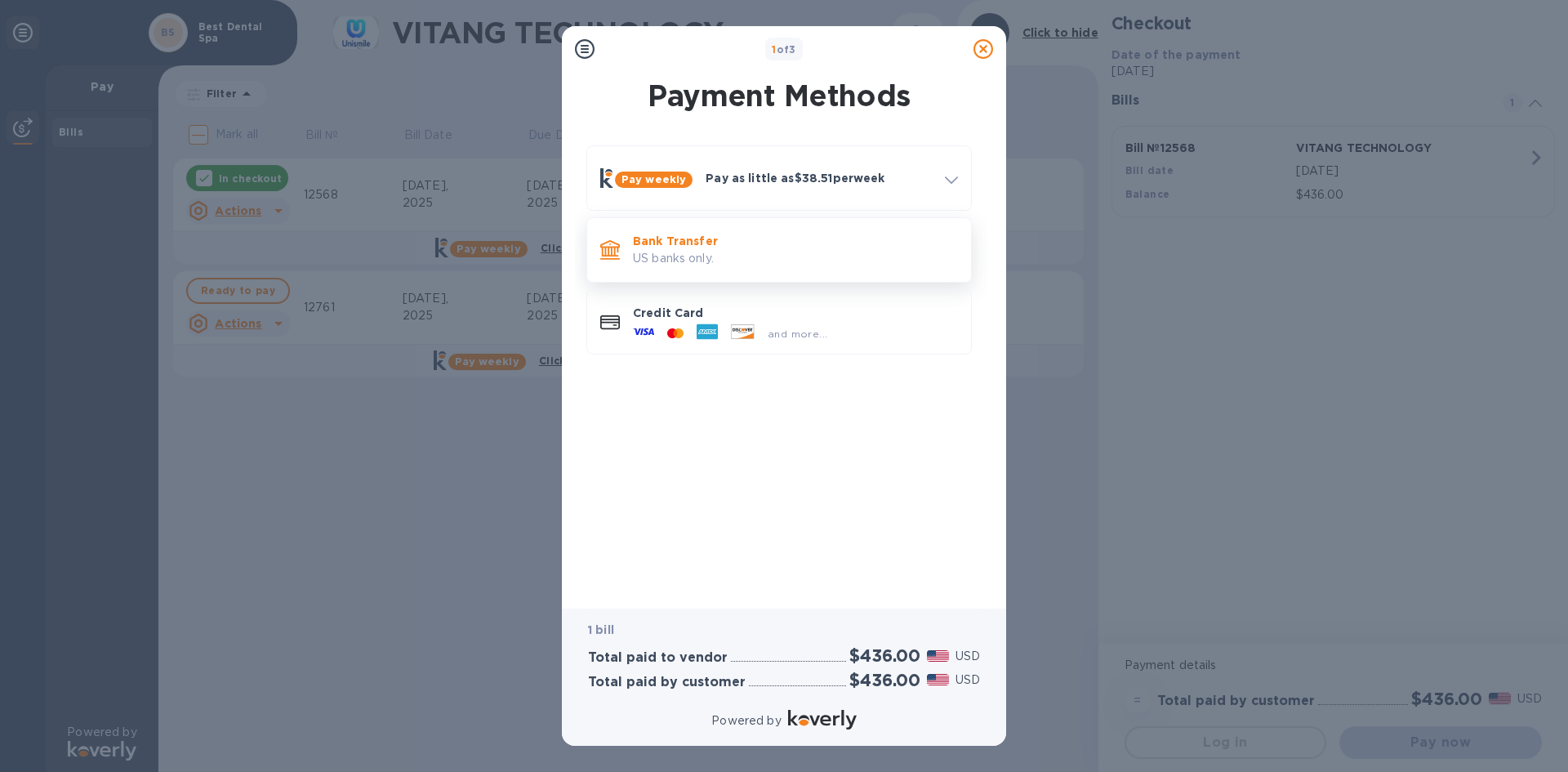
click at [760, 253] on p "US banks only." at bounding box center [795, 259] width 325 height 18
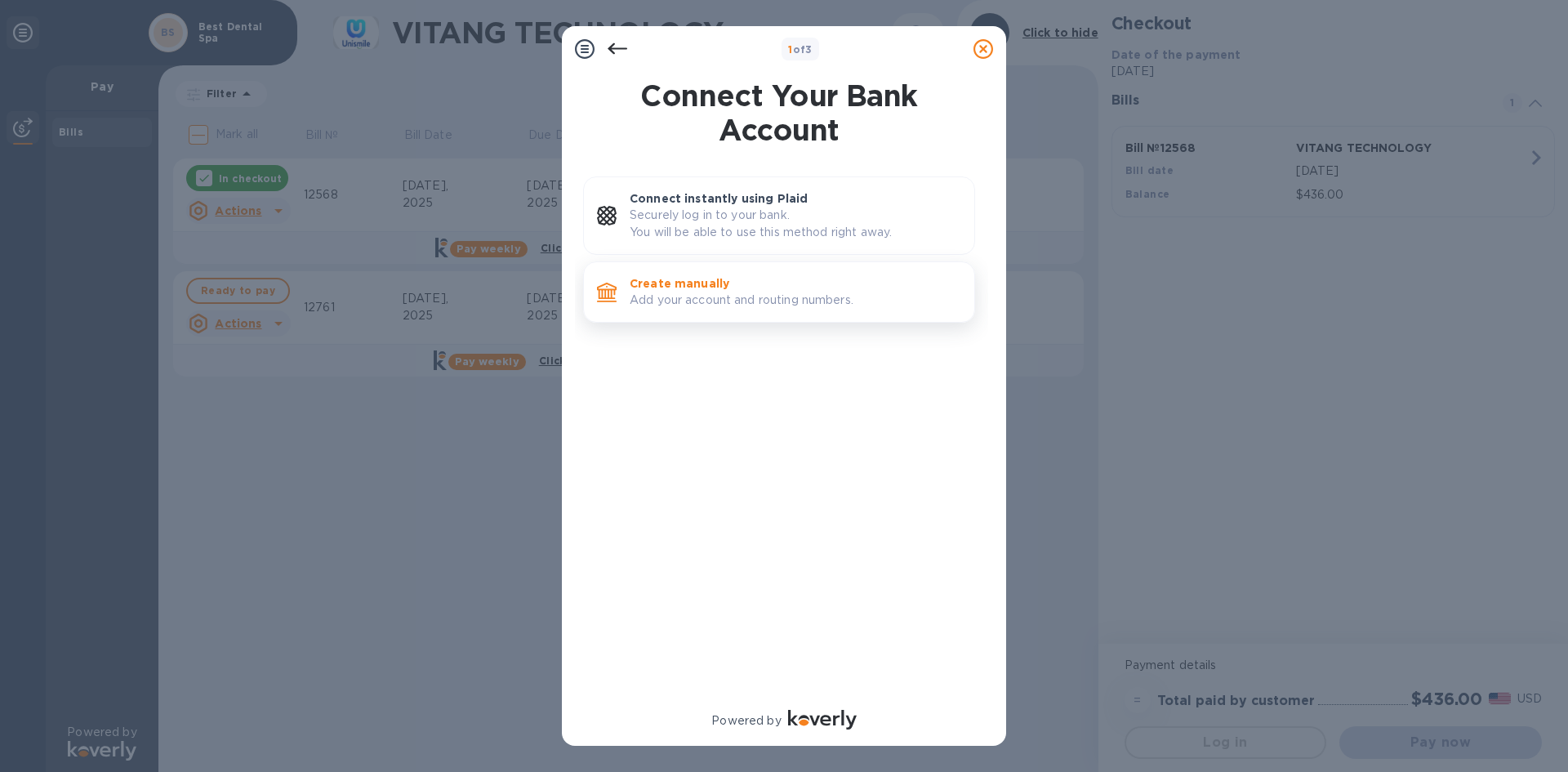
click at [740, 294] on p "Add your account and routing numbers." at bounding box center [795, 301] width 332 height 18
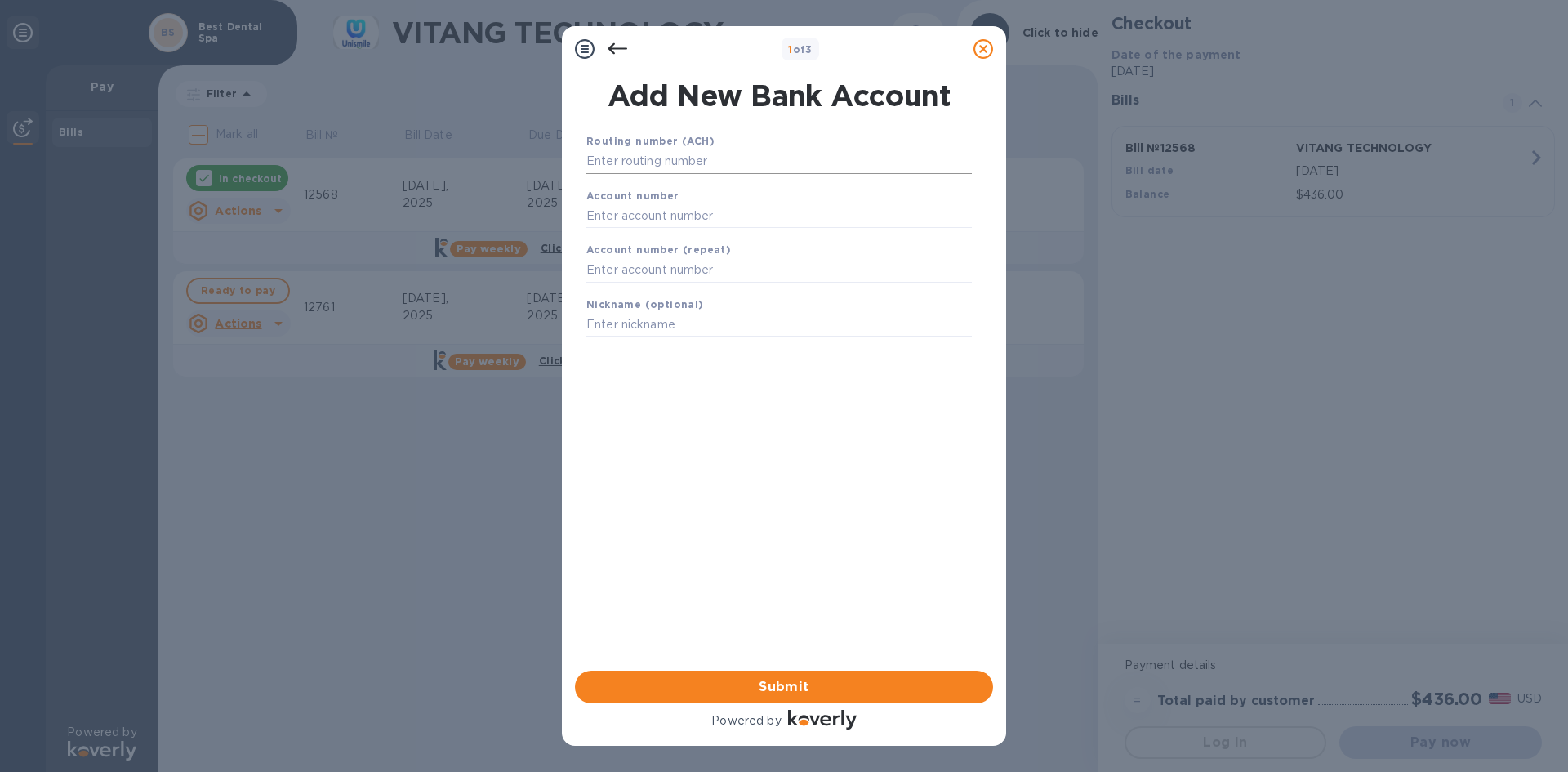
click at [706, 164] on input "text" at bounding box center [779, 161] width 385 height 24
type input "071000013"
click at [715, 238] on input "text" at bounding box center [779, 235] width 385 height 24
paste input "593837039"
type input "593837039"
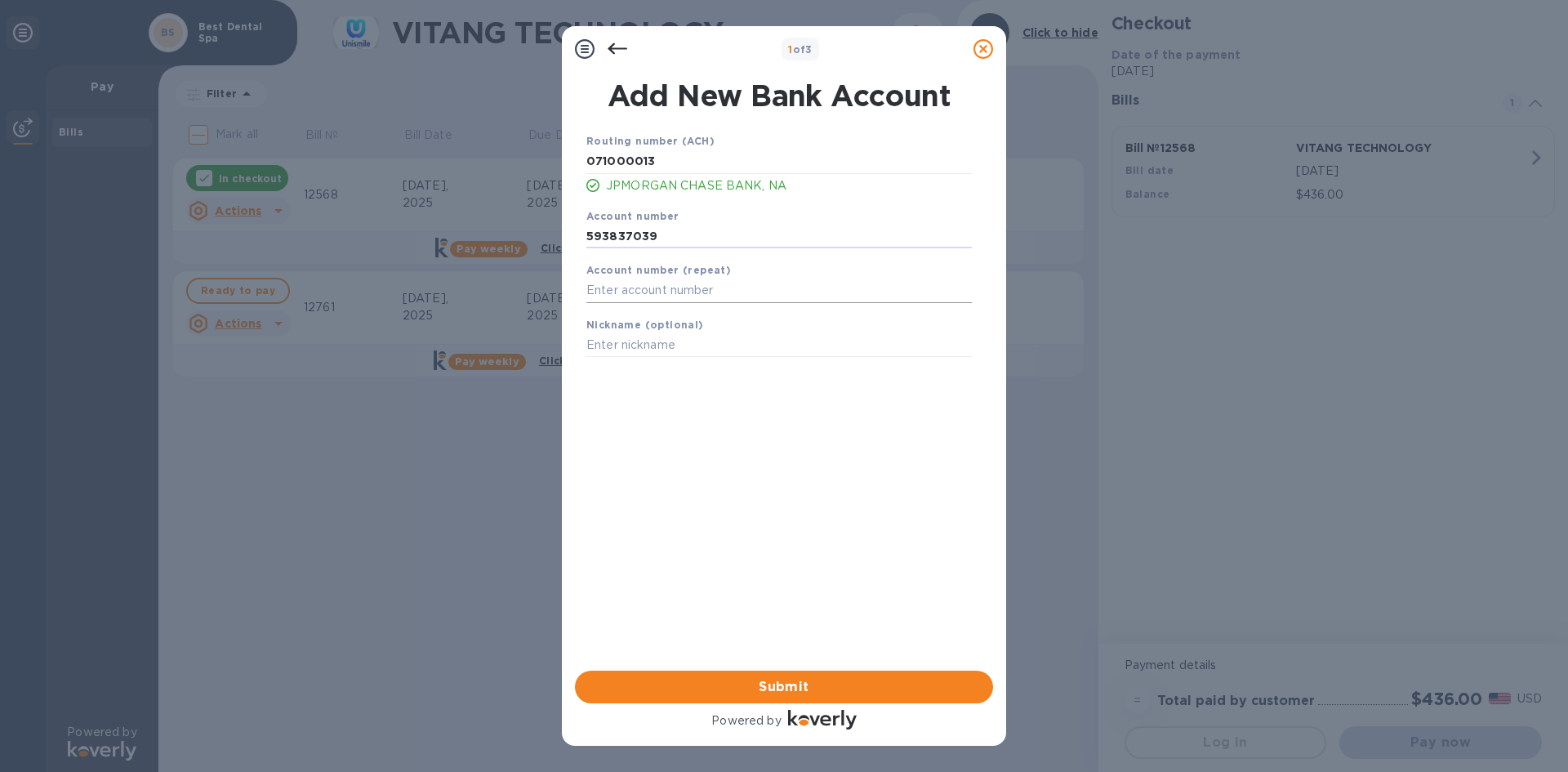
click at [715, 289] on input "text" at bounding box center [779, 290] width 385 height 24
paste input "593837039"
type input "593837039"
click at [785, 685] on span "Submit" at bounding box center [784, 687] width 392 height 20
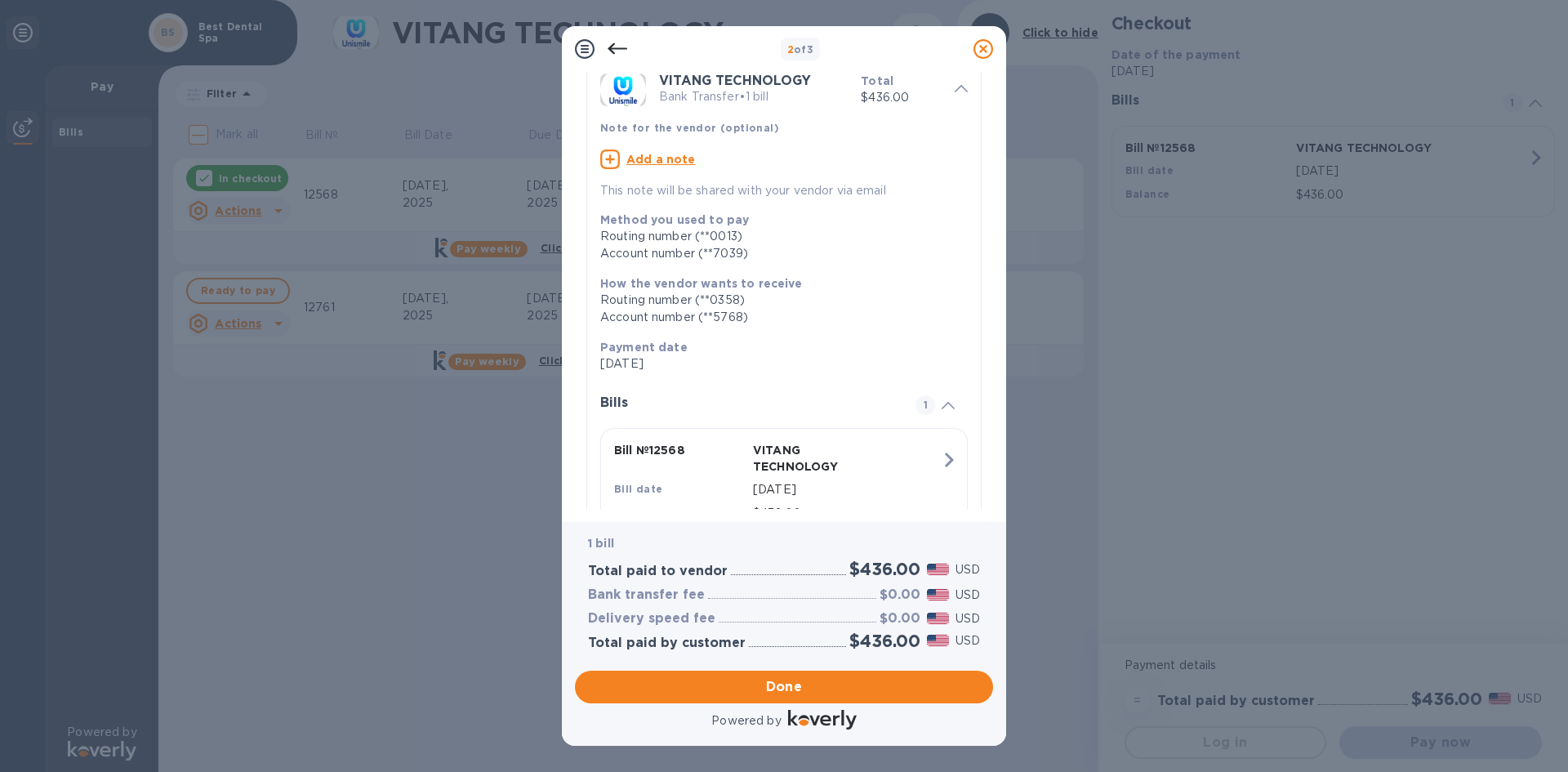
scroll to position [139, 0]
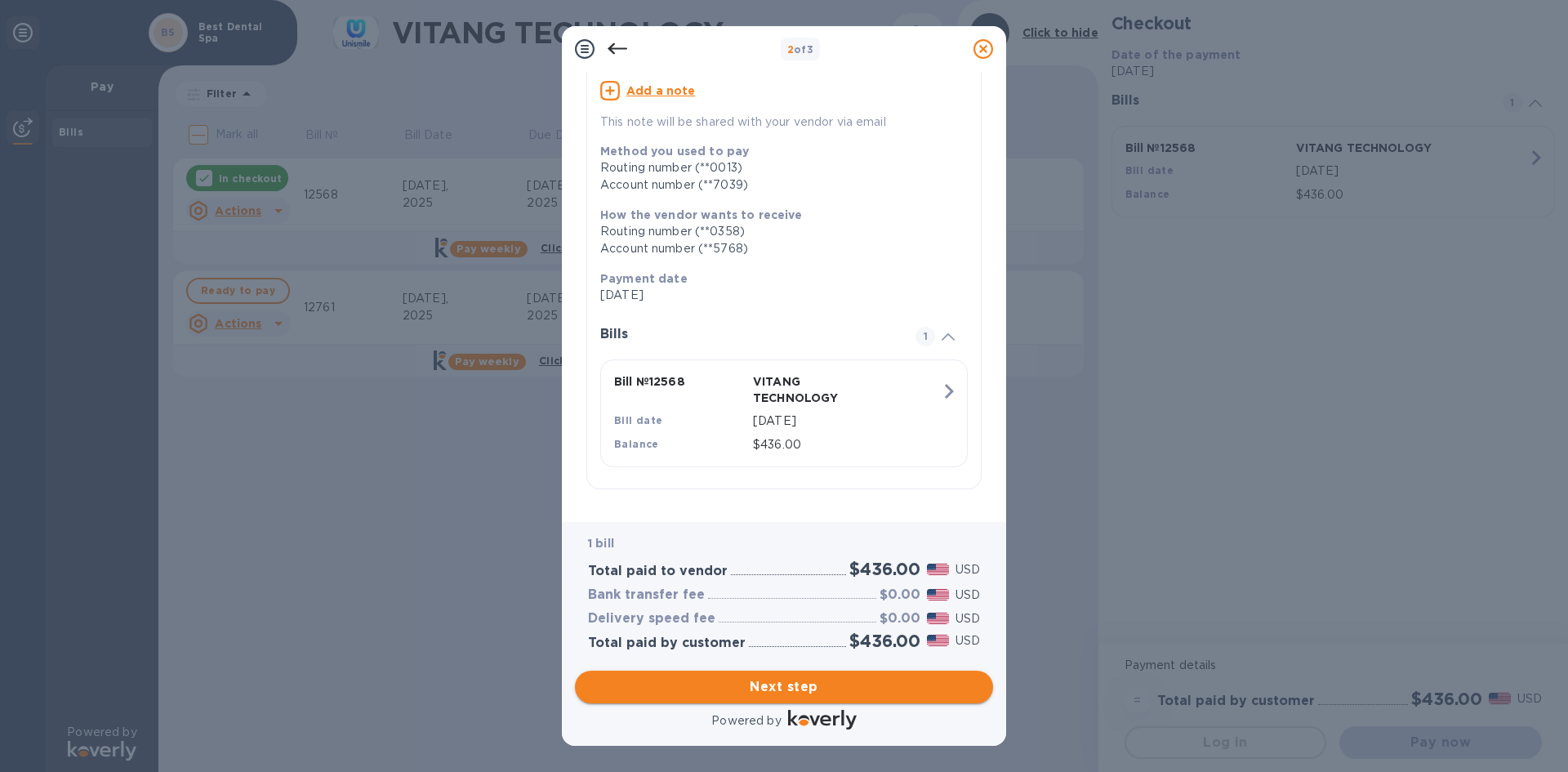
click at [765, 681] on span "Next step" at bounding box center [784, 687] width 392 height 20
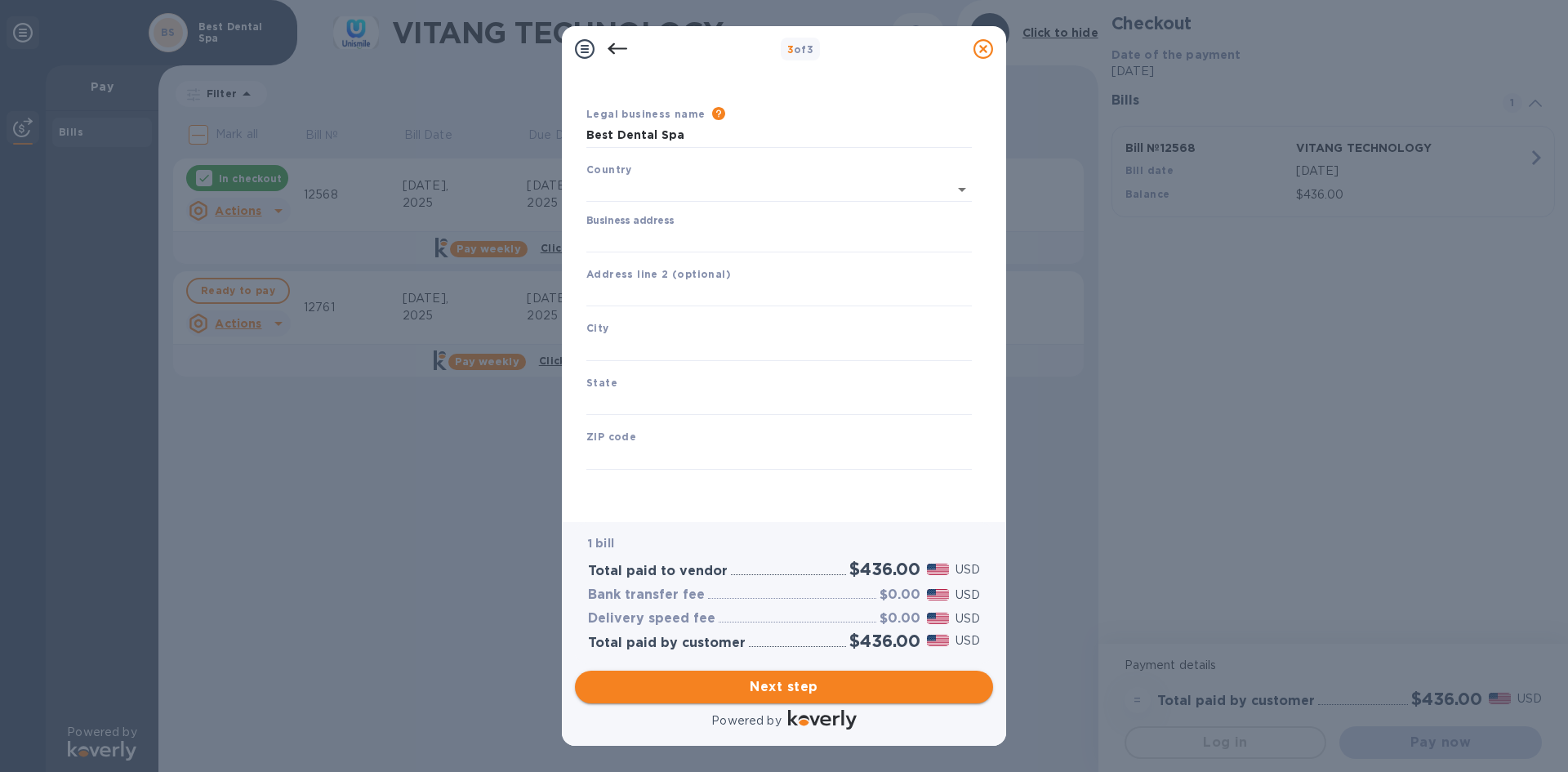
type input "[GEOGRAPHIC_DATA]"
click at [669, 239] on input "Business address" at bounding box center [779, 240] width 385 height 24
type input "[STREET_ADDRESS]"
click at [661, 349] on input "text" at bounding box center [779, 348] width 385 height 24
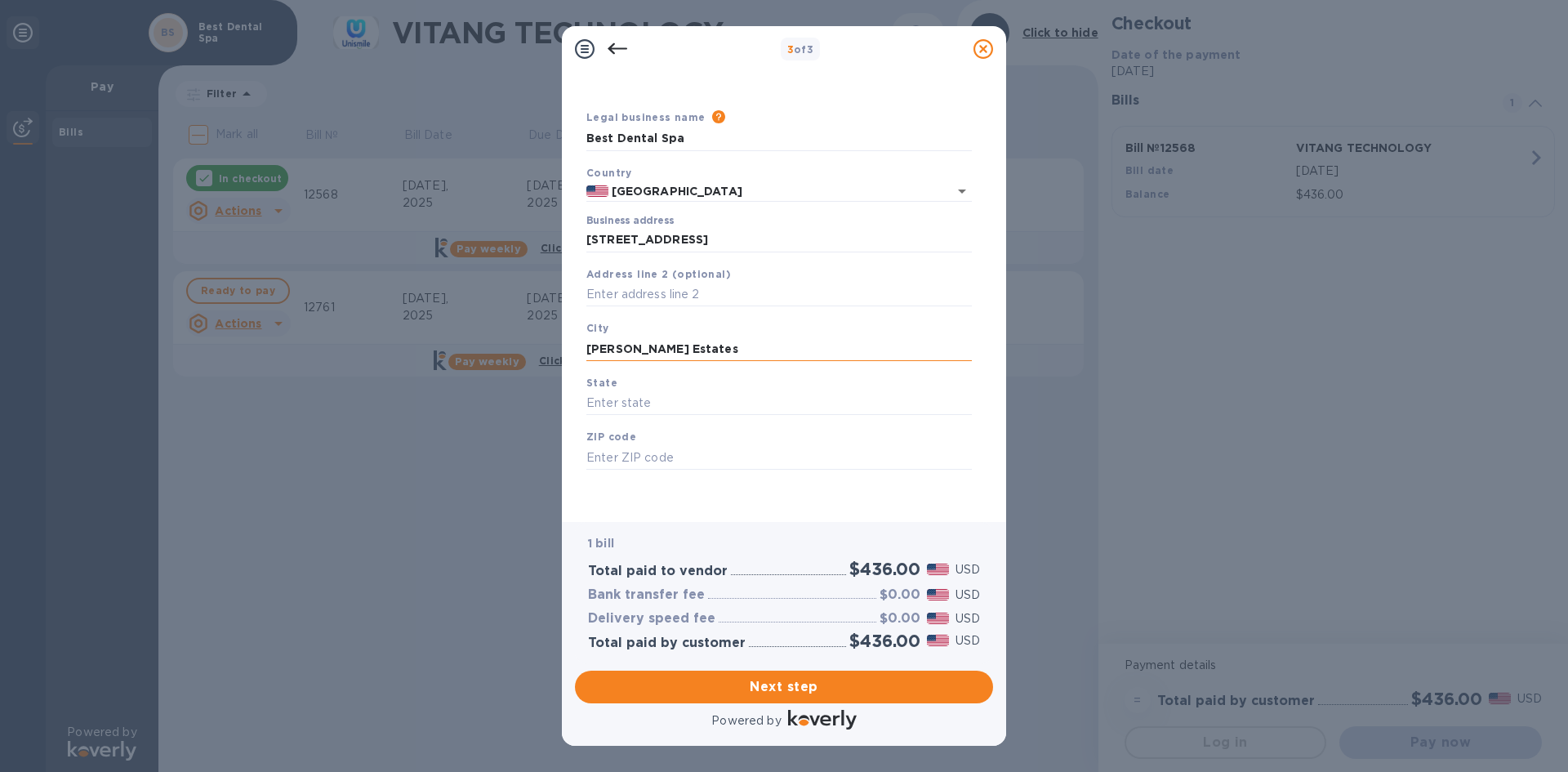
type input "[PERSON_NAME] Estates"
type input "[US_STATE]"
type input "60169"
click at [721, 500] on div "Legal business name Please provide the legal name that appears on your SS-4 for…" at bounding box center [779, 308] width 398 height 400
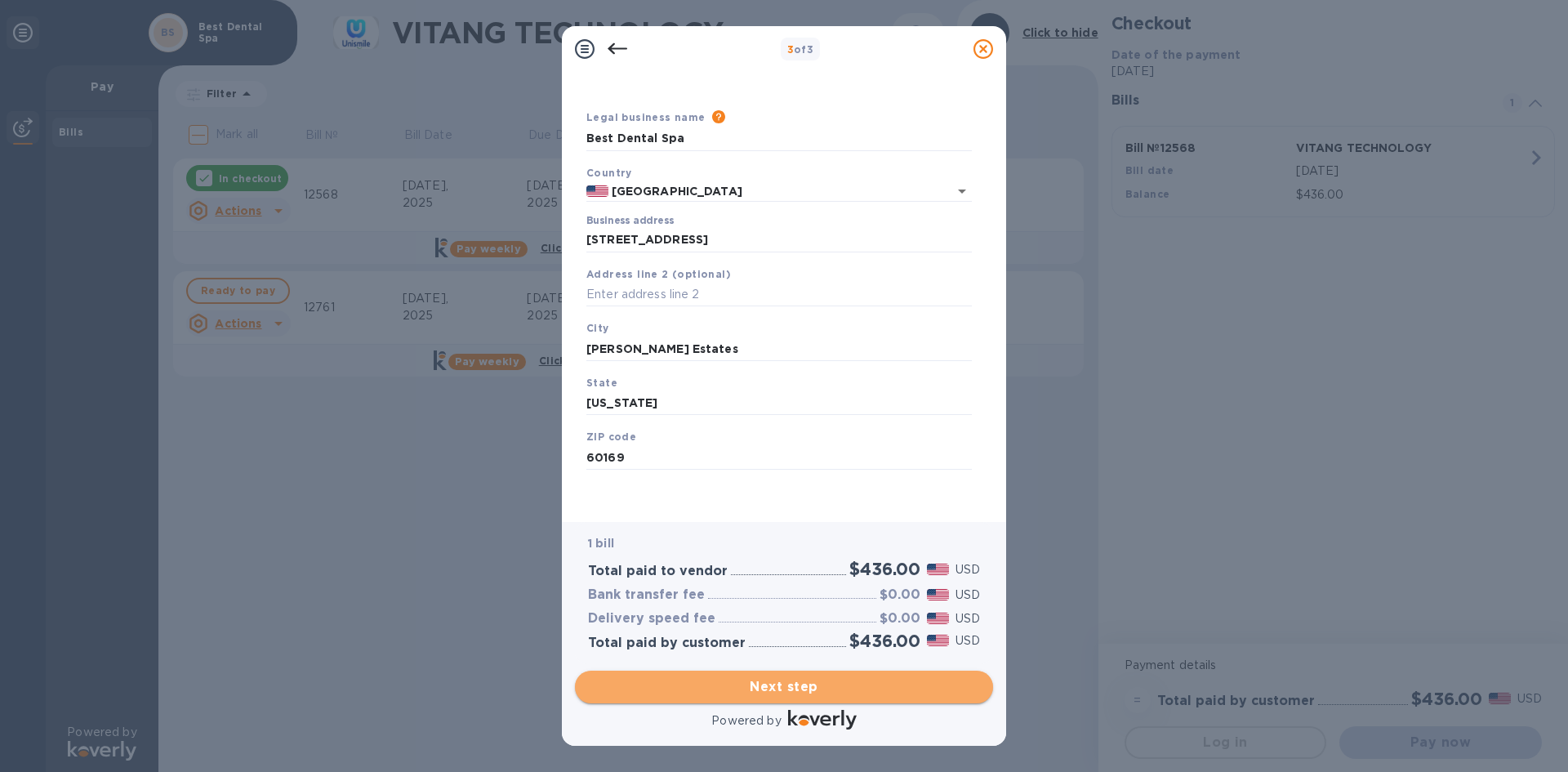
click at [775, 684] on span "Next step" at bounding box center [784, 687] width 392 height 20
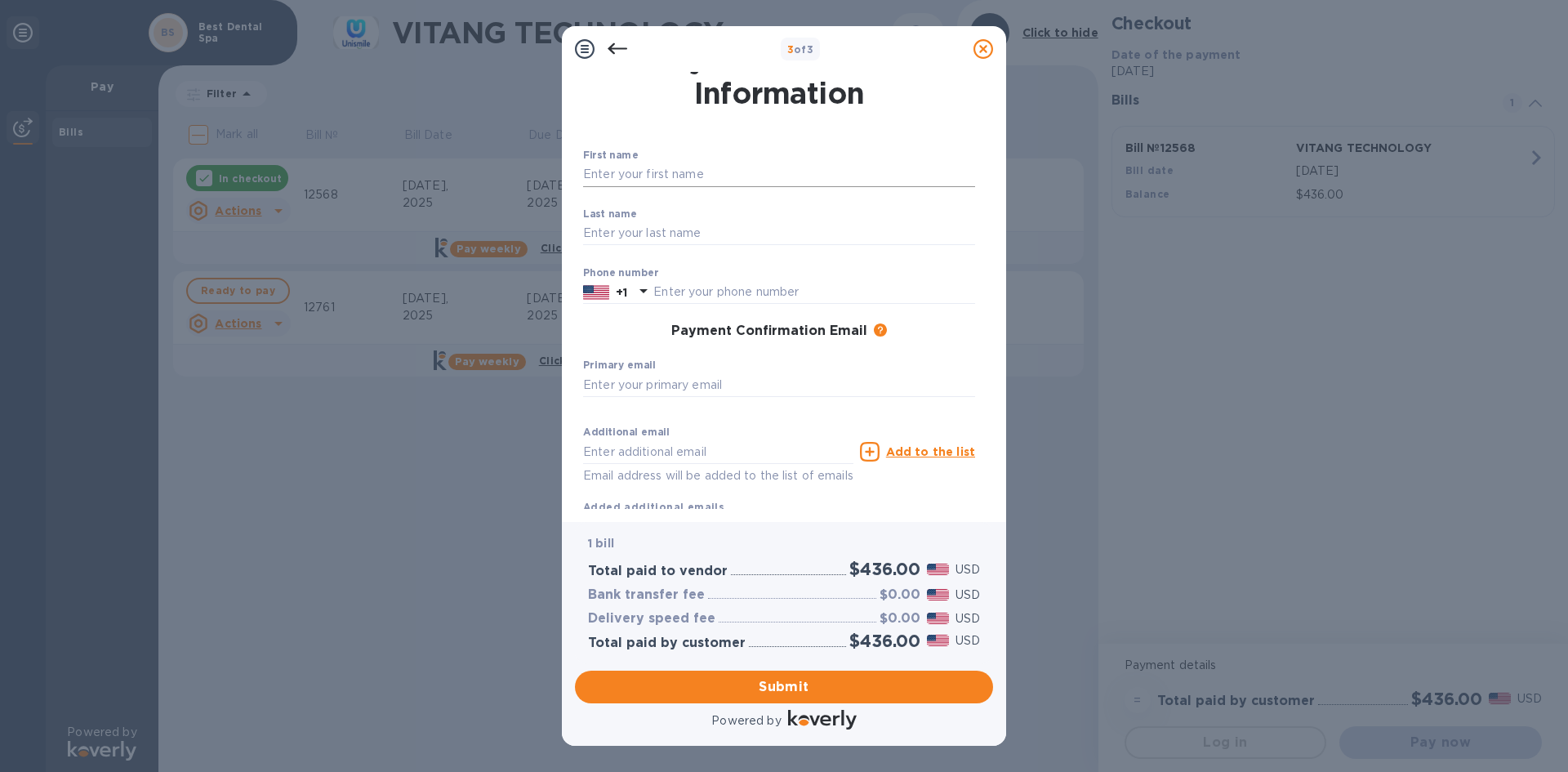
click at [708, 166] on input "text" at bounding box center [780, 175] width 392 height 24
type input "Dhara"
type input "[PERSON_NAME]"
type input "8476415183"
type input "[EMAIL_ADDRESS][DOMAIN_NAME]"
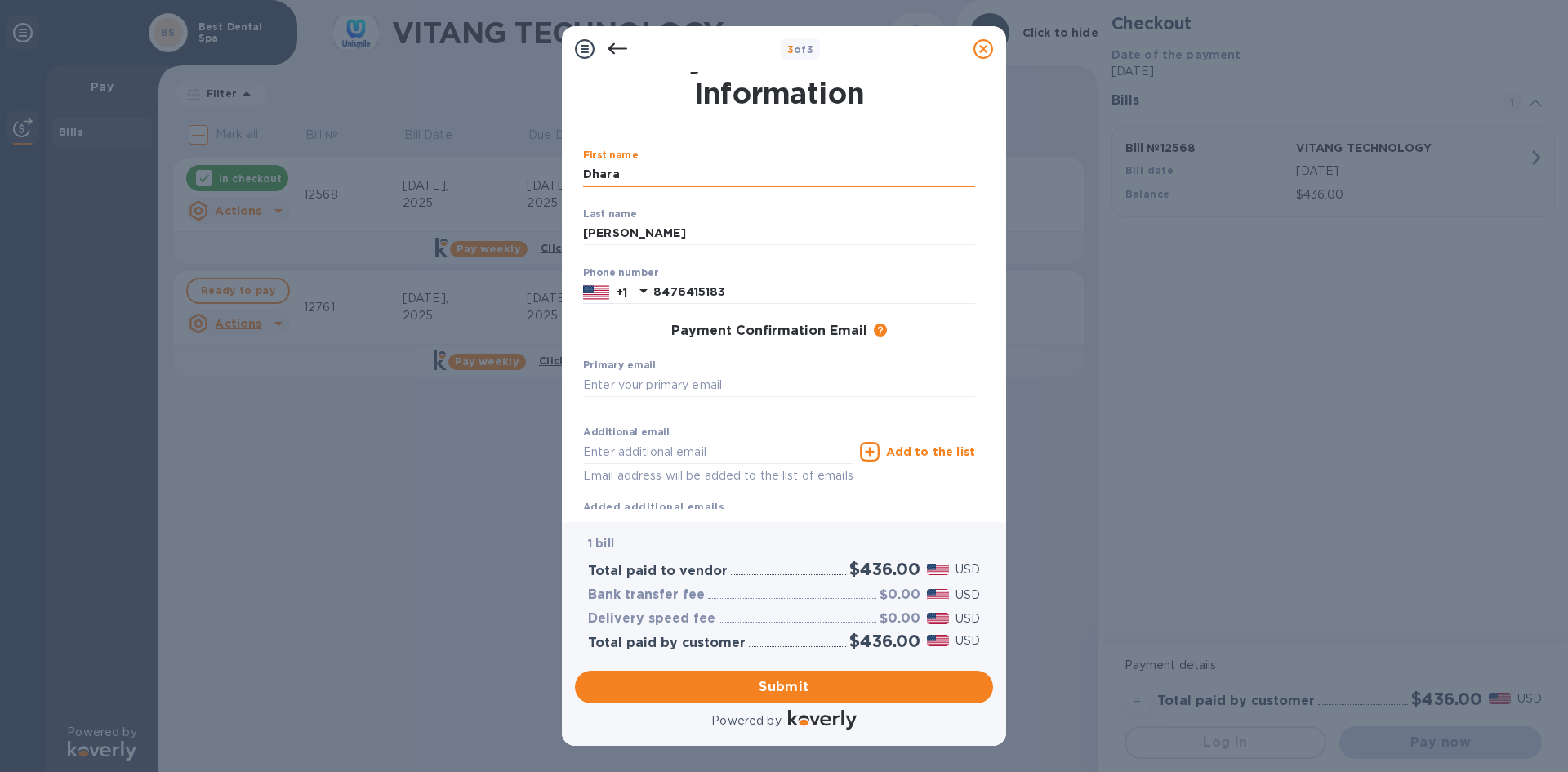
type input "[EMAIL_ADDRESS][DOMAIN_NAME]"
click at [744, 679] on span "Submit" at bounding box center [784, 687] width 392 height 20
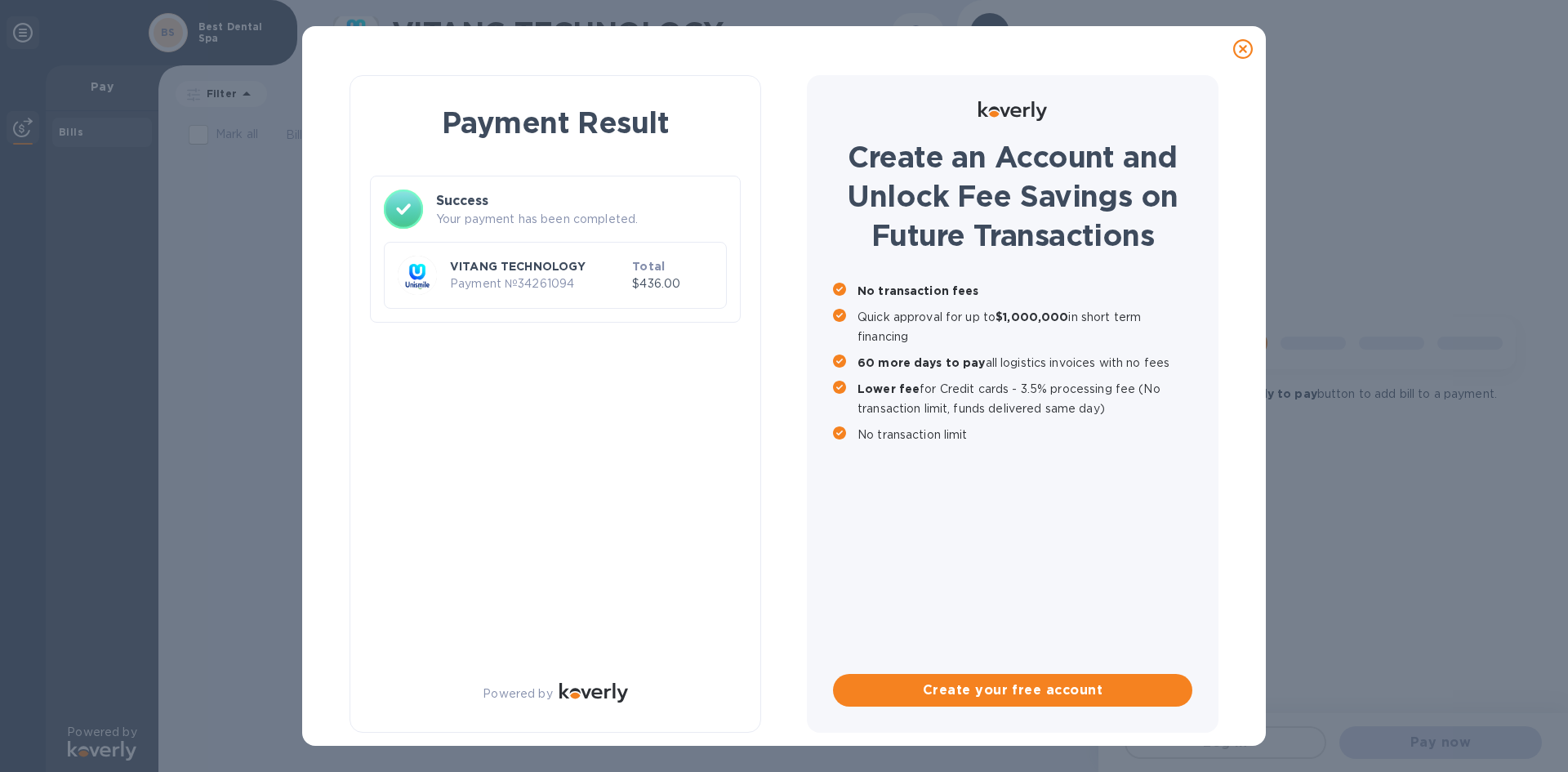
scroll to position [0, 0]
checkbox input "true"
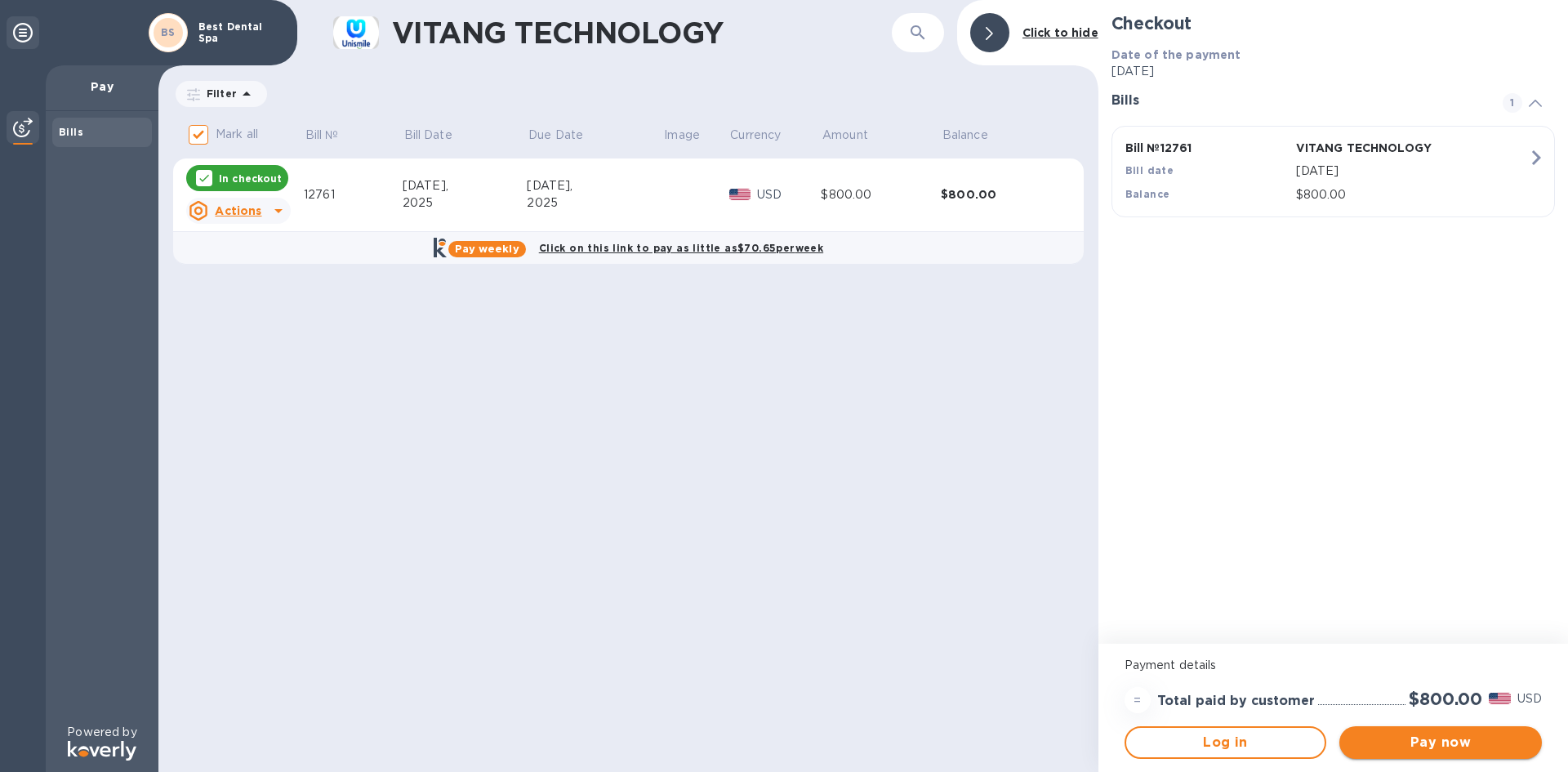
click at [1417, 744] on span "Pay now" at bounding box center [1440, 743] width 177 height 20
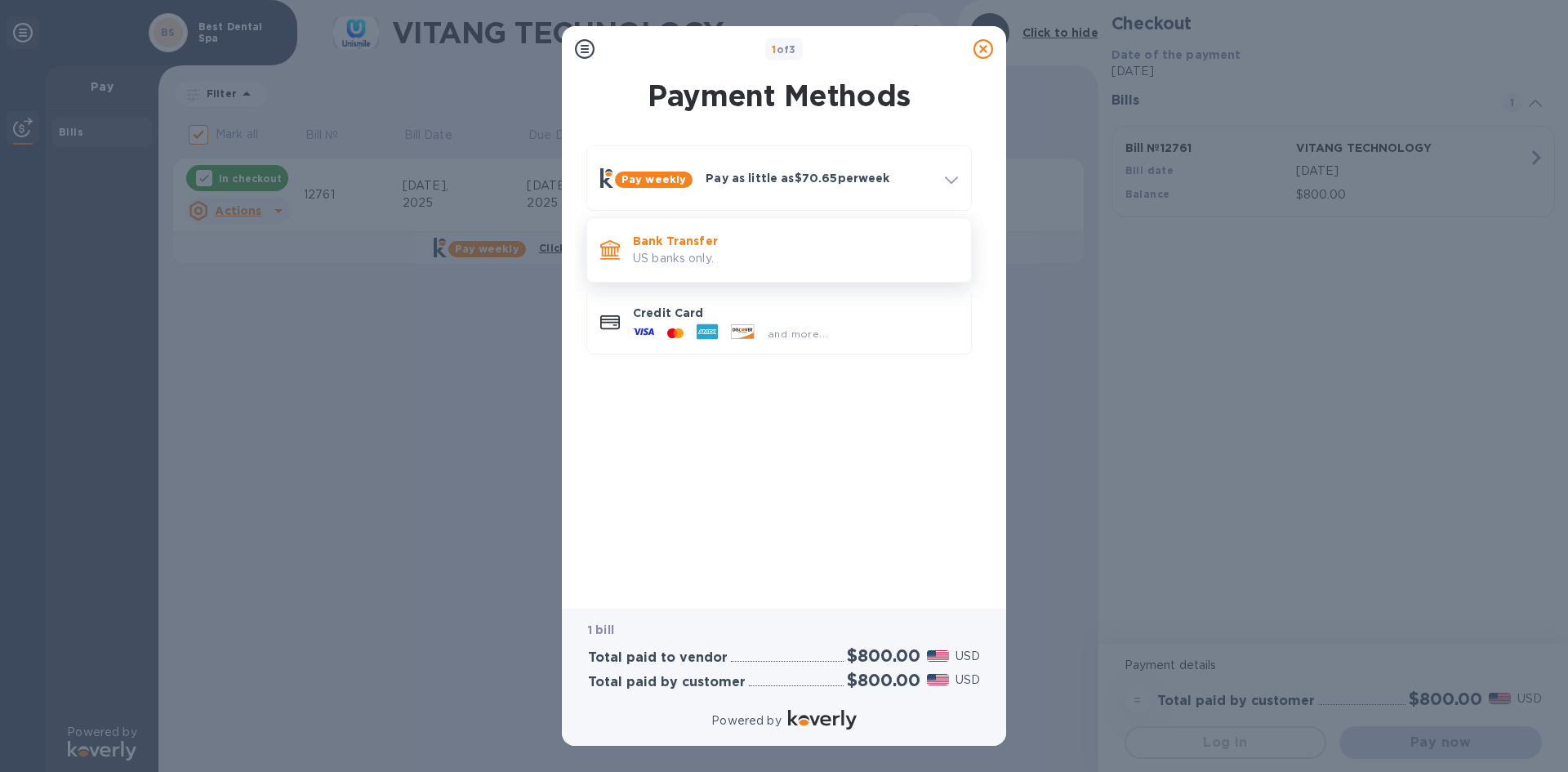
click at [713, 254] on p "US banks only." at bounding box center [795, 259] width 325 height 18
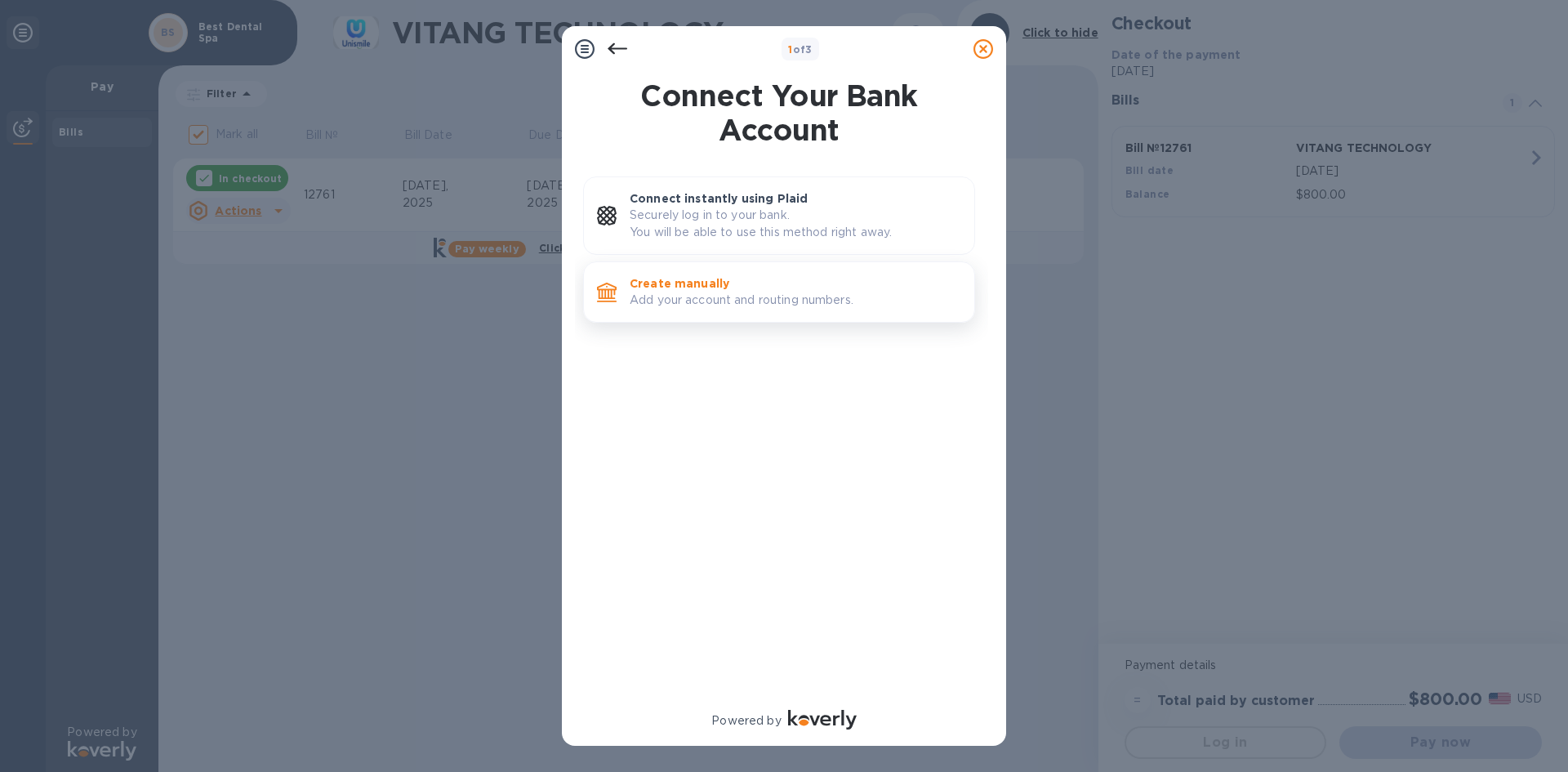
click at [703, 286] on p "Create manually" at bounding box center [795, 283] width 332 height 17
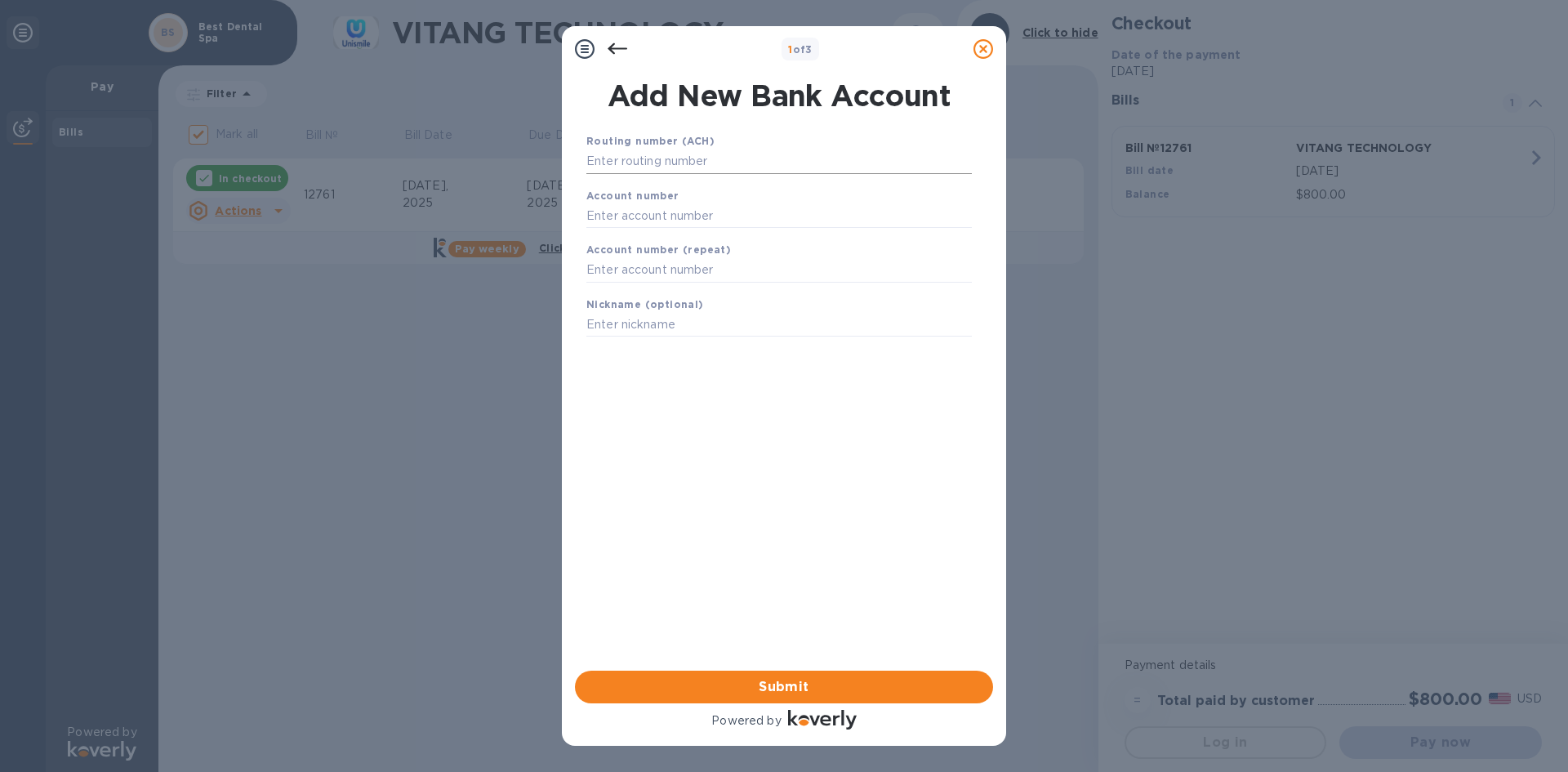
click at [654, 153] on input "text" at bounding box center [779, 161] width 385 height 24
type input "071000013"
click at [691, 238] on input "text" at bounding box center [779, 235] width 385 height 24
paste input "593837039"
type input "593837039"
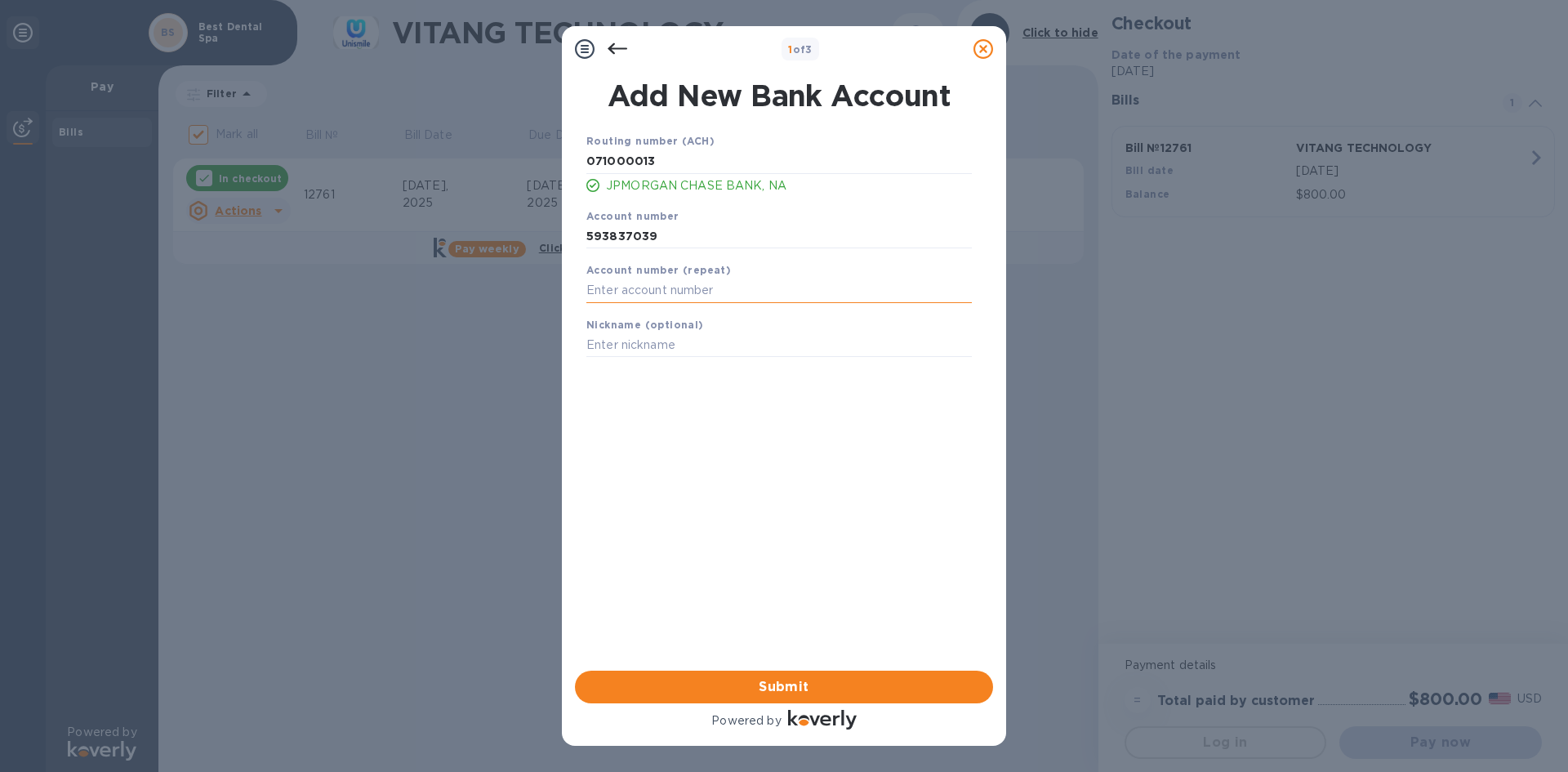
click at [696, 288] on input "text" at bounding box center [779, 290] width 385 height 24
paste input "593837039"
type input "593837039"
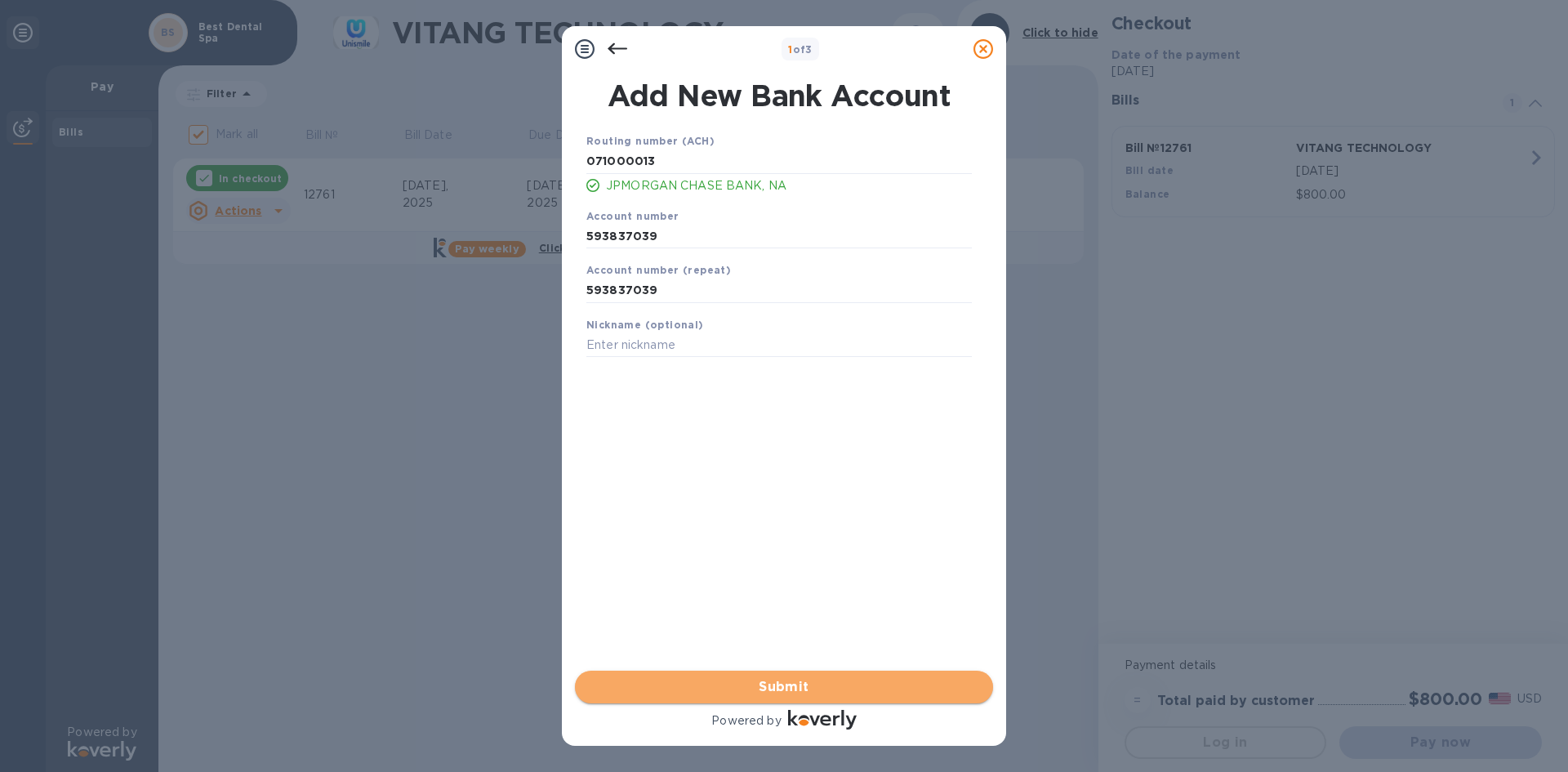
click at [784, 684] on span "Submit" at bounding box center [784, 687] width 392 height 20
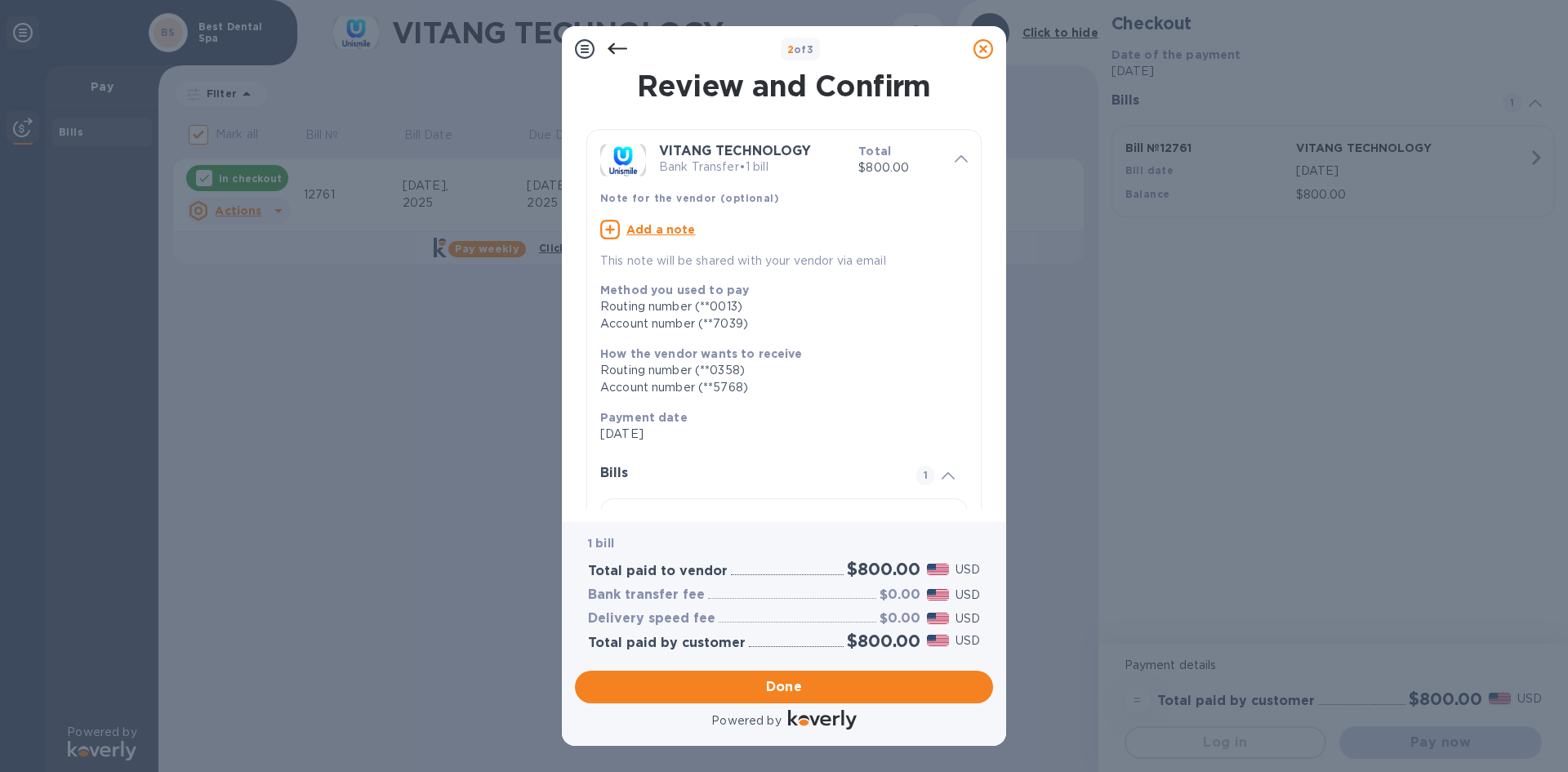
scroll to position [139, 0]
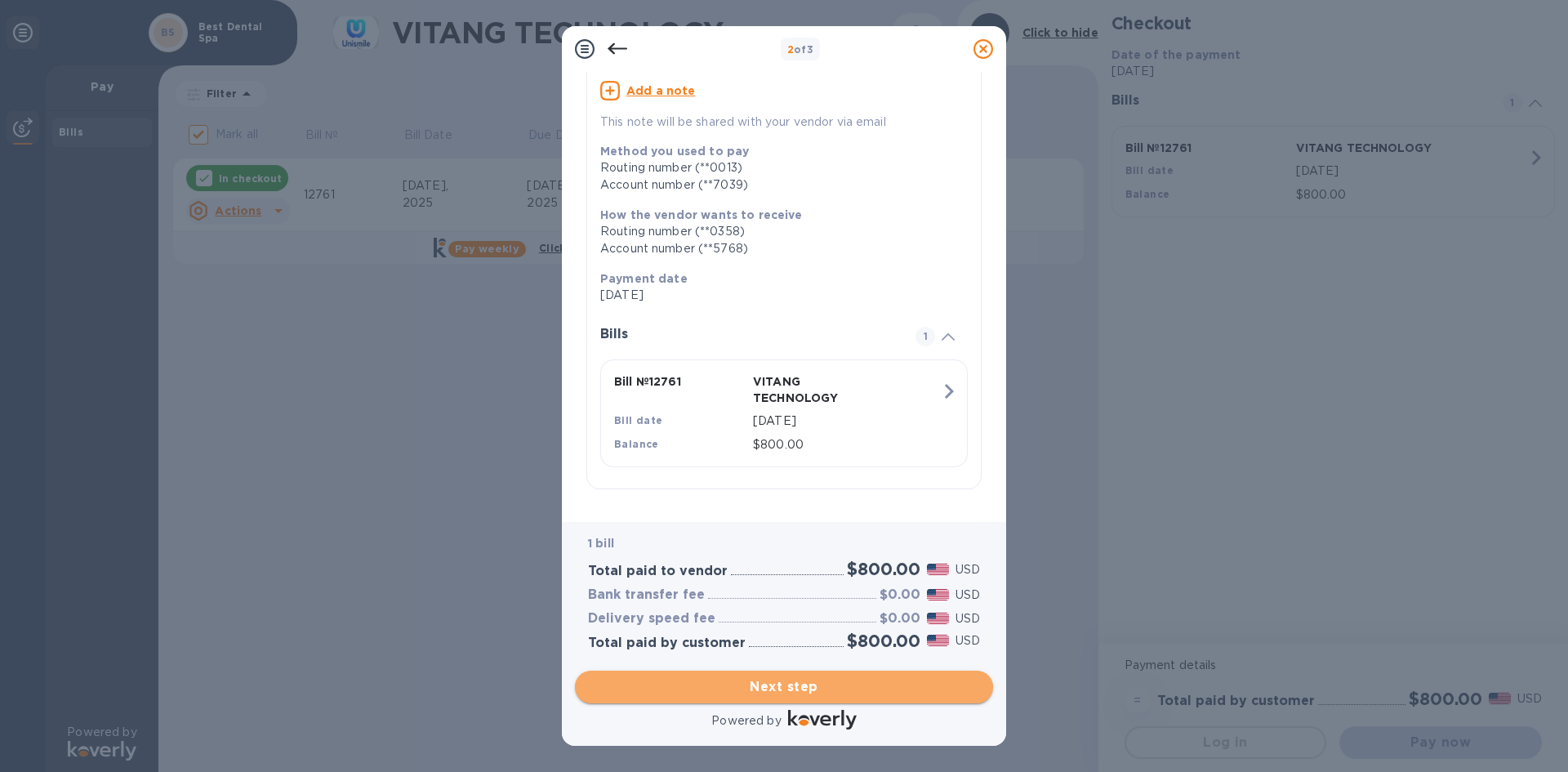
click at [754, 674] on button "Next step" at bounding box center [784, 686] width 419 height 32
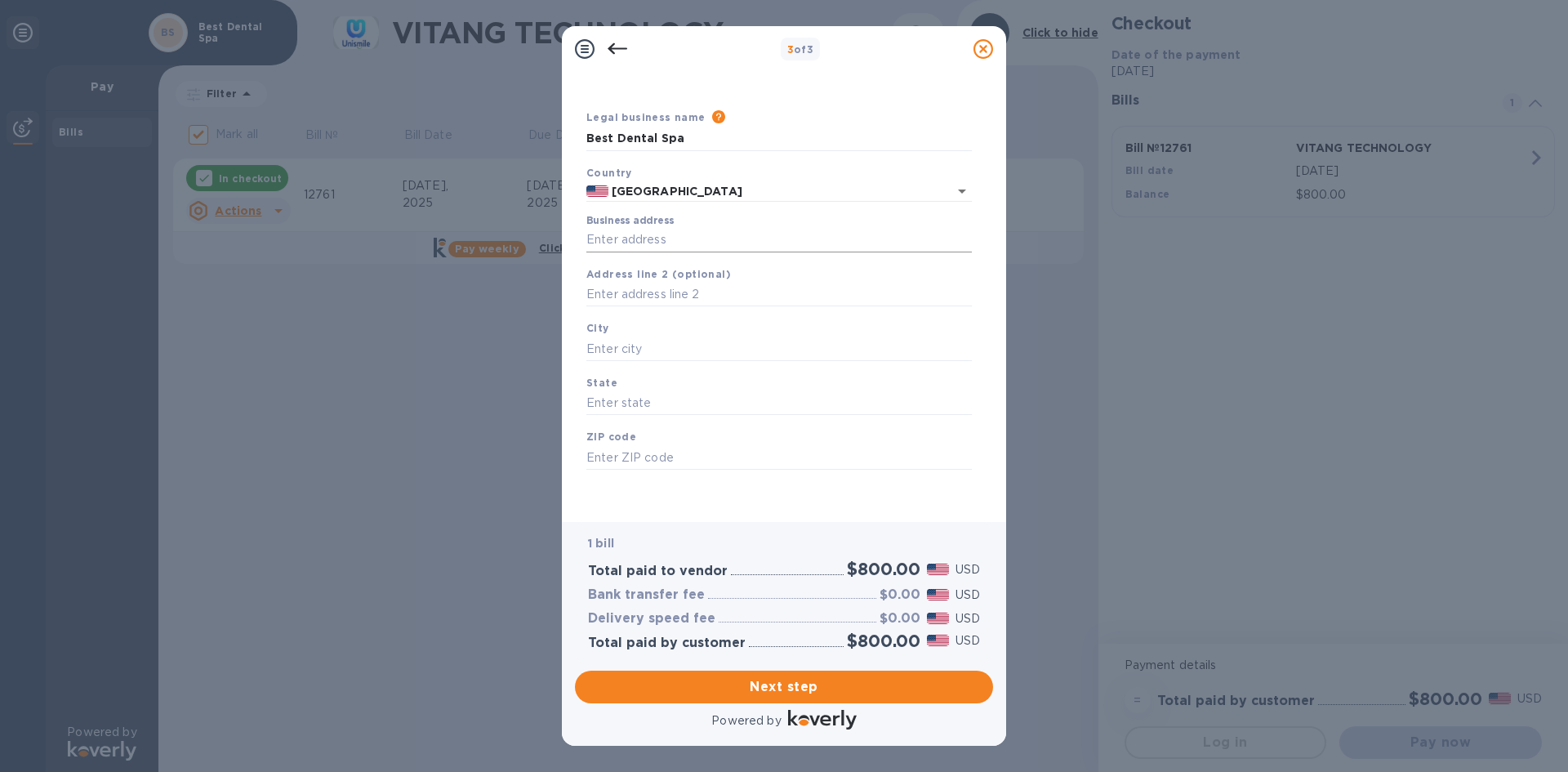
click at [665, 233] on input "Business address" at bounding box center [779, 240] width 385 height 24
type input "[STREET_ADDRESS]"
click at [709, 294] on input "text" at bounding box center [779, 295] width 385 height 24
click at [679, 345] on input "text" at bounding box center [779, 348] width 385 height 24
click at [709, 349] on input "[PERSON_NAME] Esyates" at bounding box center [779, 348] width 385 height 24
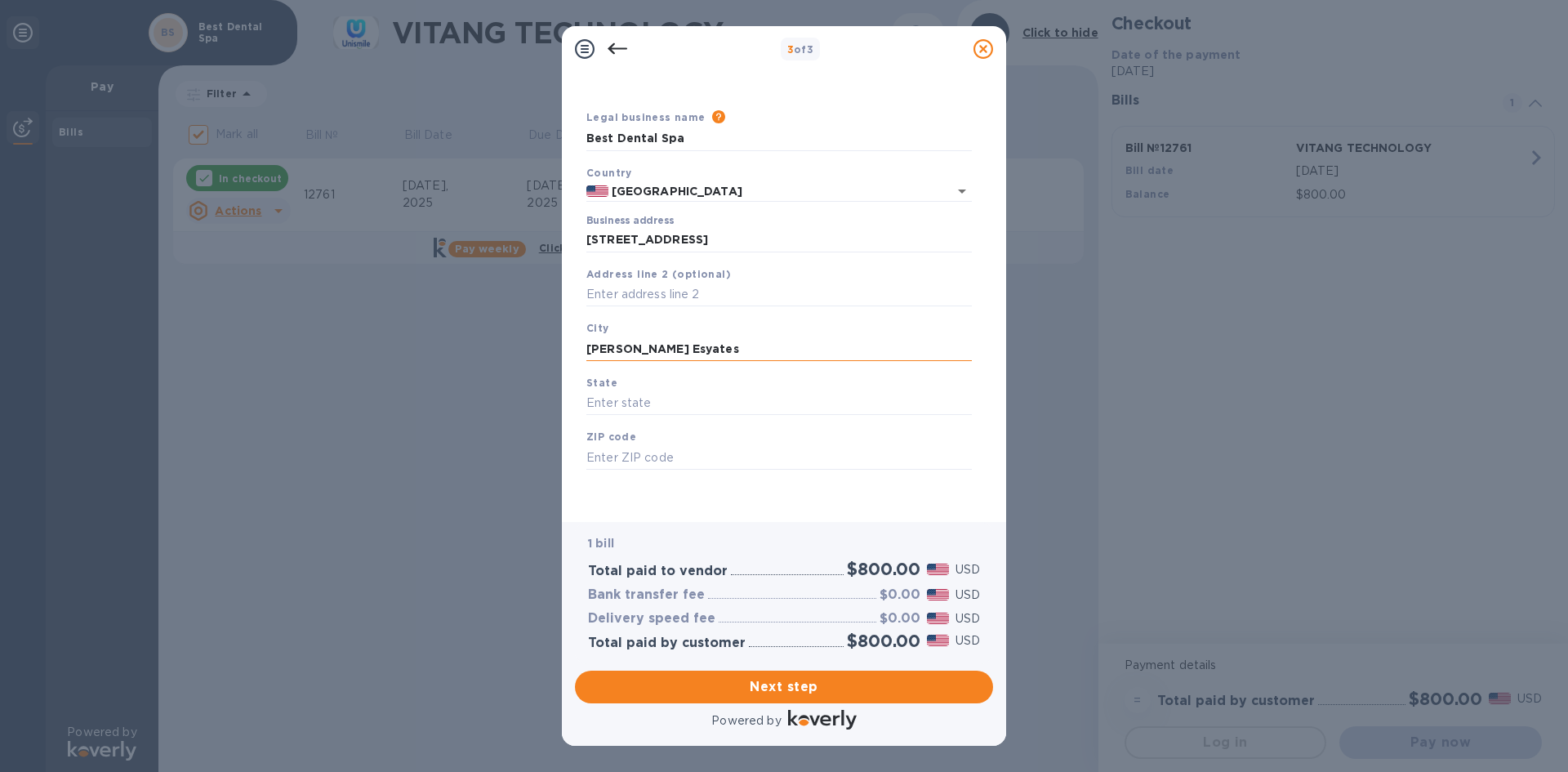
click at [659, 345] on input "[PERSON_NAME] Esyates" at bounding box center [779, 348] width 385 height 24
type input "[PERSON_NAME] Estates"
click at [673, 404] on input "text" at bounding box center [779, 403] width 385 height 24
type input "[US_STATE]"
click at [674, 449] on input "text" at bounding box center [779, 457] width 385 height 24
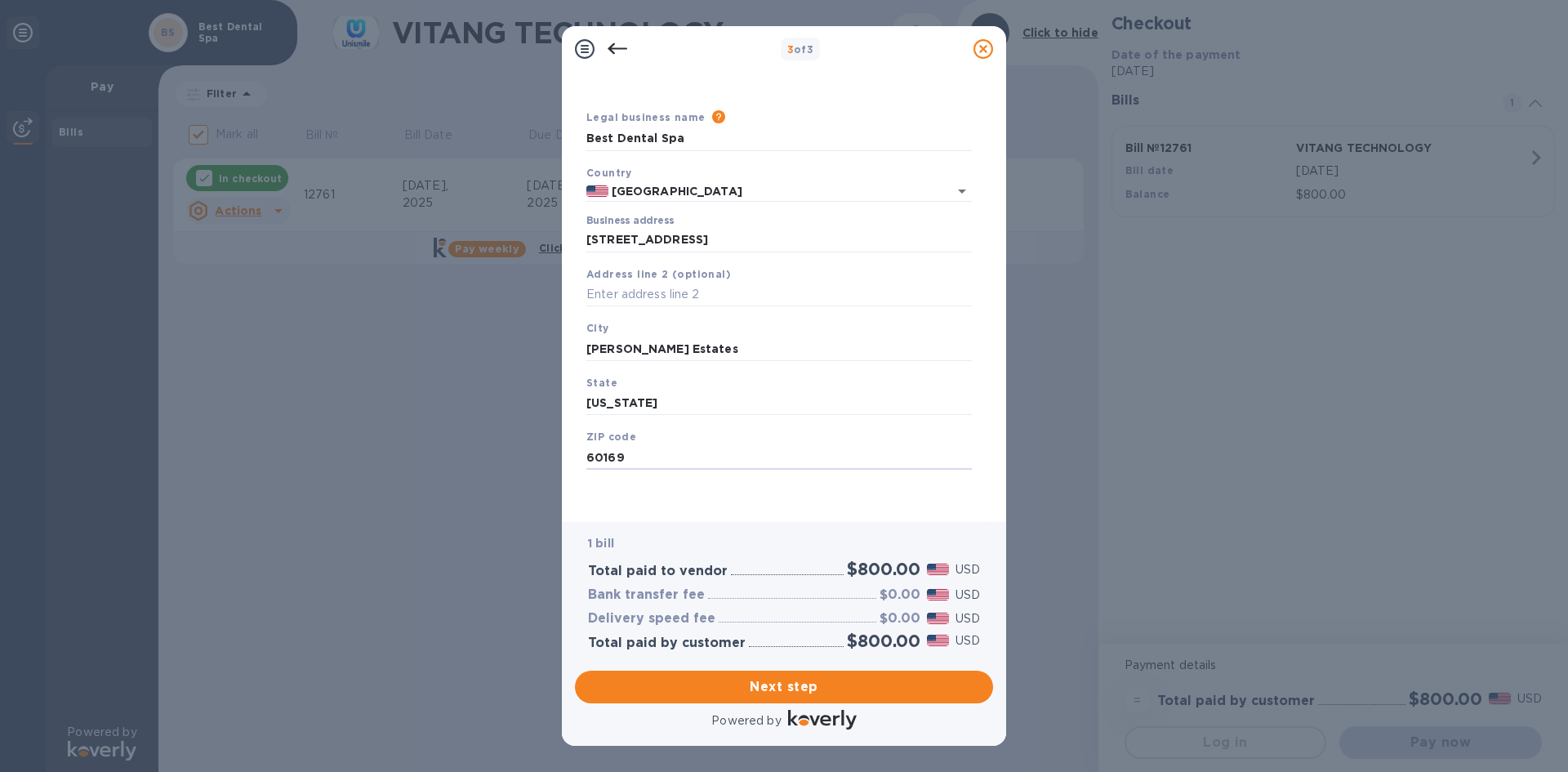
type input "60169"
click at [716, 491] on div "Legal business name Please provide the legal name that appears on your SS-4 for…" at bounding box center [779, 308] width 398 height 400
click at [752, 681] on span "Next step" at bounding box center [784, 687] width 392 height 20
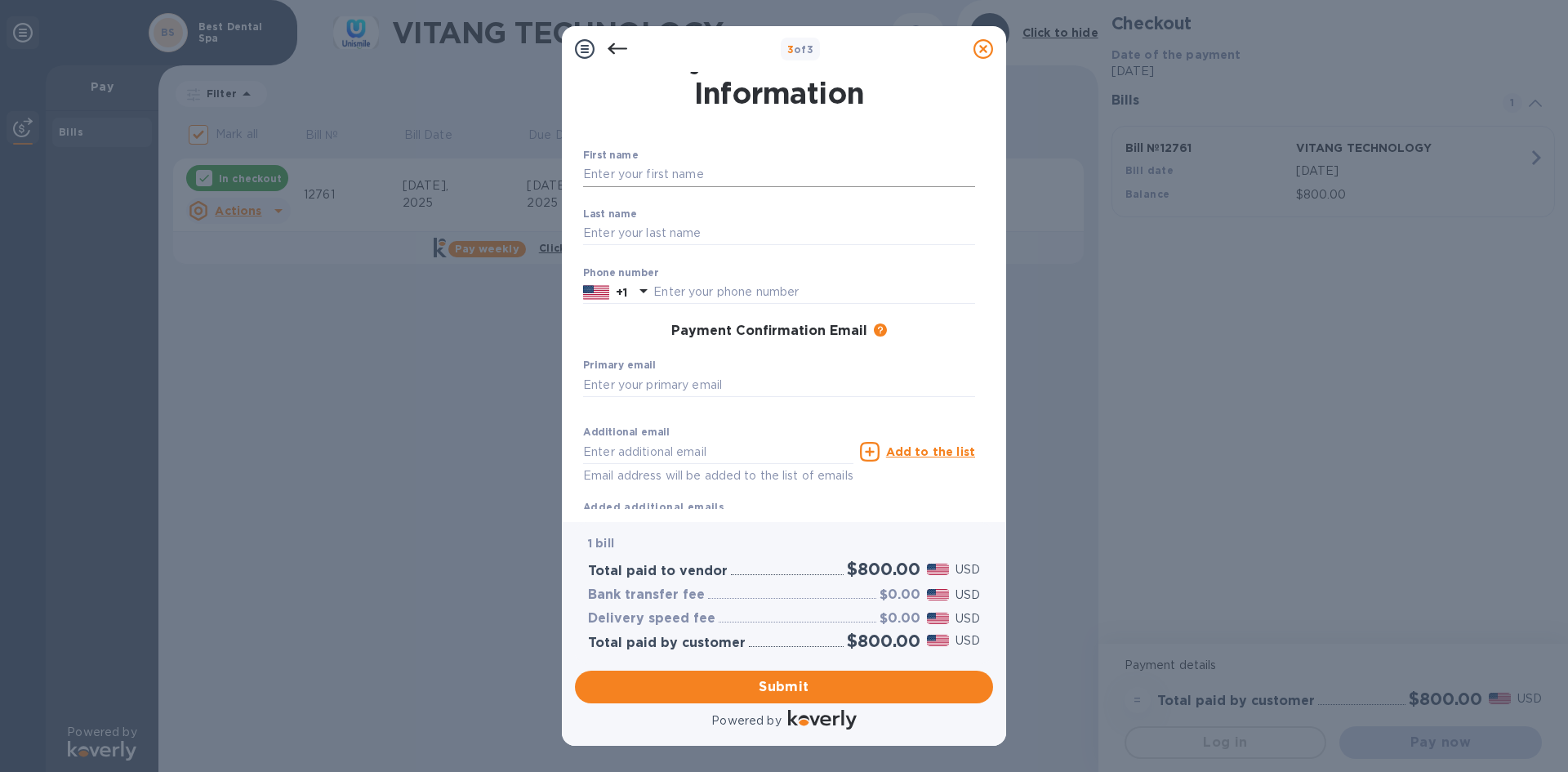
click at [664, 170] on input "text" at bounding box center [780, 175] width 392 height 24
type input "Dhara"
type input "[PERSON_NAME]"
type input "8476415183"
type input "[EMAIL_ADDRESS][DOMAIN_NAME]"
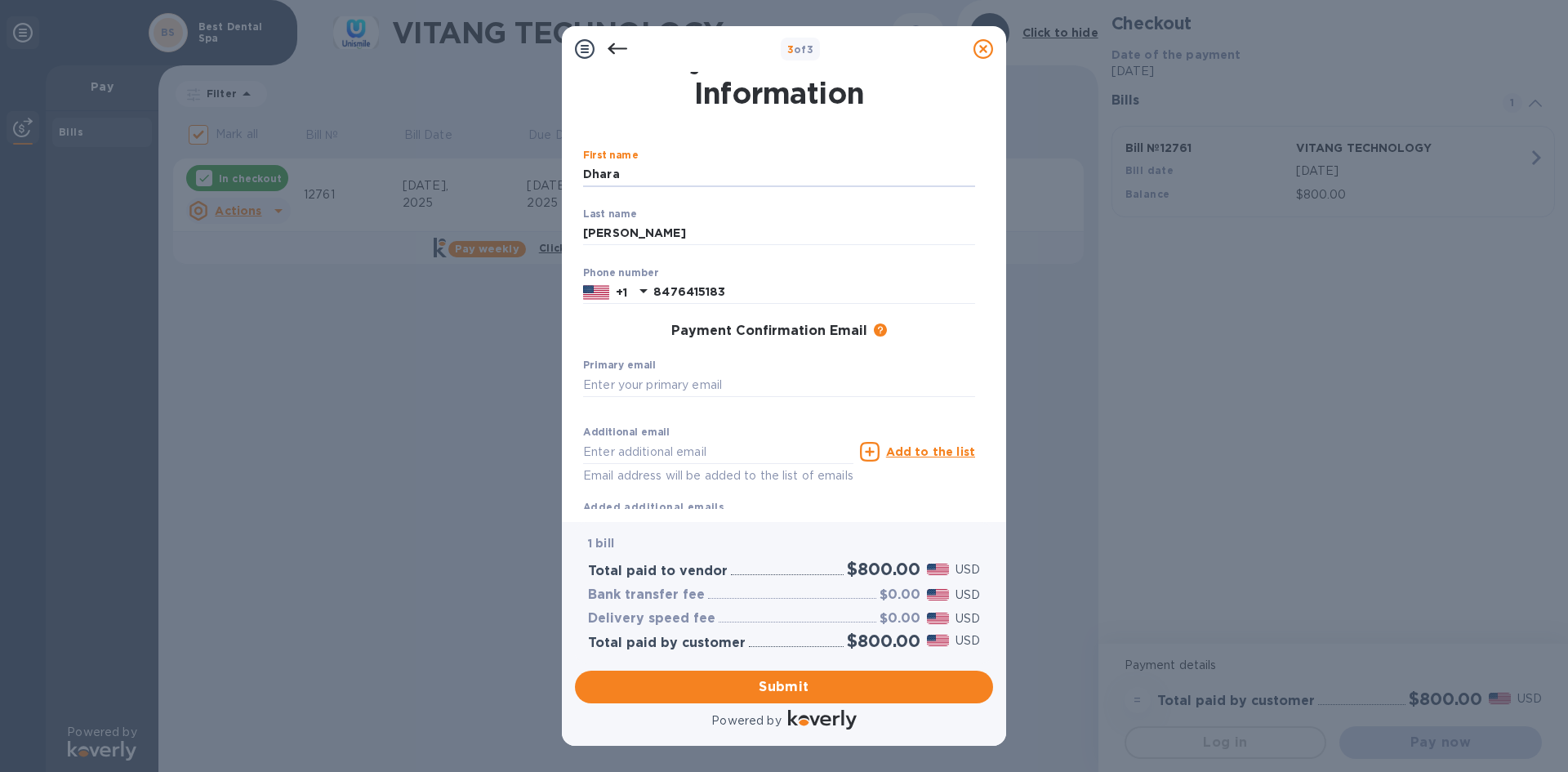
type input "[EMAIL_ADDRESS][DOMAIN_NAME]"
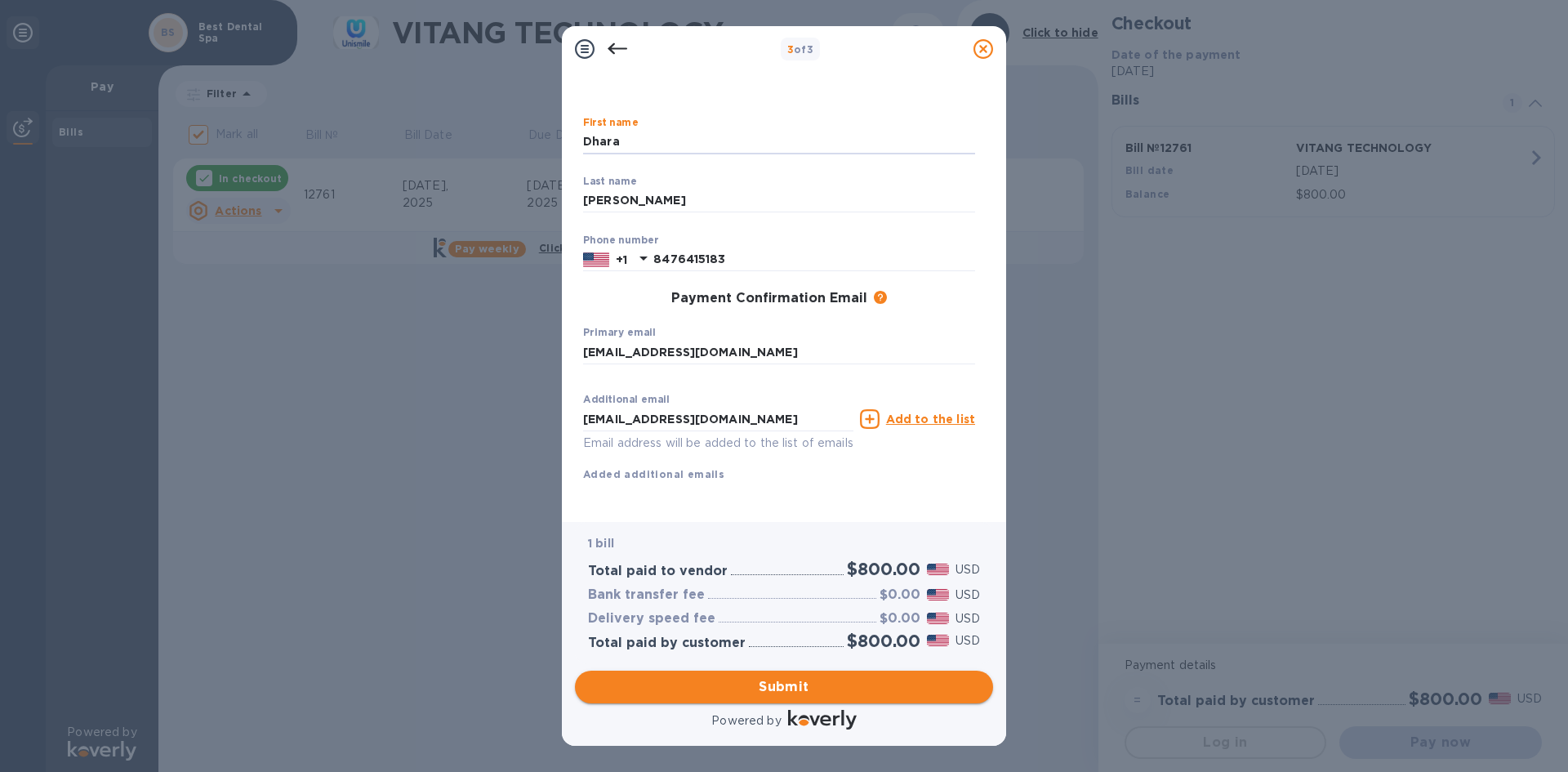
click at [791, 695] on span "Submit" at bounding box center [784, 687] width 392 height 20
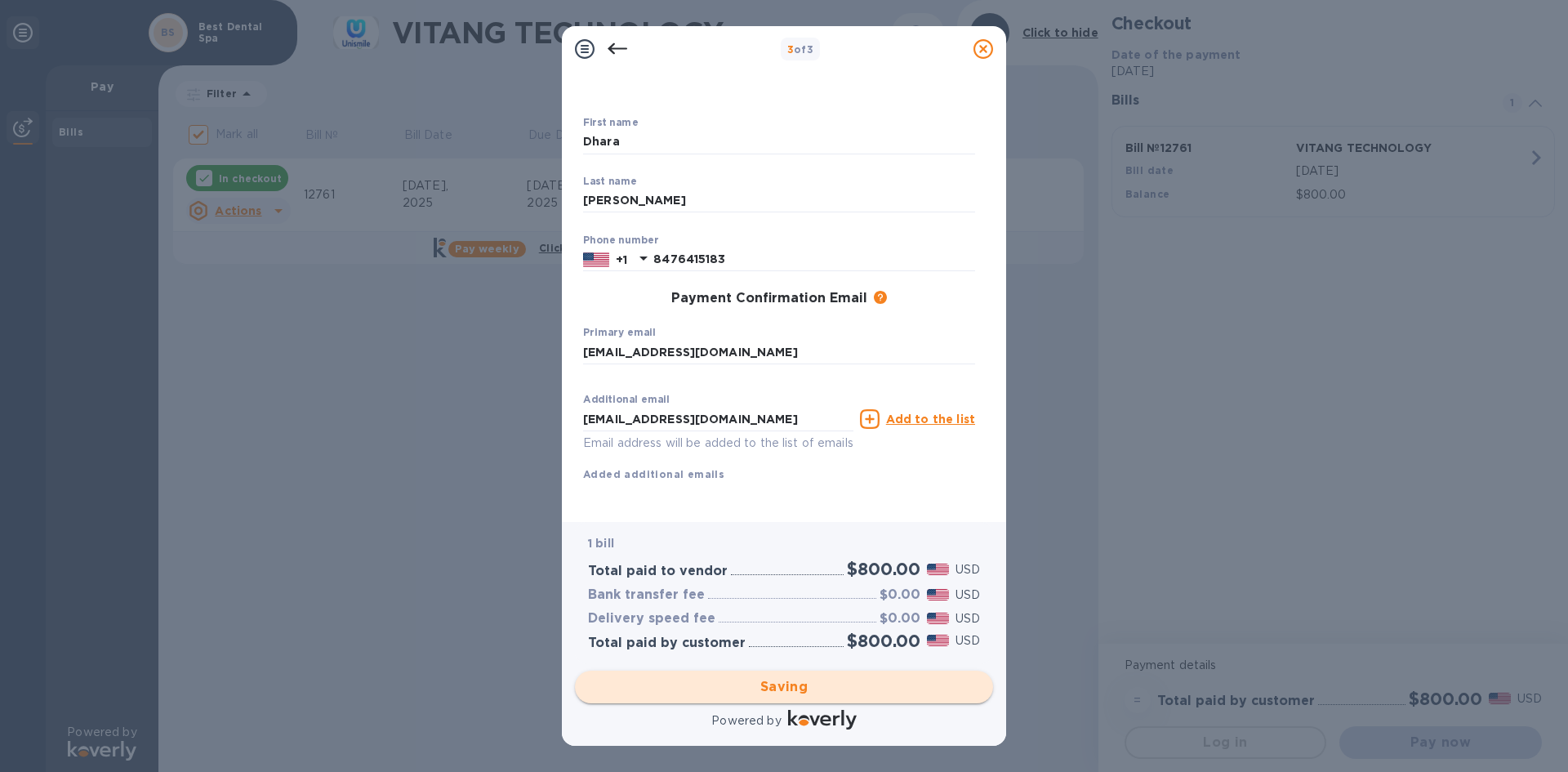
checkbox input "false"
